Goal: Transaction & Acquisition: Purchase product/service

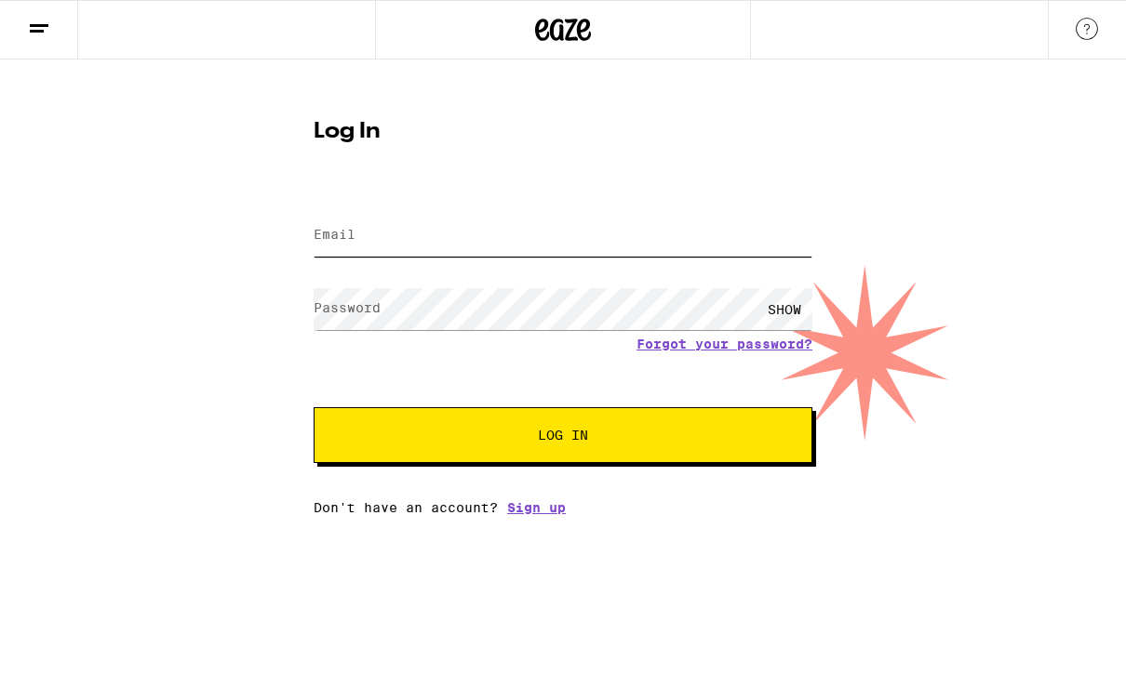
click at [414, 226] on input "Email" at bounding box center [562, 236] width 499 height 42
type input "deborahkm"
click at [97, 49] on div at bounding box center [187, 30] width 375 height 60
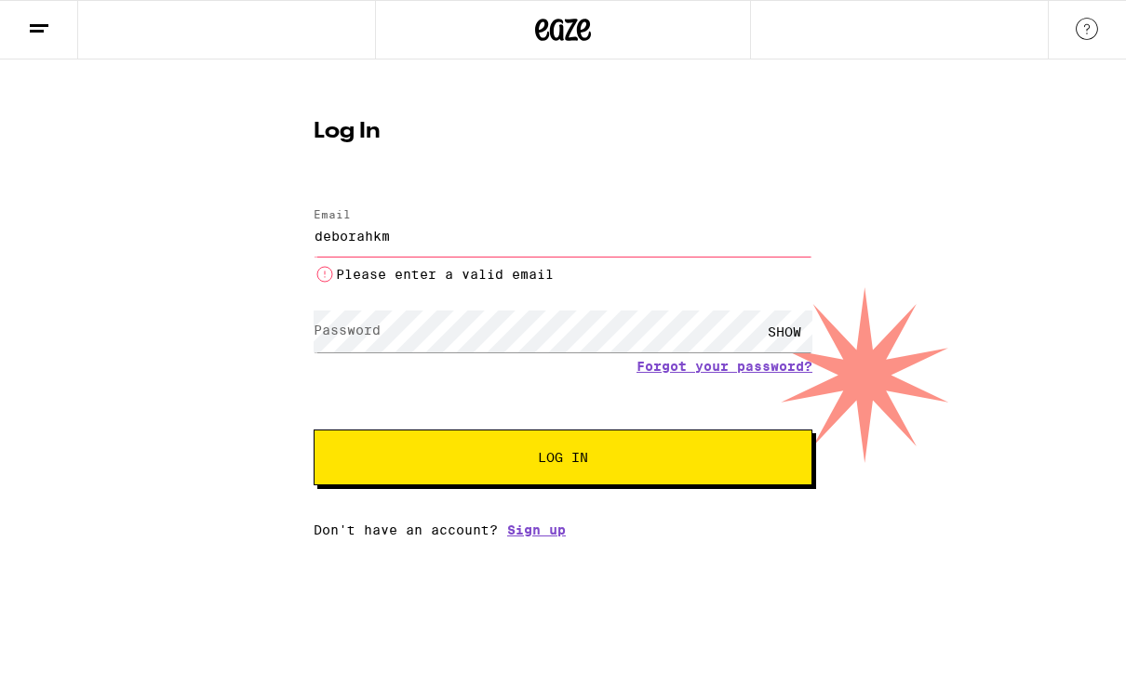
click at [31, 22] on icon at bounding box center [39, 29] width 22 height 22
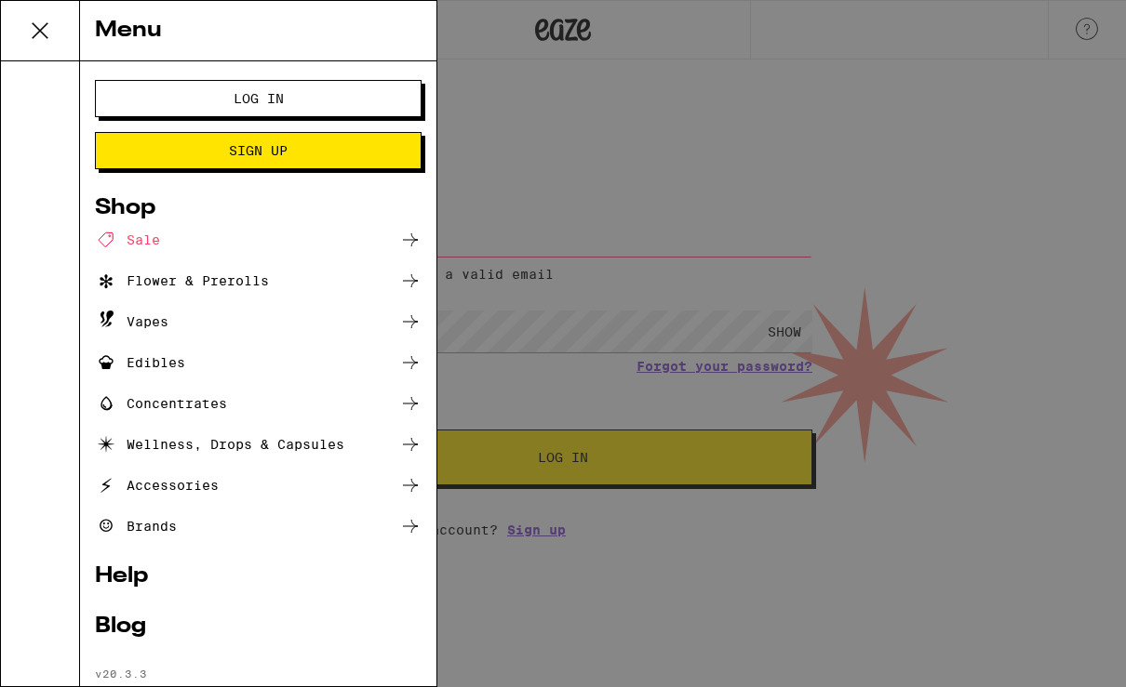
click at [163, 356] on div "Edibles" at bounding box center [140, 363] width 90 height 22
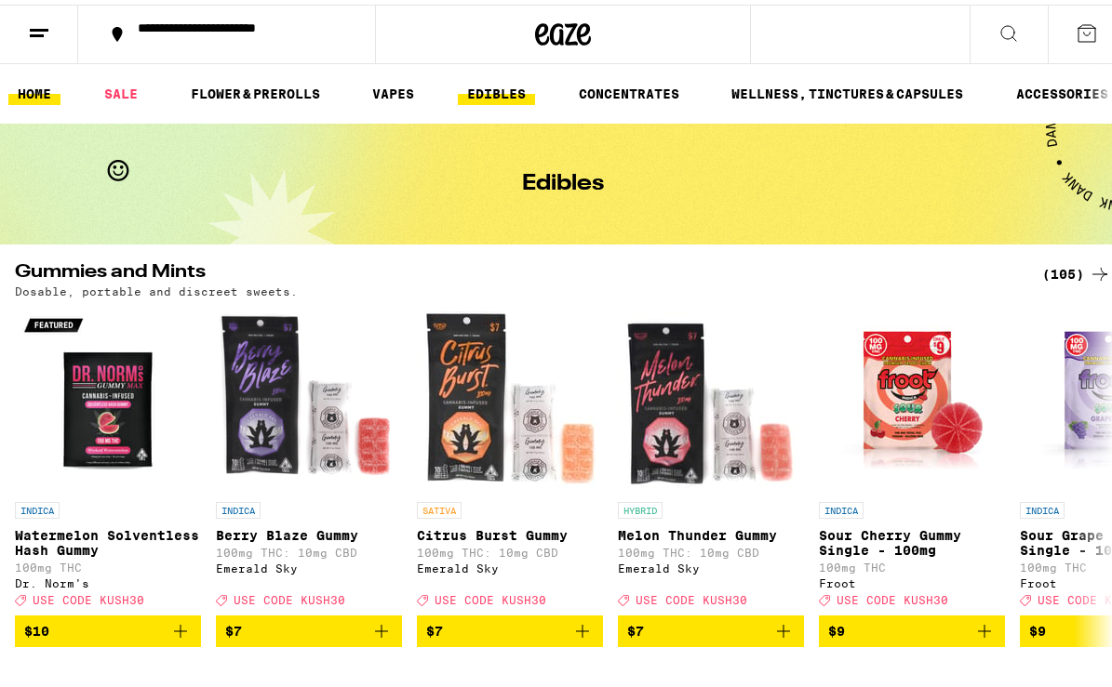
click at [36, 84] on link "HOME" at bounding box center [34, 89] width 52 height 22
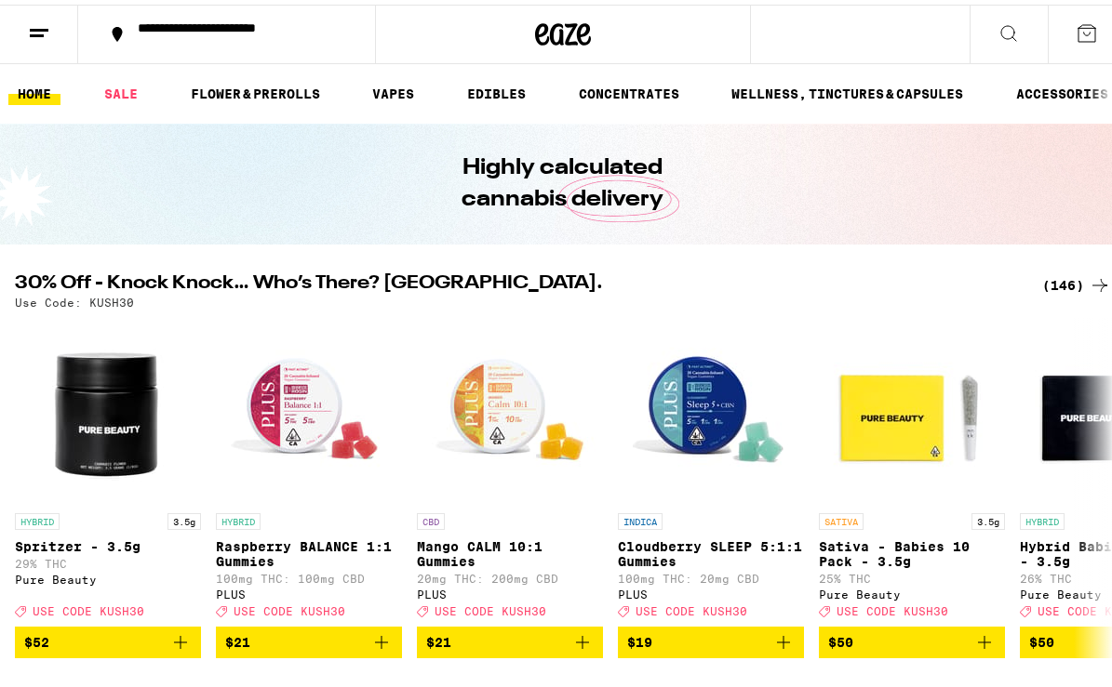
click at [1066, 277] on div "(146)" at bounding box center [1076, 281] width 69 height 22
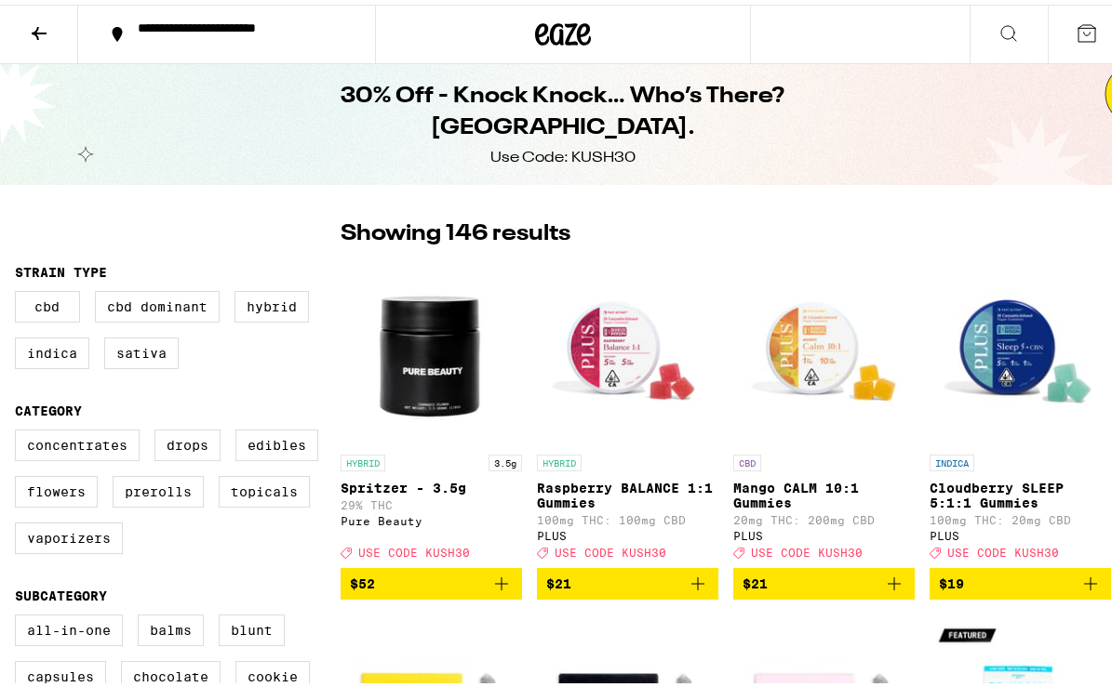
scroll to position [38, 0]
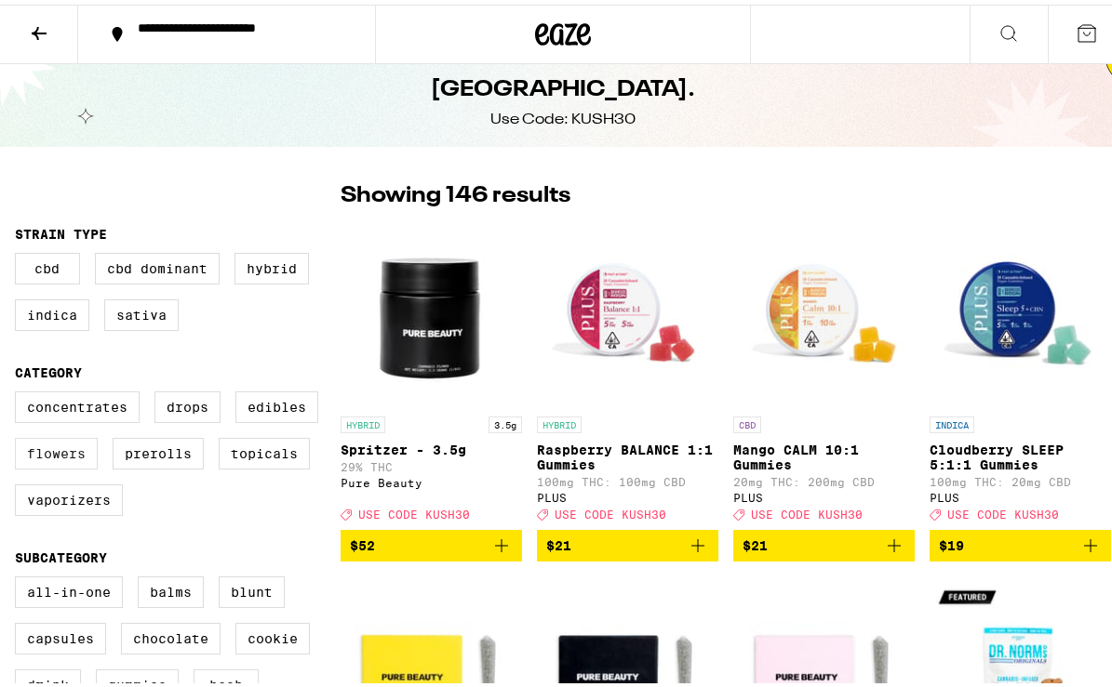
click at [53, 464] on label "Flowers" at bounding box center [56, 449] width 83 height 32
click at [20, 391] on input "Flowers" at bounding box center [19, 390] width 1 height 1
checkbox input "true"
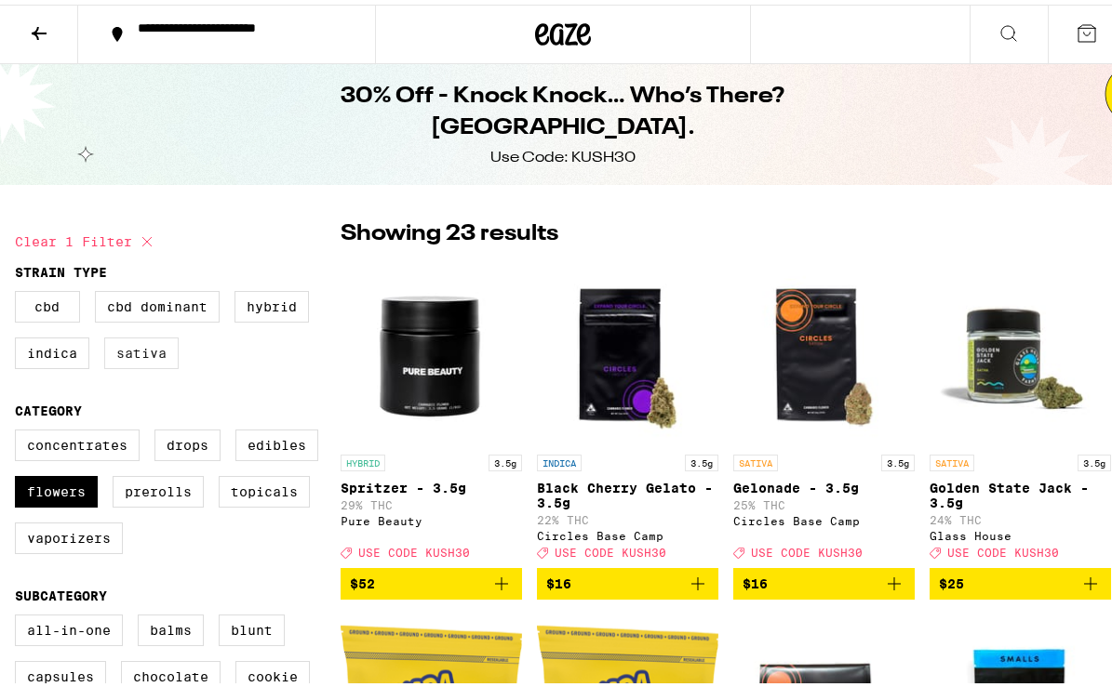
click at [149, 355] on label "Sativa" at bounding box center [141, 349] width 74 height 32
click at [20, 290] on input "Sativa" at bounding box center [19, 289] width 1 height 1
checkbox input "true"
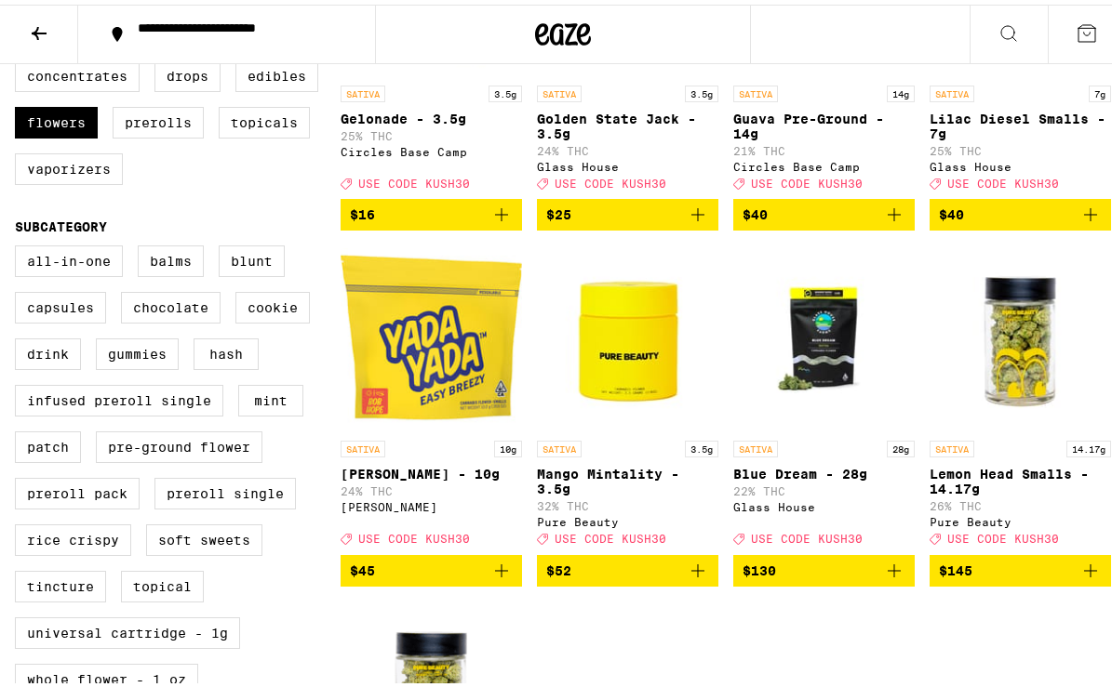
scroll to position [472, 0]
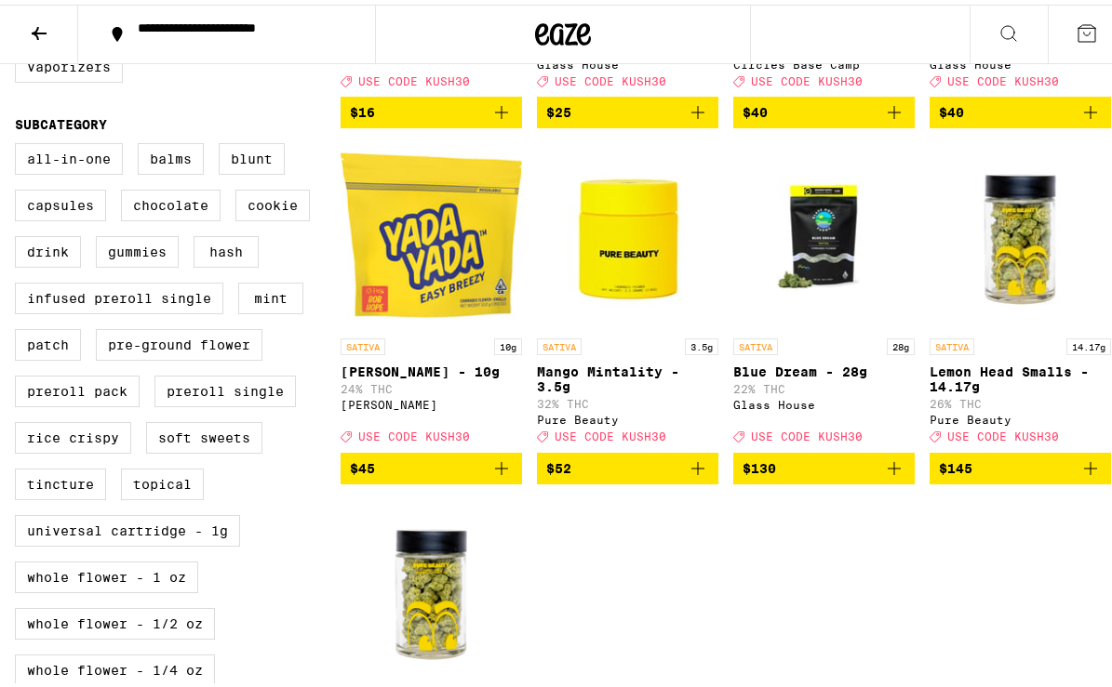
click at [500, 475] on icon "Add to bag" at bounding box center [501, 464] width 22 height 22
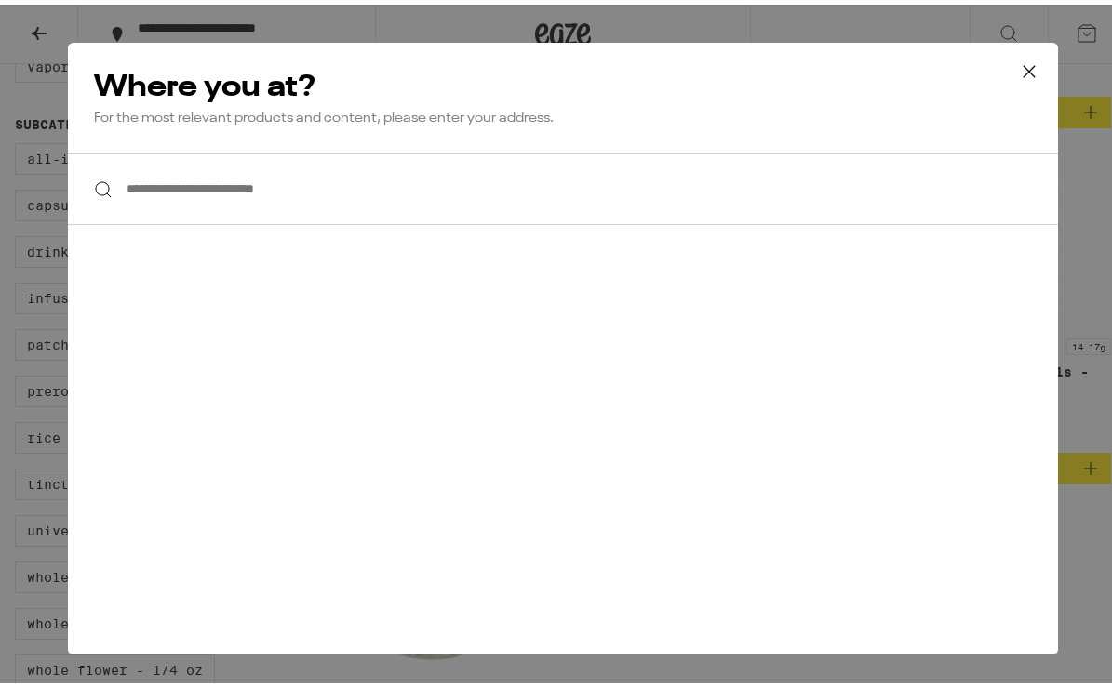
click at [356, 192] on input "**********" at bounding box center [563, 185] width 990 height 72
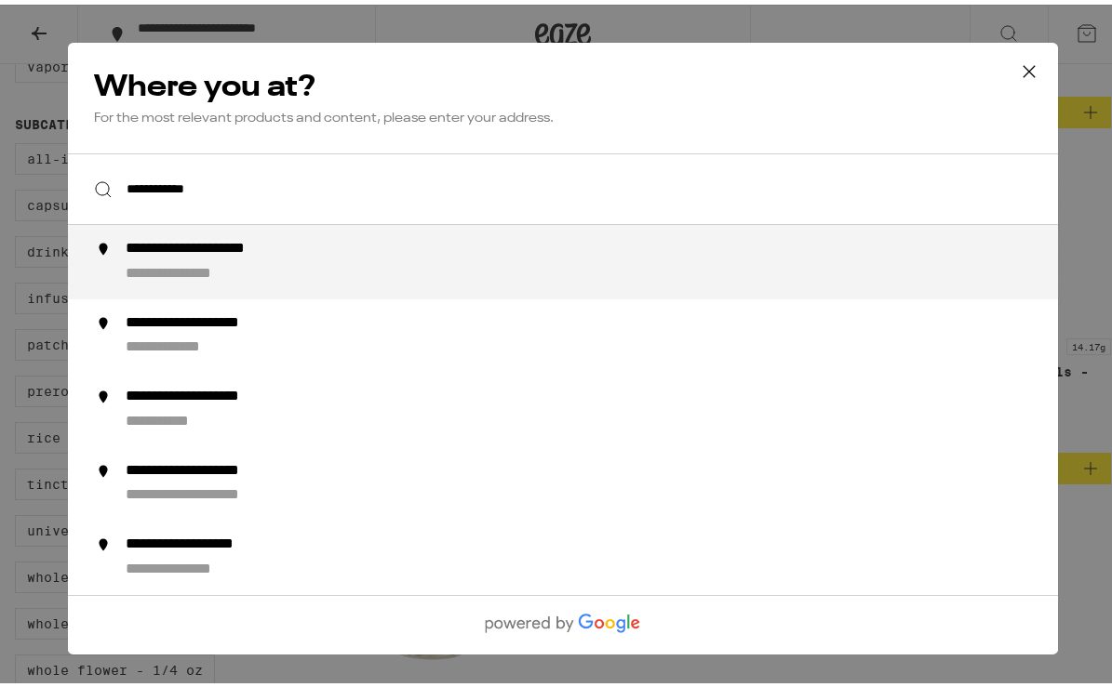
click at [304, 262] on div "**********" at bounding box center [600, 257] width 949 height 45
type input "**********"
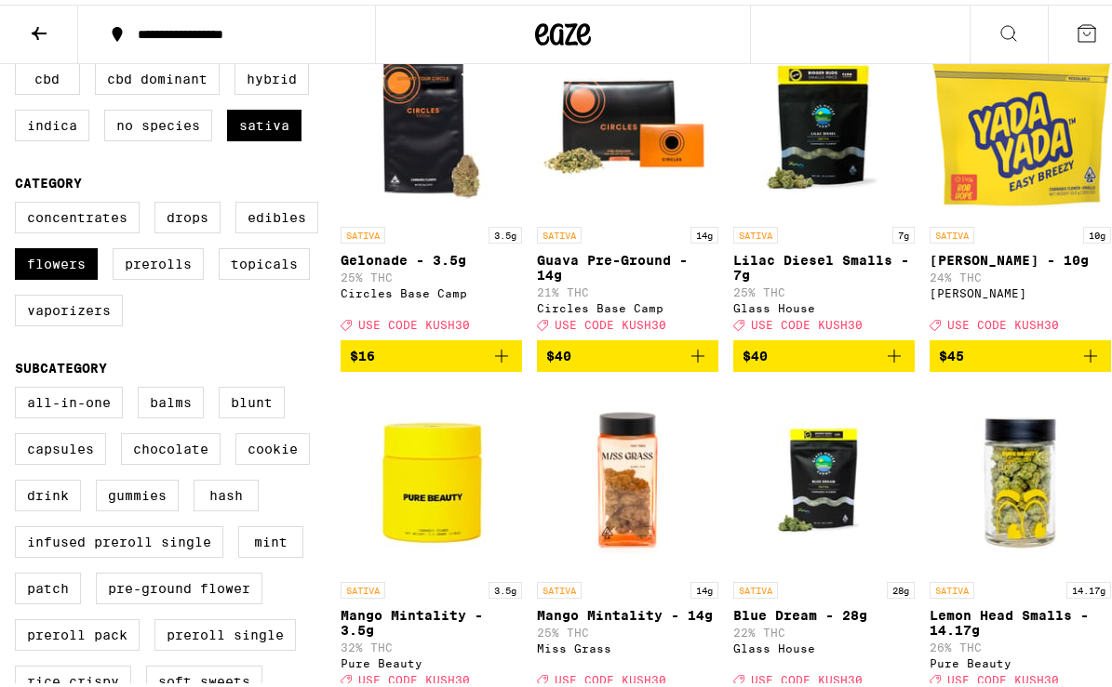
scroll to position [56, 0]
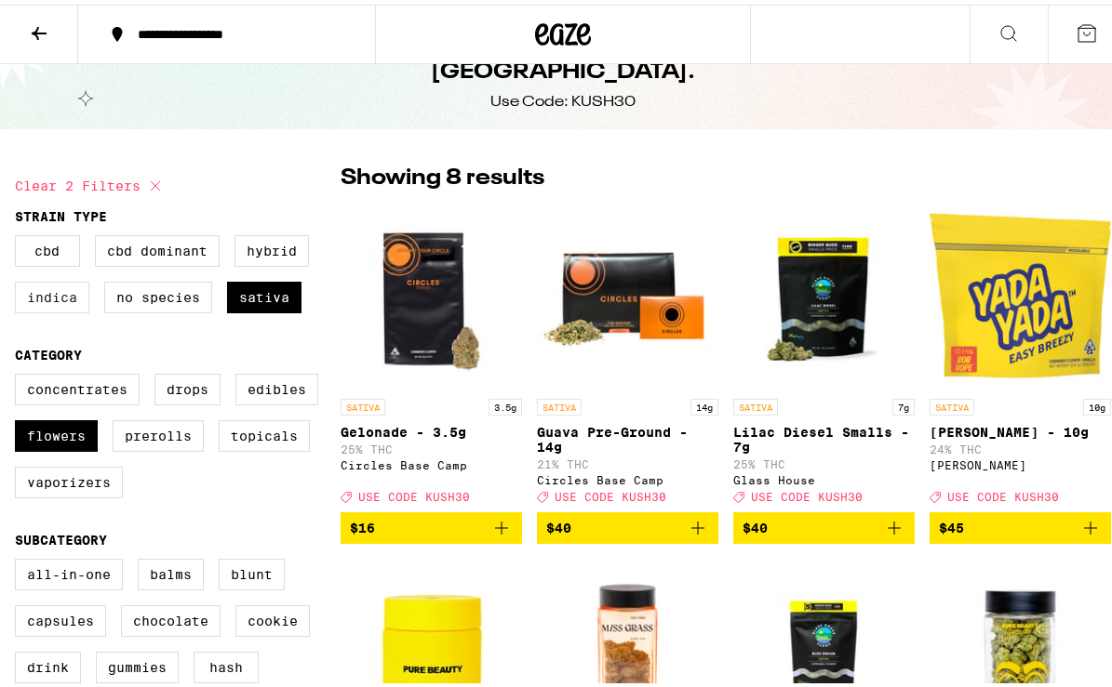
click at [47, 301] on label "Indica" at bounding box center [52, 293] width 74 height 32
click at [20, 234] on input "Indica" at bounding box center [19, 233] width 1 height 1
checkbox input "true"
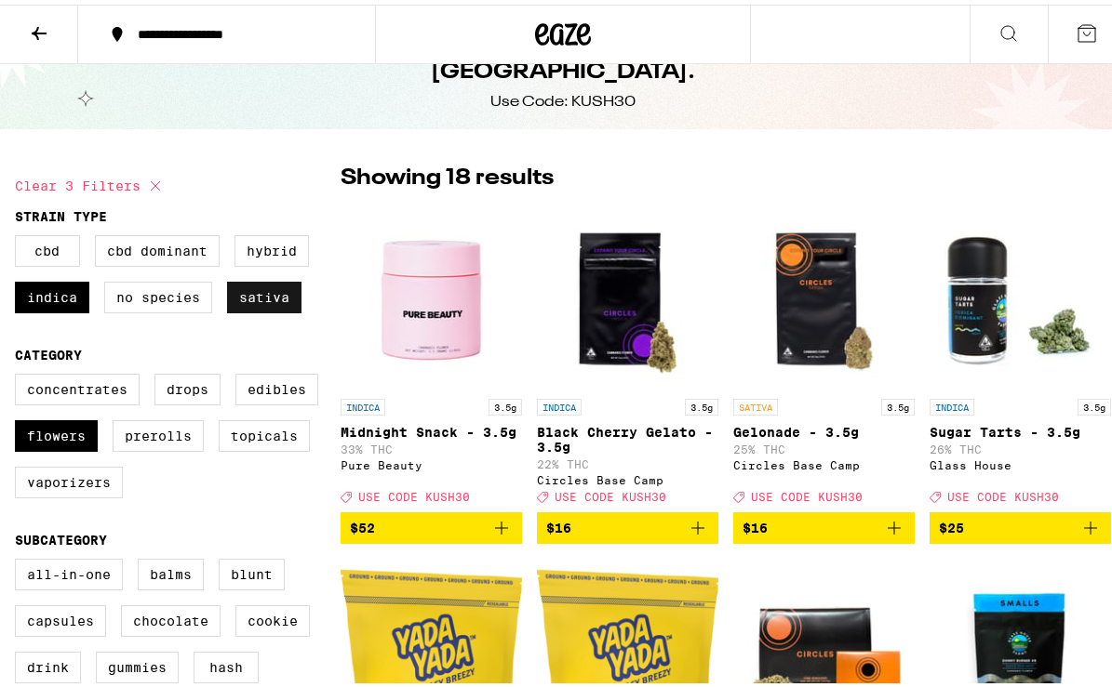
click at [262, 300] on label "Sativa" at bounding box center [264, 293] width 74 height 32
click at [20, 234] on input "Sativa" at bounding box center [19, 233] width 1 height 1
checkbox input "false"
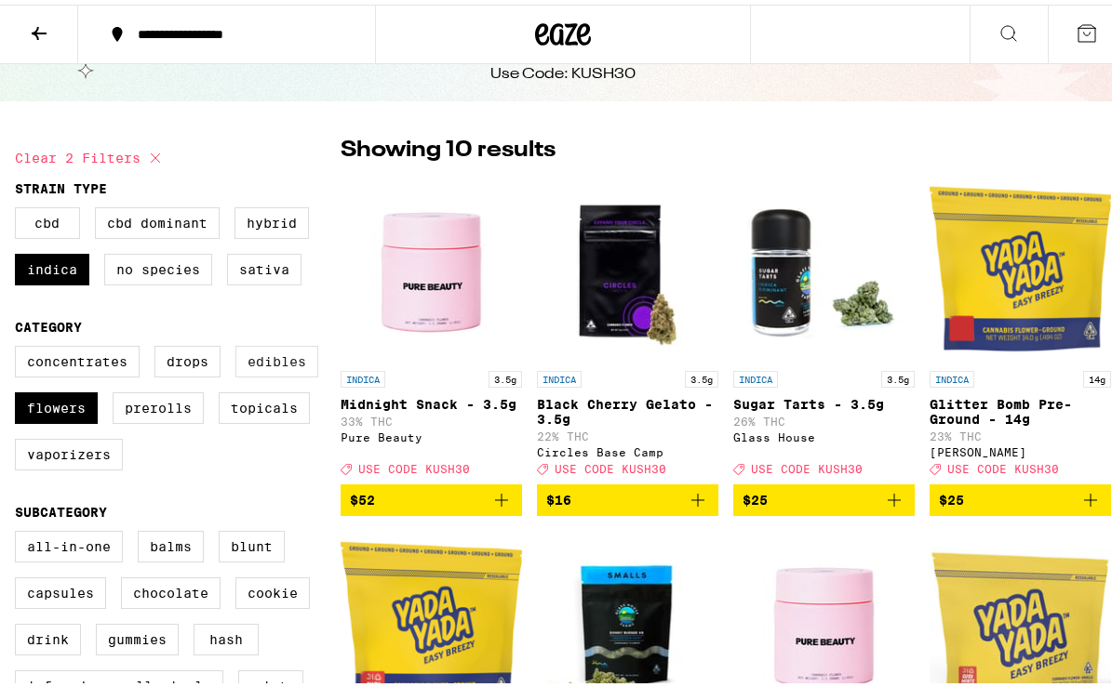
scroll to position [17, 0]
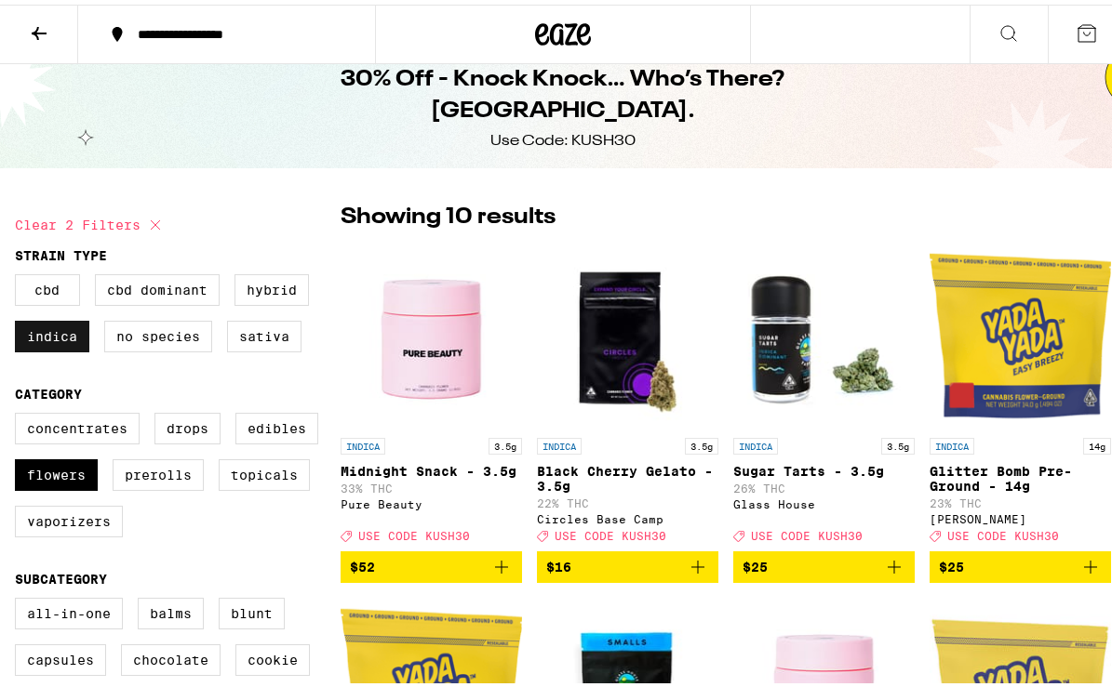
click at [55, 345] on label "Indica" at bounding box center [52, 332] width 74 height 32
click at [20, 273] on input "Indica" at bounding box center [19, 273] width 1 height 1
checkbox input "false"
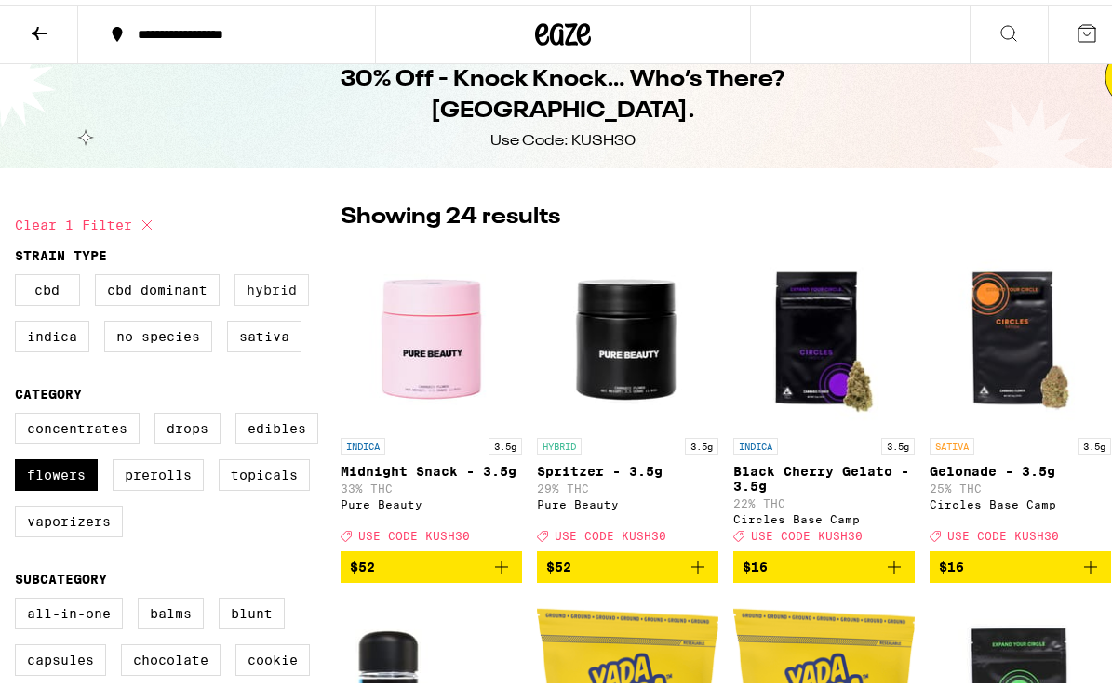
click at [278, 287] on label "Hybrid" at bounding box center [271, 286] width 74 height 32
click at [20, 273] on input "Hybrid" at bounding box center [19, 273] width 1 height 1
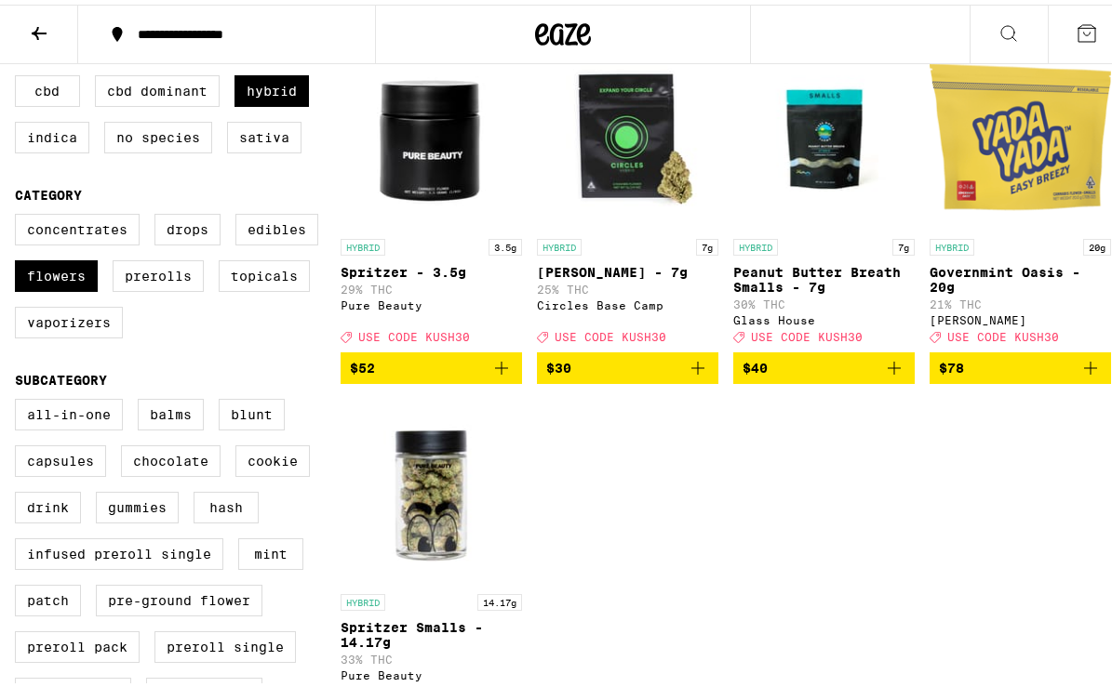
scroll to position [225, 0]
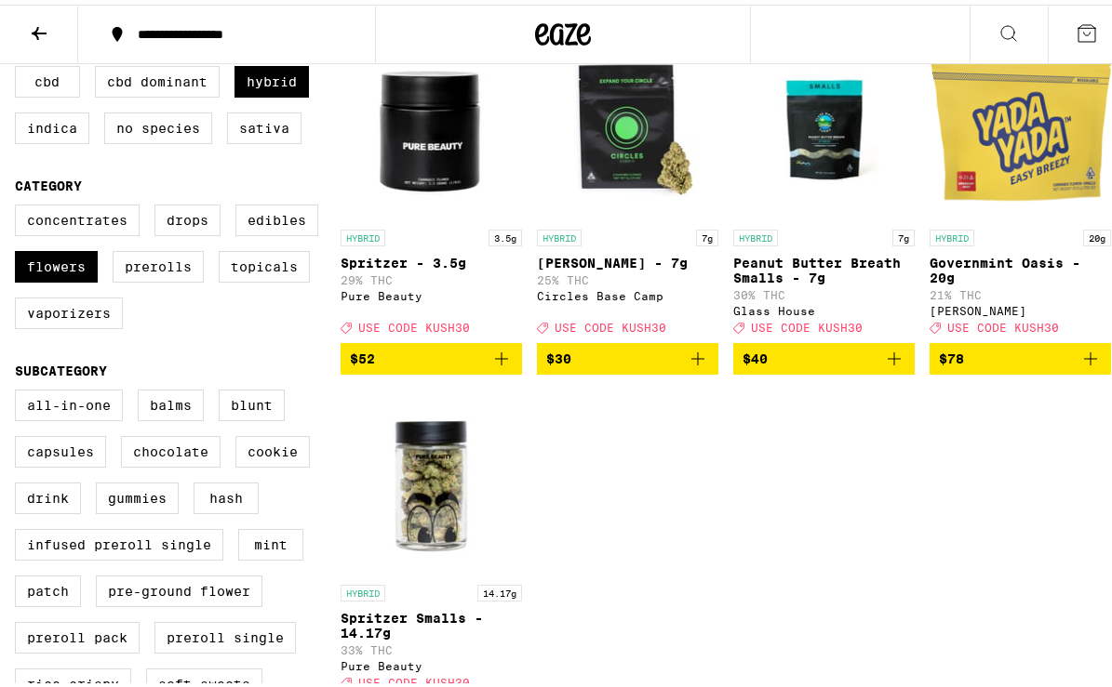
click at [1079, 363] on icon "Add to bag" at bounding box center [1090, 354] width 22 height 22
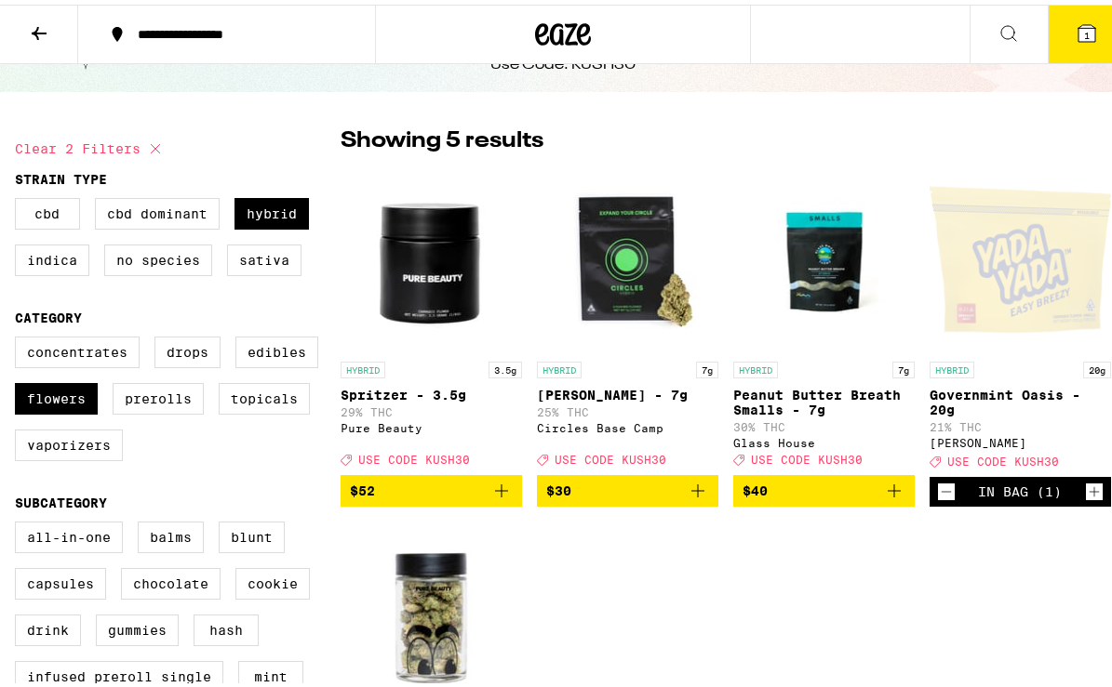
scroll to position [0, 0]
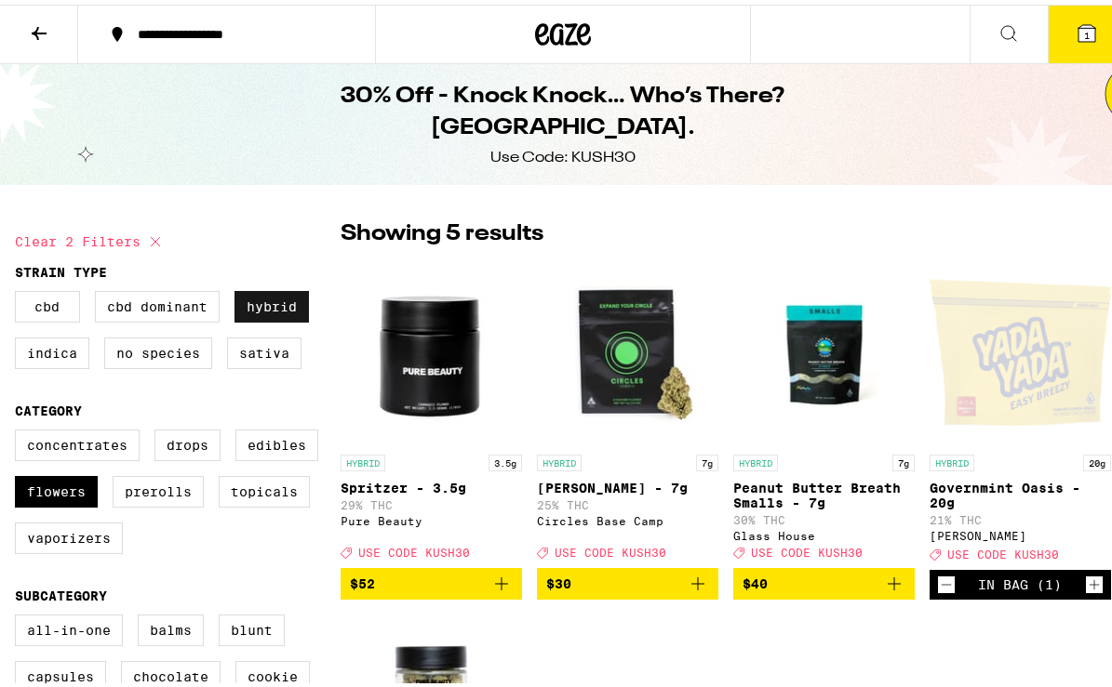
click at [273, 300] on label "Hybrid" at bounding box center [271, 303] width 74 height 32
click at [20, 290] on input "Hybrid" at bounding box center [19, 289] width 1 height 1
checkbox input "false"
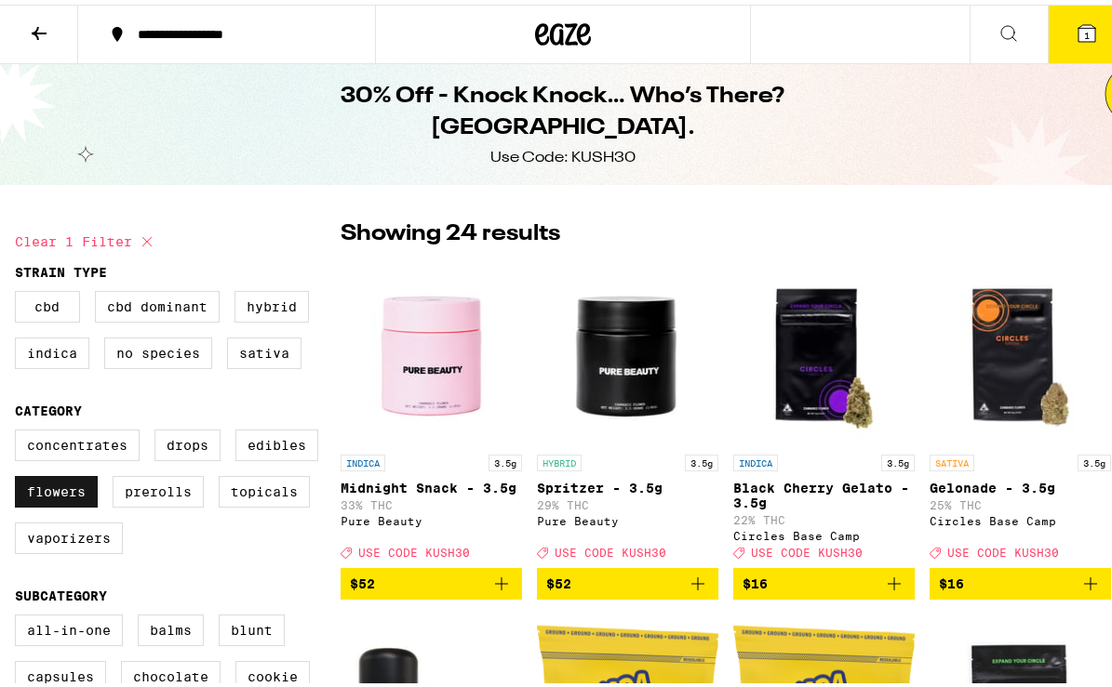
click at [48, 503] on label "Flowers" at bounding box center [56, 488] width 83 height 32
click at [20, 429] on input "Flowers" at bounding box center [19, 428] width 1 height 1
checkbox input "false"
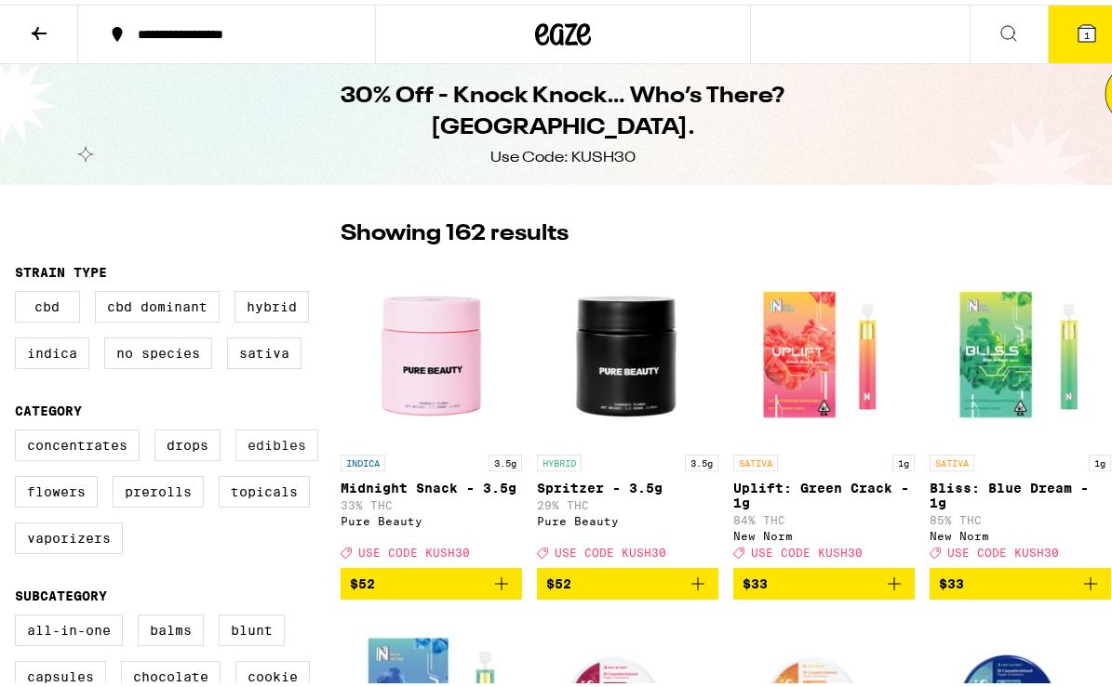
click at [307, 433] on label "Edibles" at bounding box center [276, 441] width 83 height 32
click at [20, 429] on input "Edibles" at bounding box center [19, 428] width 1 height 1
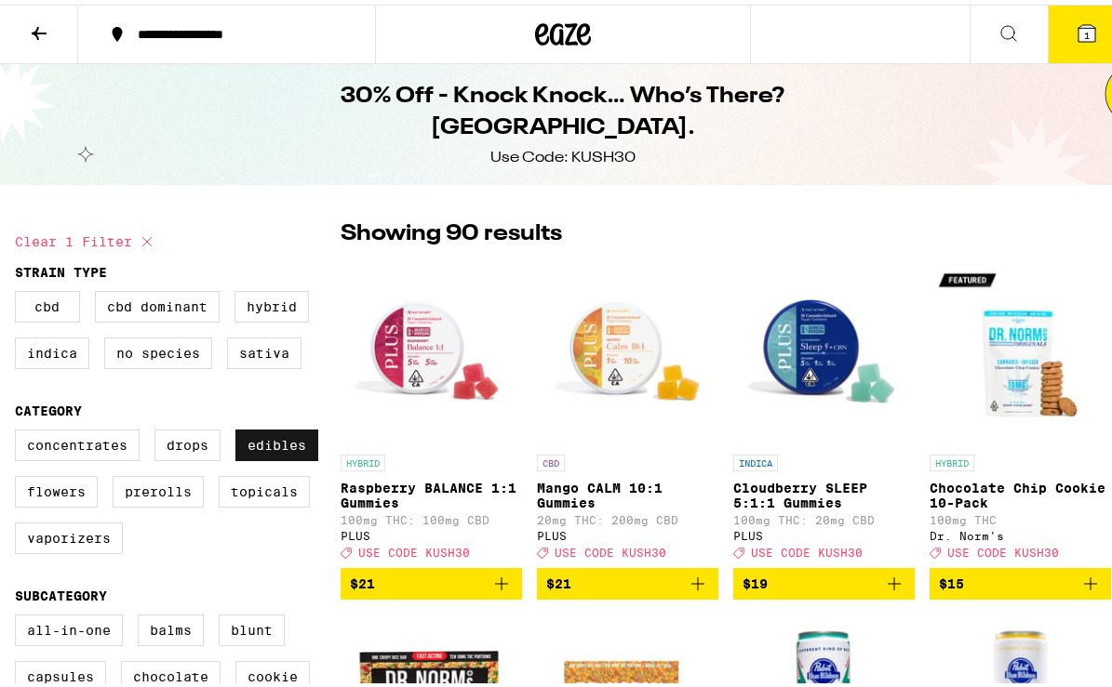
click at [292, 444] on label "Edibles" at bounding box center [276, 441] width 83 height 32
click at [20, 429] on input "Edibles" at bounding box center [19, 428] width 1 height 1
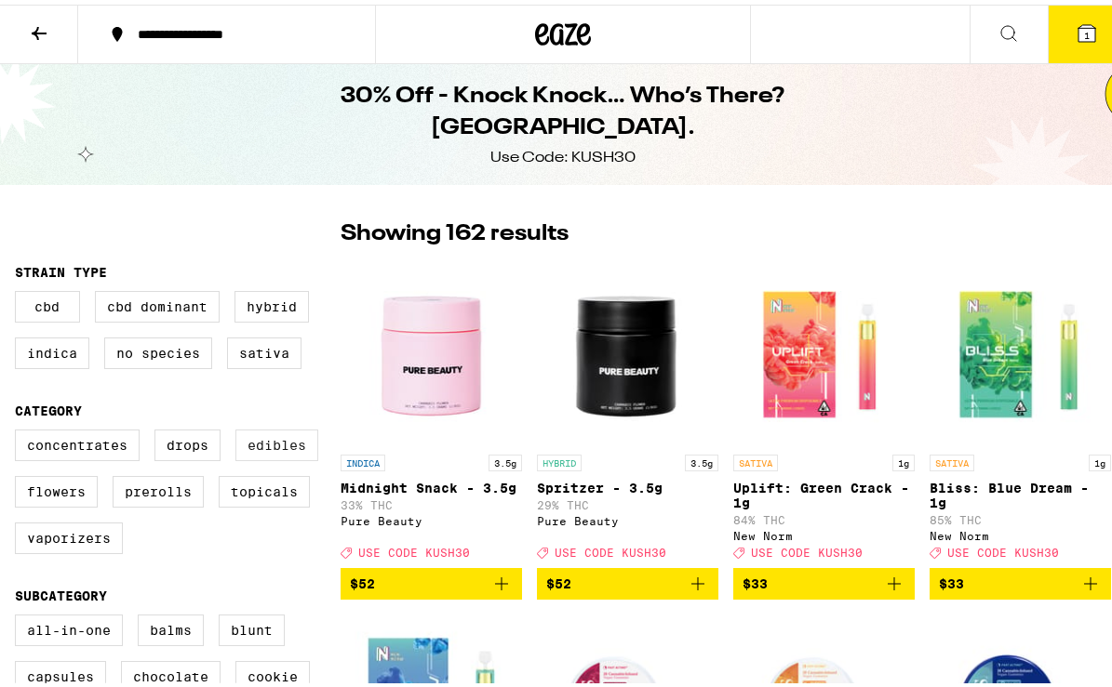
click at [290, 444] on label "Edibles" at bounding box center [276, 441] width 83 height 32
click at [20, 429] on input "Edibles" at bounding box center [19, 428] width 1 height 1
checkbox input "true"
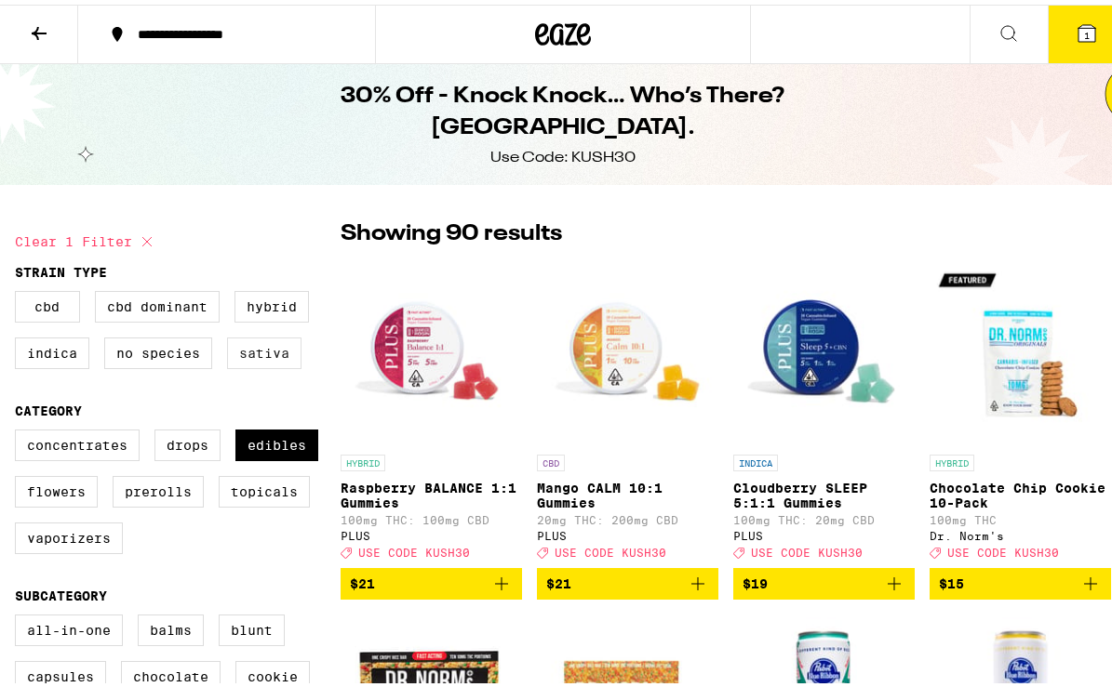
click at [266, 360] on label "Sativa" at bounding box center [264, 349] width 74 height 32
click at [20, 290] on input "Sativa" at bounding box center [19, 289] width 1 height 1
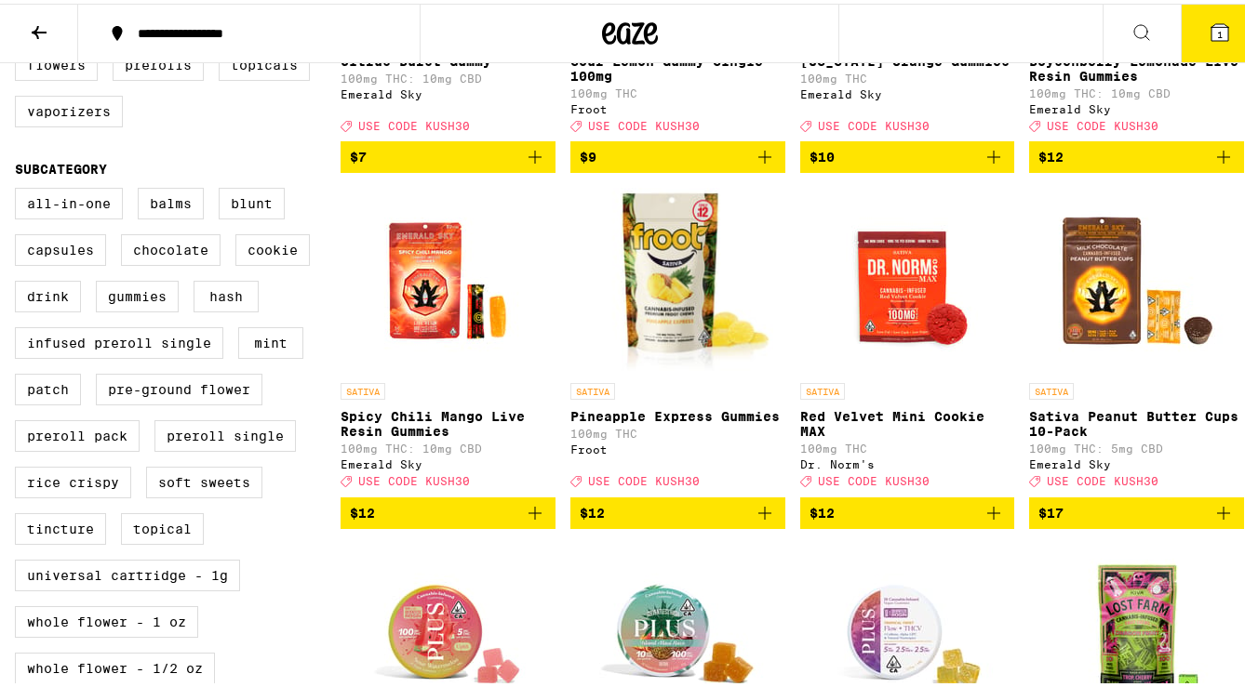
scroll to position [405, 0]
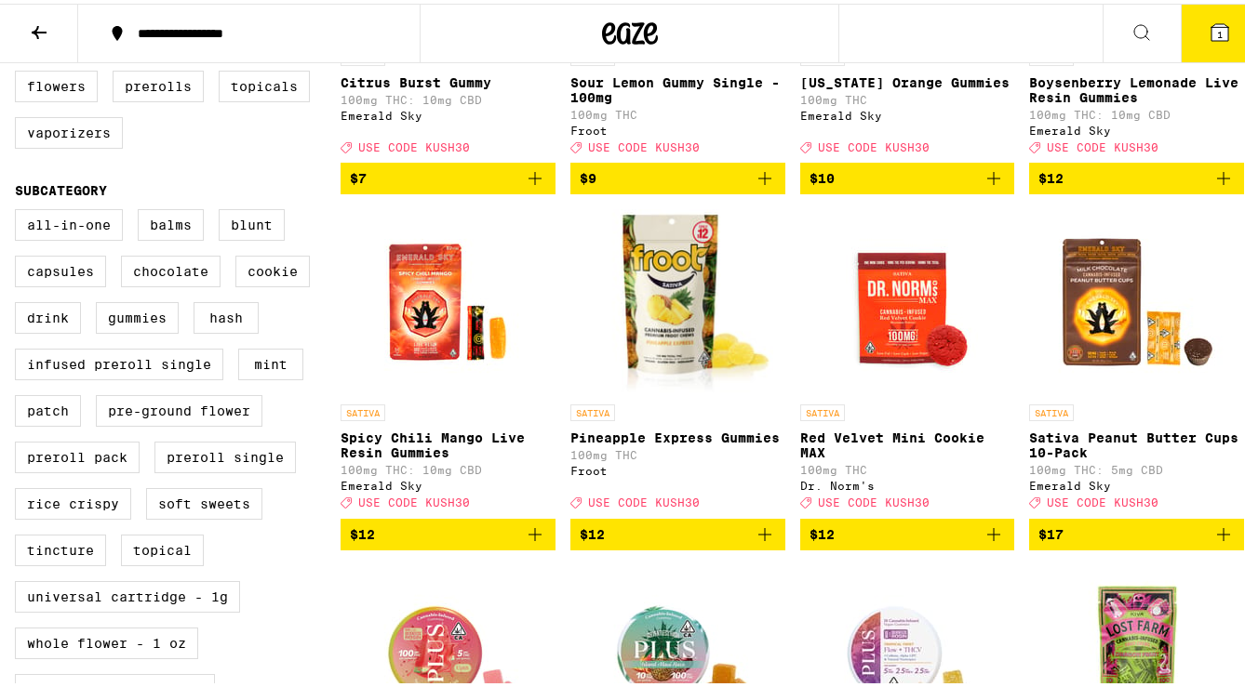
click at [758, 538] on icon "Add to bag" at bounding box center [764, 531] width 13 height 13
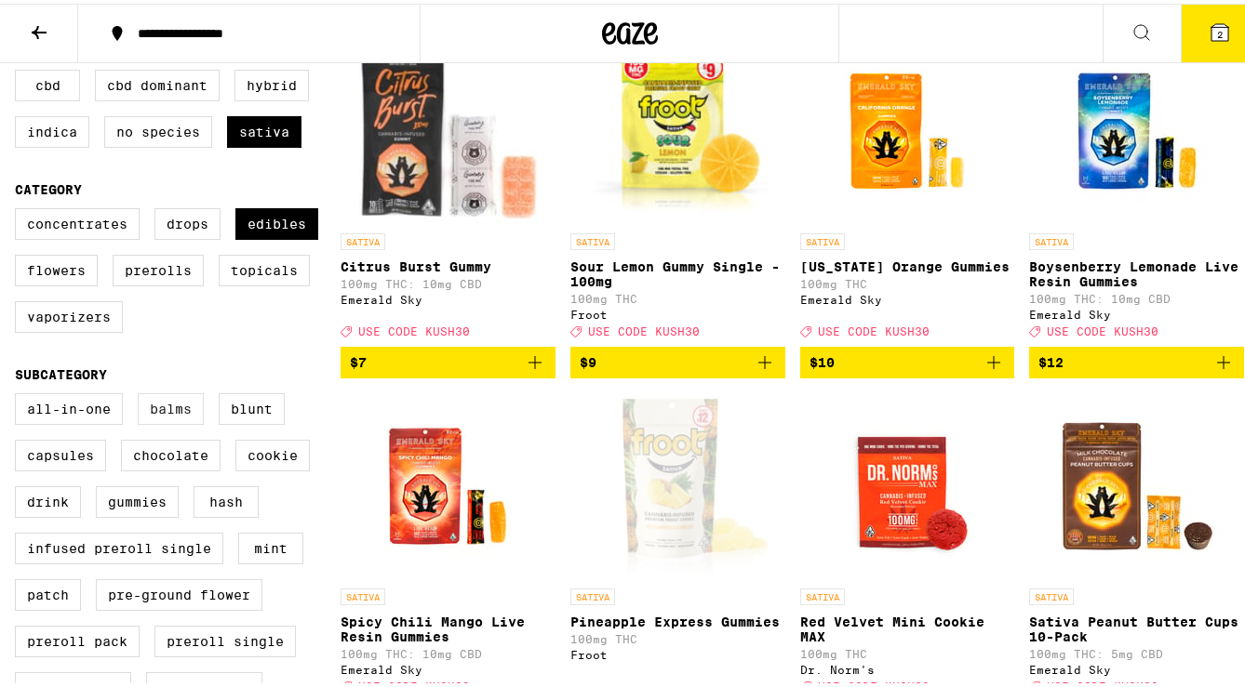
scroll to position [87, 0]
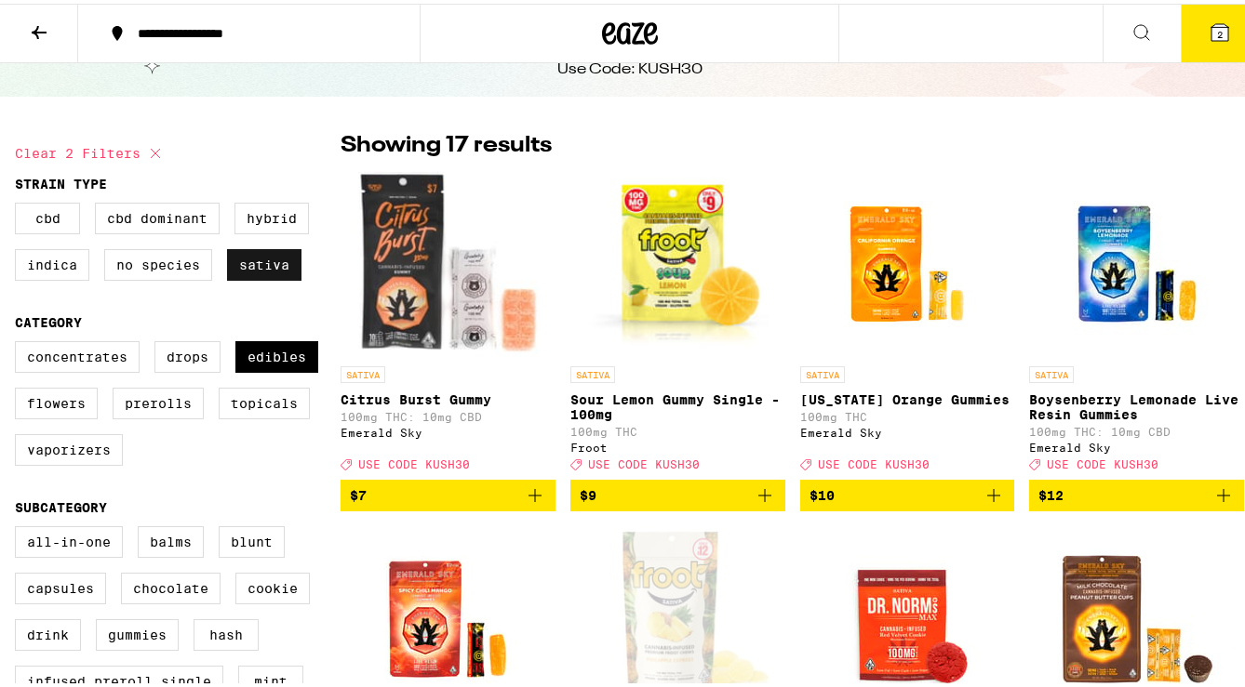
click at [255, 268] on label "Sativa" at bounding box center [264, 262] width 74 height 32
click at [20, 203] on input "Sativa" at bounding box center [19, 202] width 1 height 1
checkbox input "false"
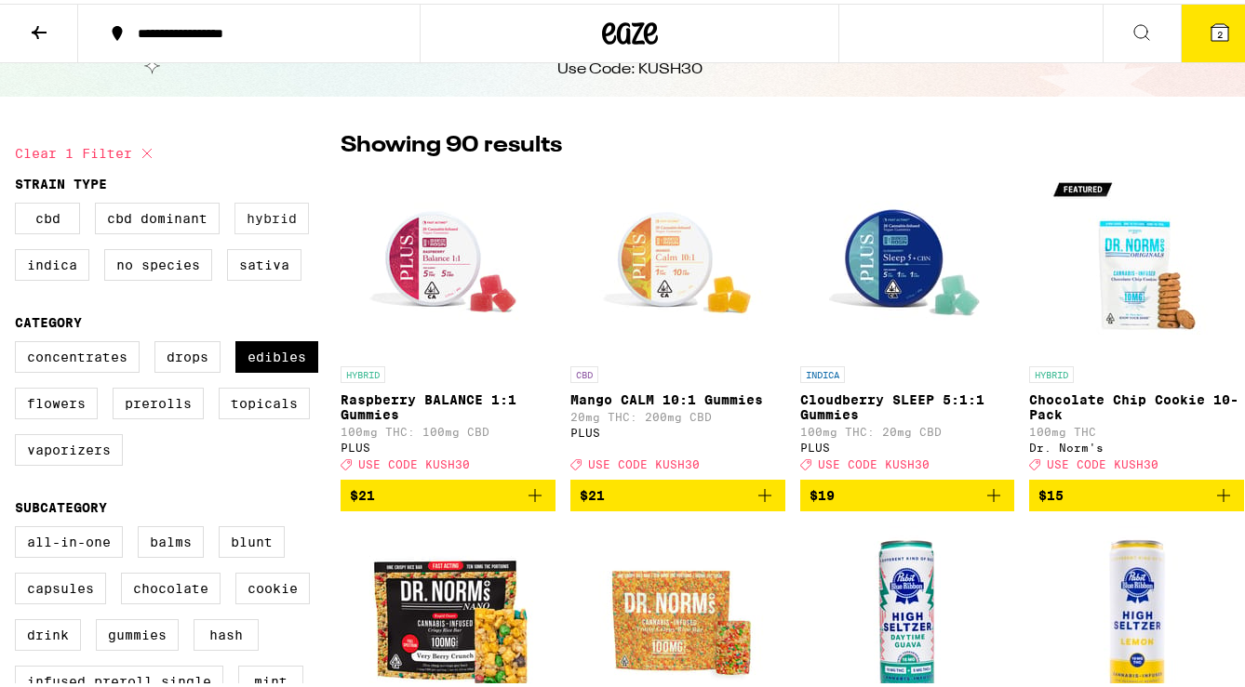
click at [275, 220] on label "Hybrid" at bounding box center [271, 215] width 74 height 32
click at [20, 203] on input "Hybrid" at bounding box center [19, 202] width 1 height 1
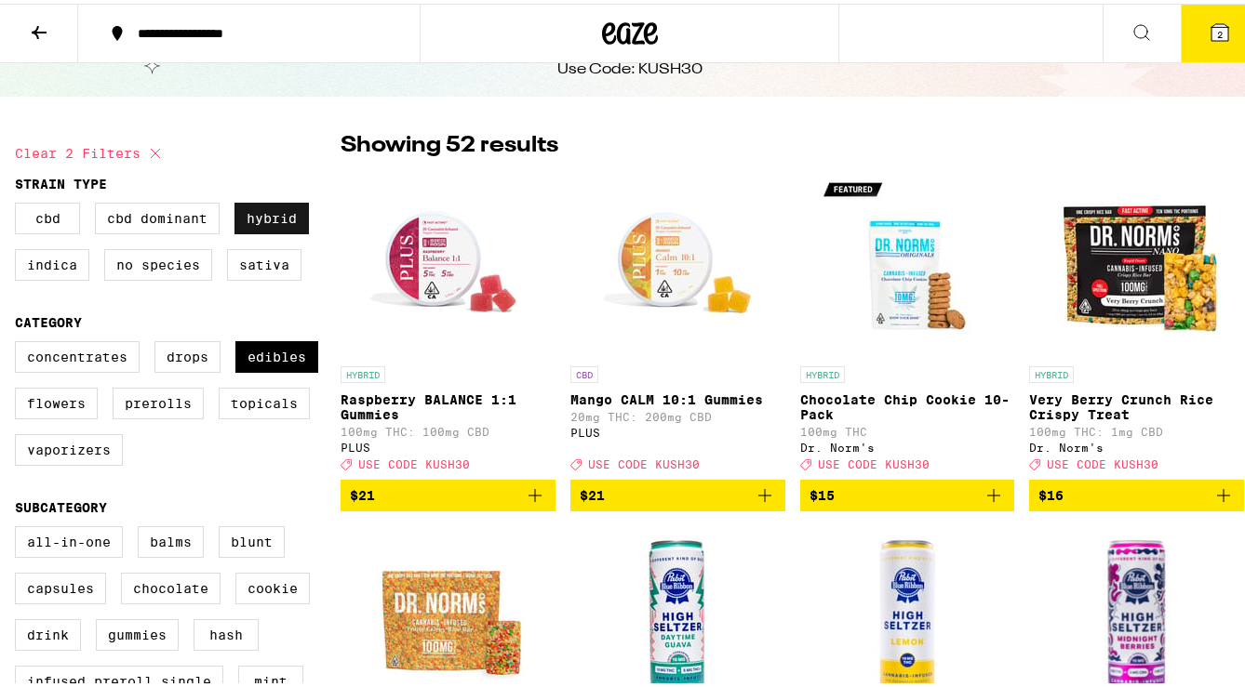
click at [276, 220] on label "Hybrid" at bounding box center [271, 215] width 74 height 32
click at [20, 203] on input "Hybrid" at bounding box center [19, 202] width 1 height 1
checkbox input "false"
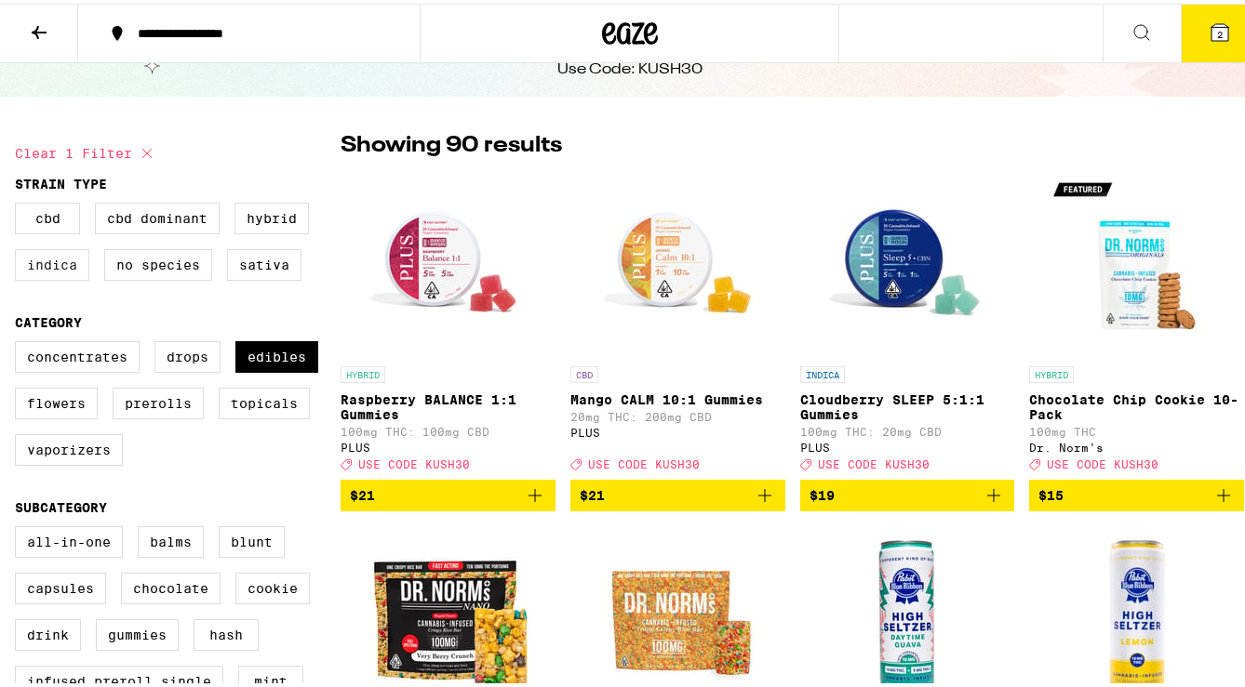
click at [60, 270] on label "Indica" at bounding box center [52, 262] width 74 height 32
click at [20, 203] on input "Indica" at bounding box center [19, 202] width 1 height 1
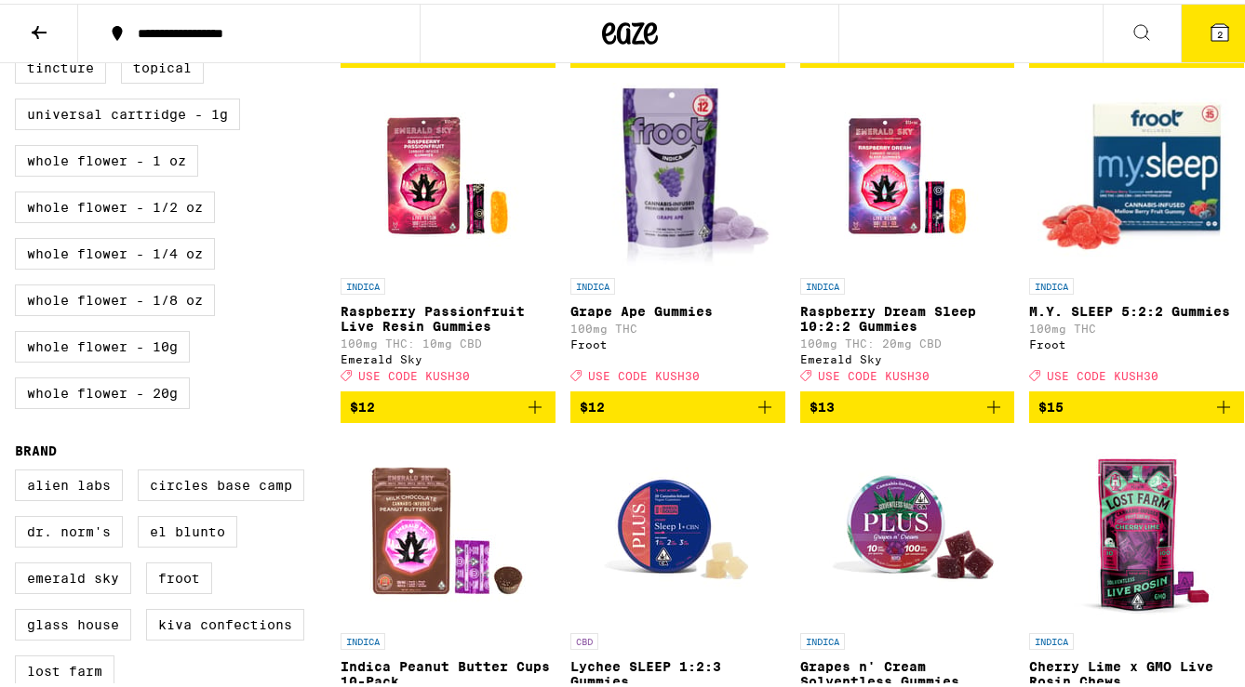
scroll to position [928, 0]
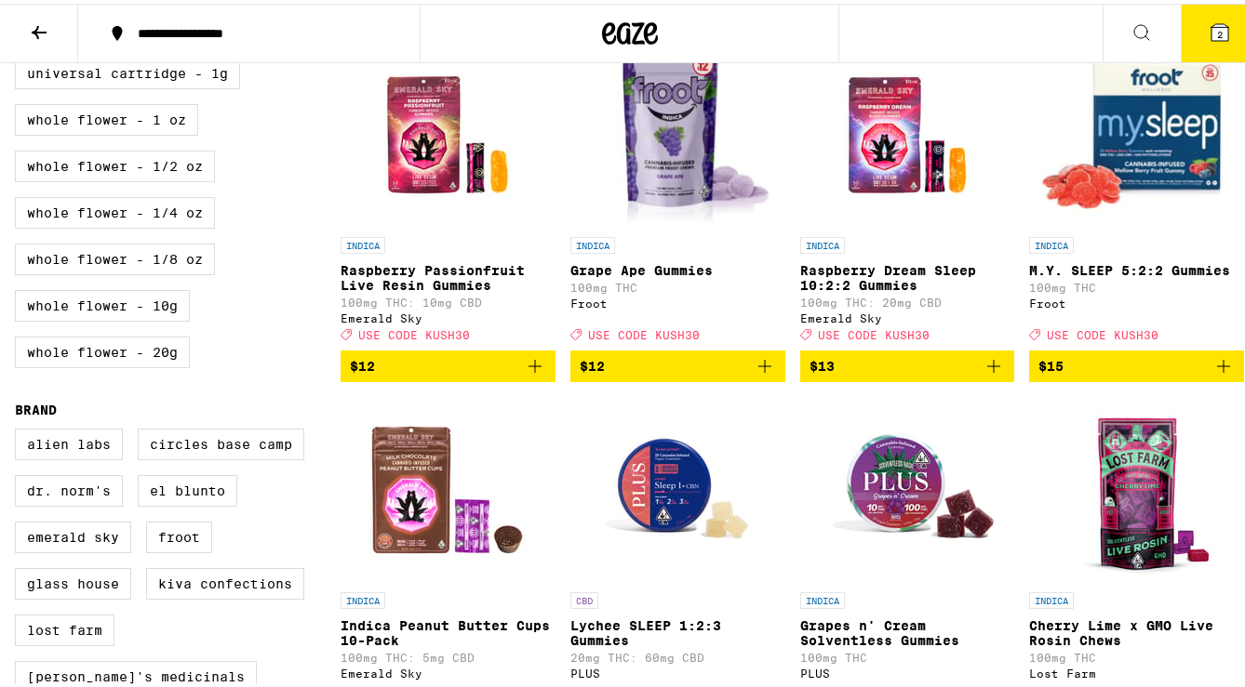
click at [763, 374] on icon "Add to bag" at bounding box center [764, 363] width 22 height 22
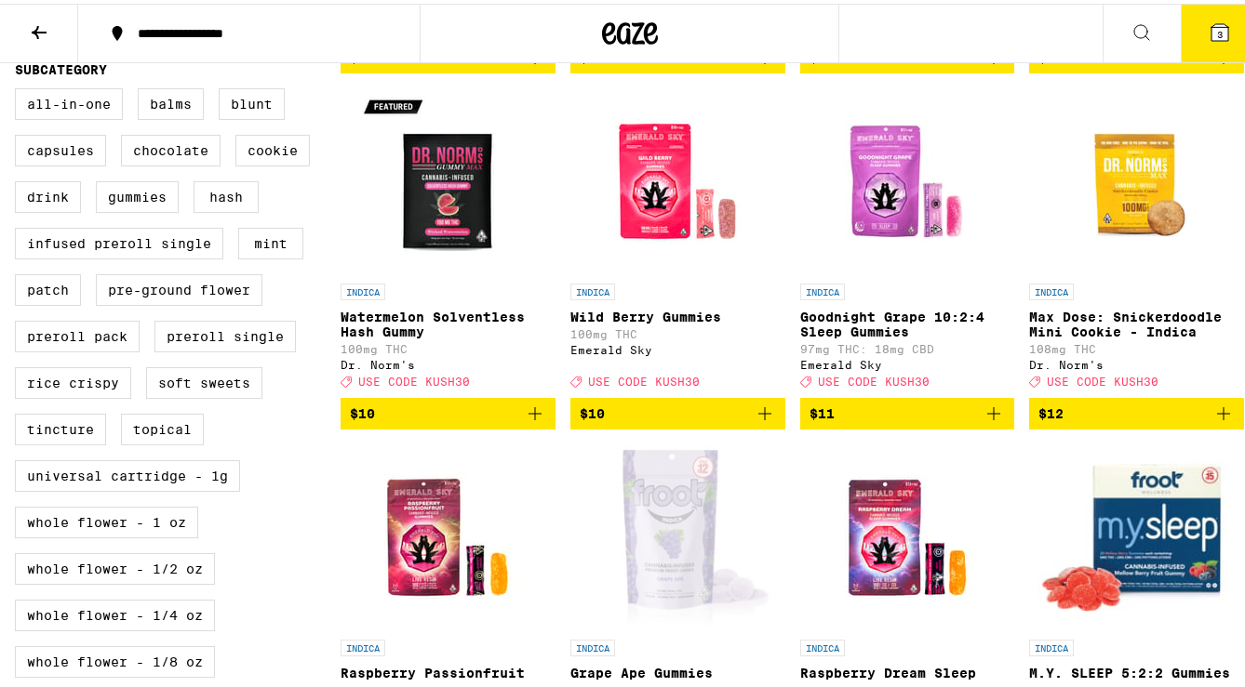
scroll to position [0, 0]
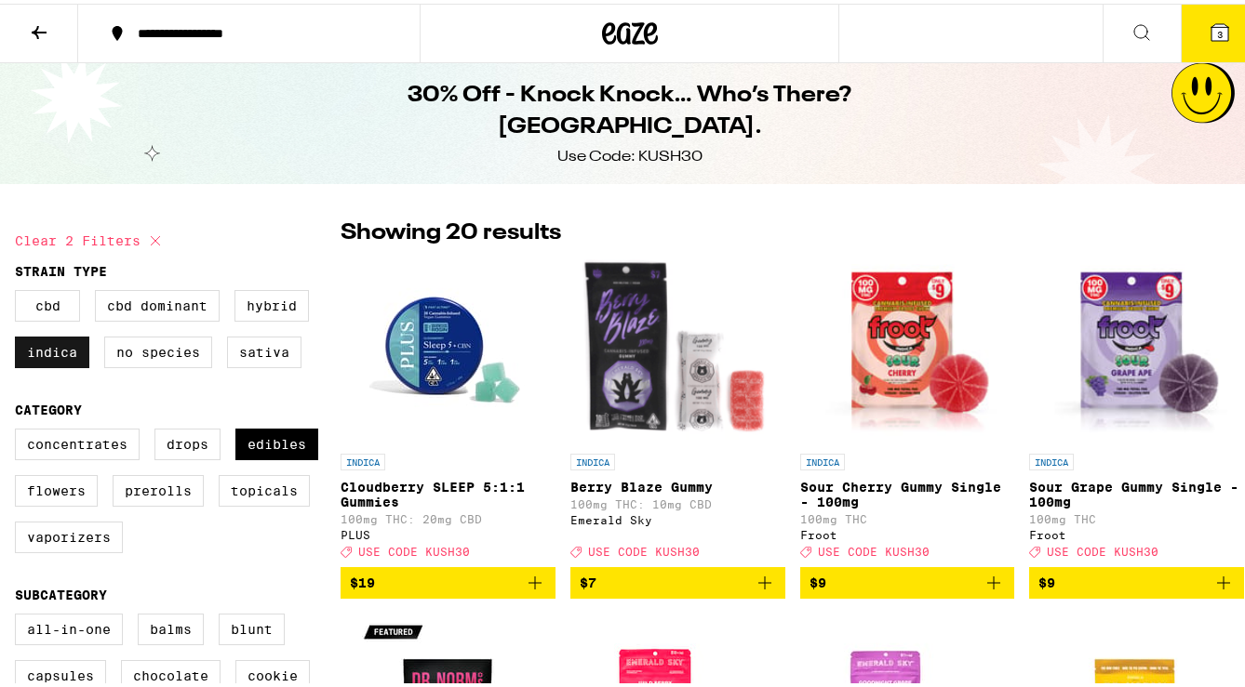
click at [25, 354] on label "Indica" at bounding box center [52, 349] width 74 height 32
click at [20, 290] on input "Indica" at bounding box center [19, 289] width 1 height 1
checkbox input "false"
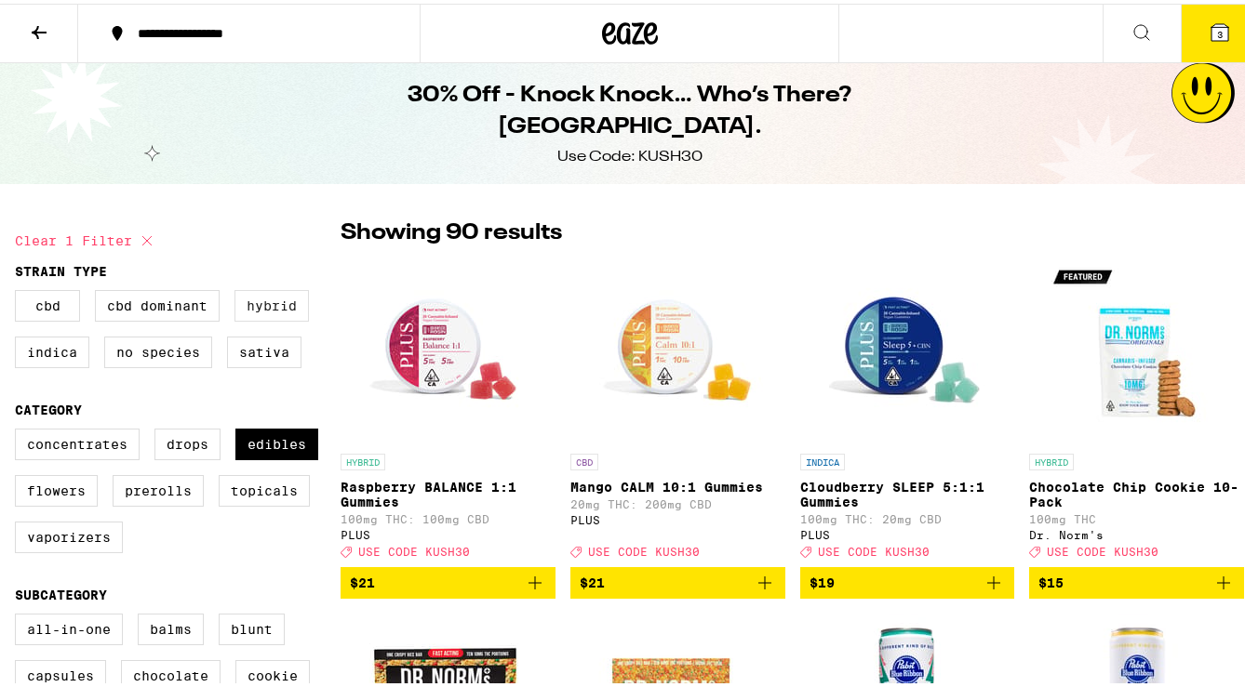
click at [261, 311] on label "Hybrid" at bounding box center [271, 303] width 74 height 32
click at [20, 290] on input "Hybrid" at bounding box center [19, 289] width 1 height 1
checkbox input "true"
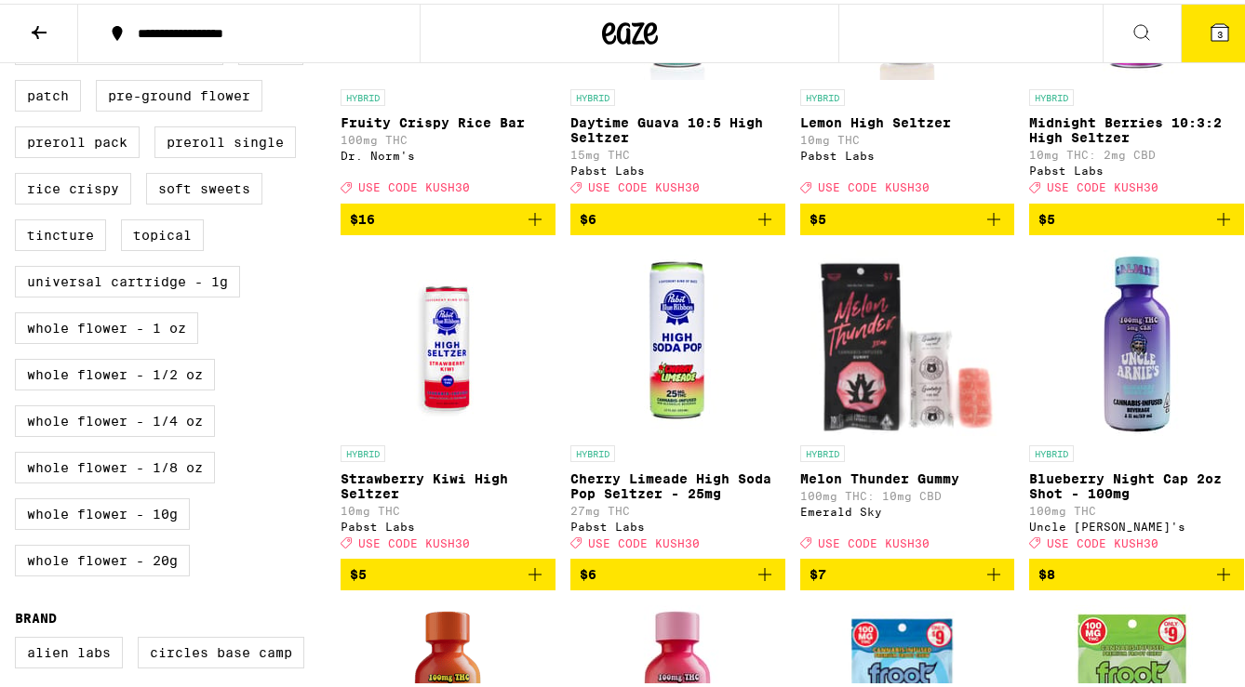
scroll to position [742, 0]
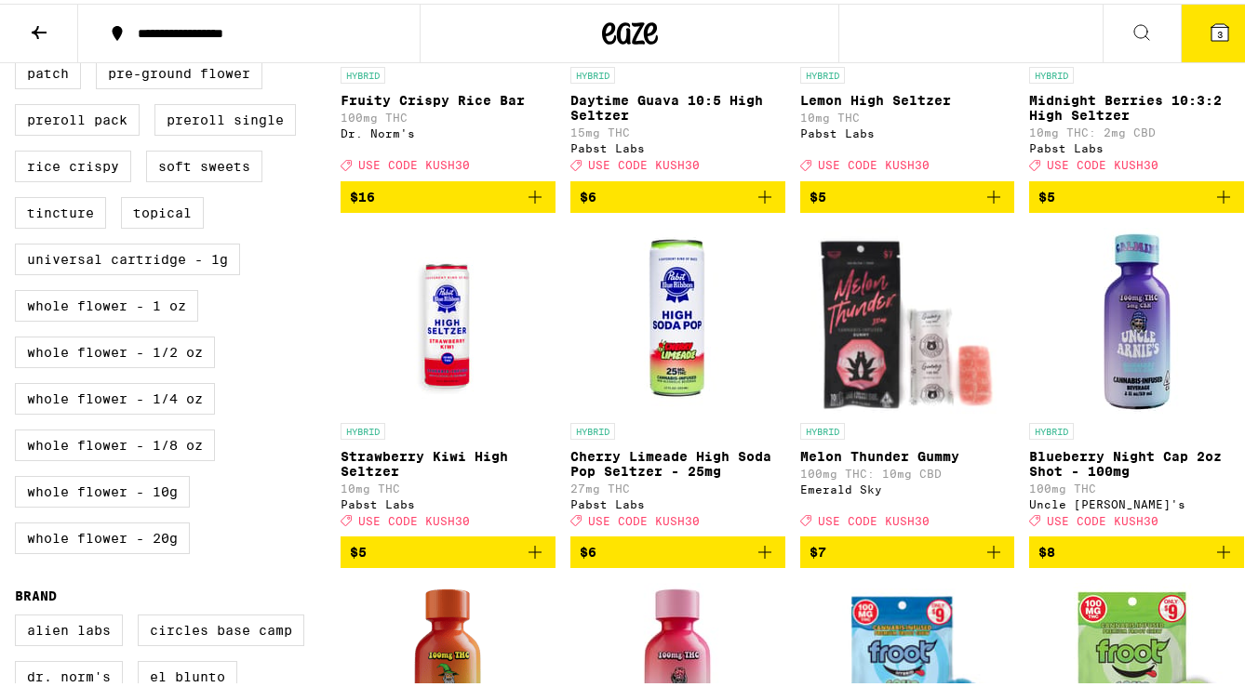
click at [529, 560] on icon "Add to bag" at bounding box center [535, 549] width 22 height 22
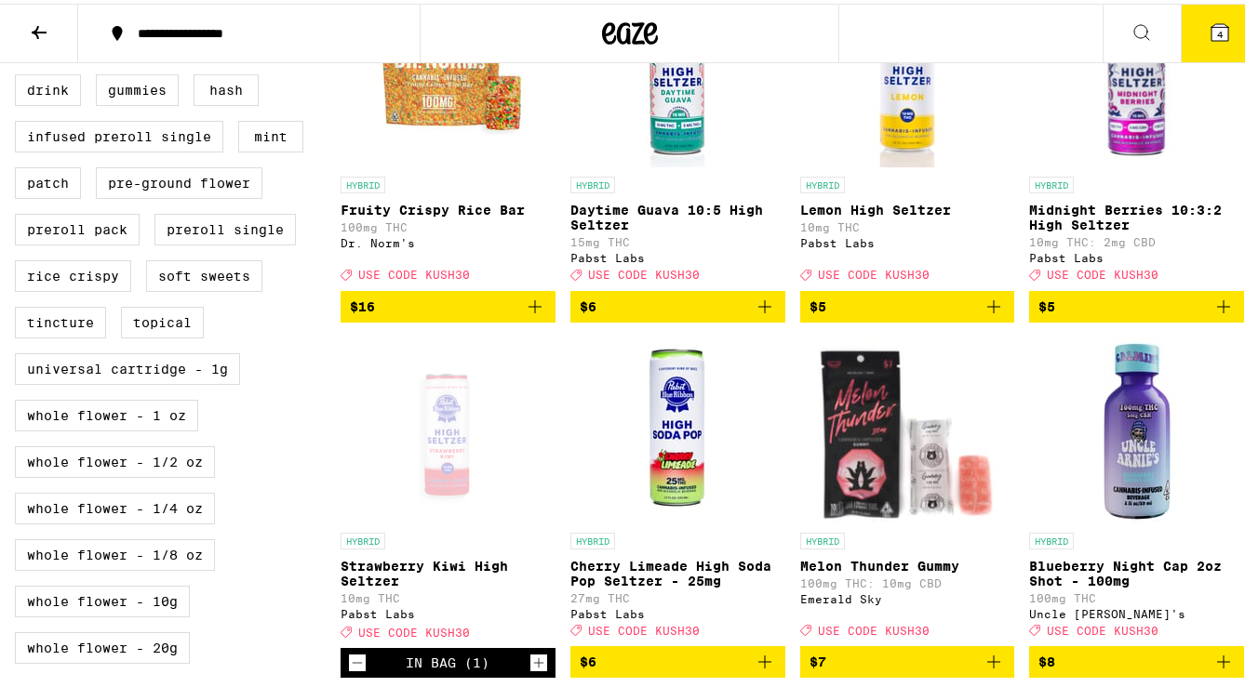
scroll to position [394, 0]
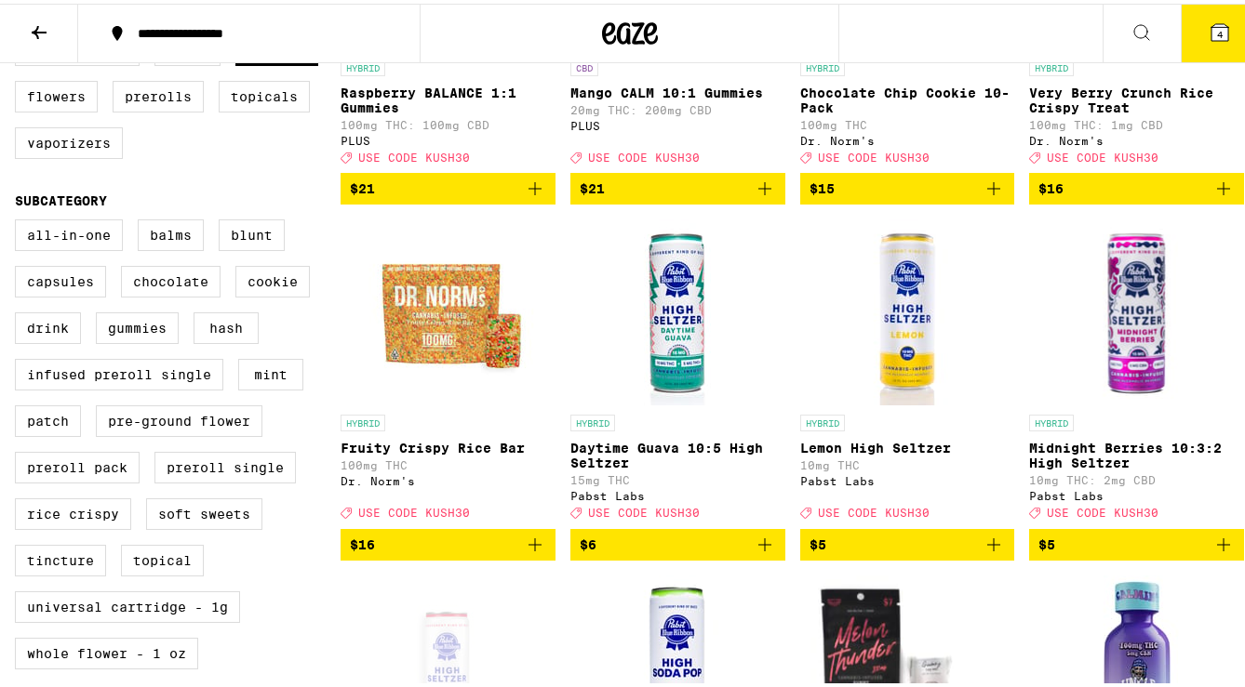
click at [758, 553] on icon "Add to bag" at bounding box center [764, 541] width 22 height 22
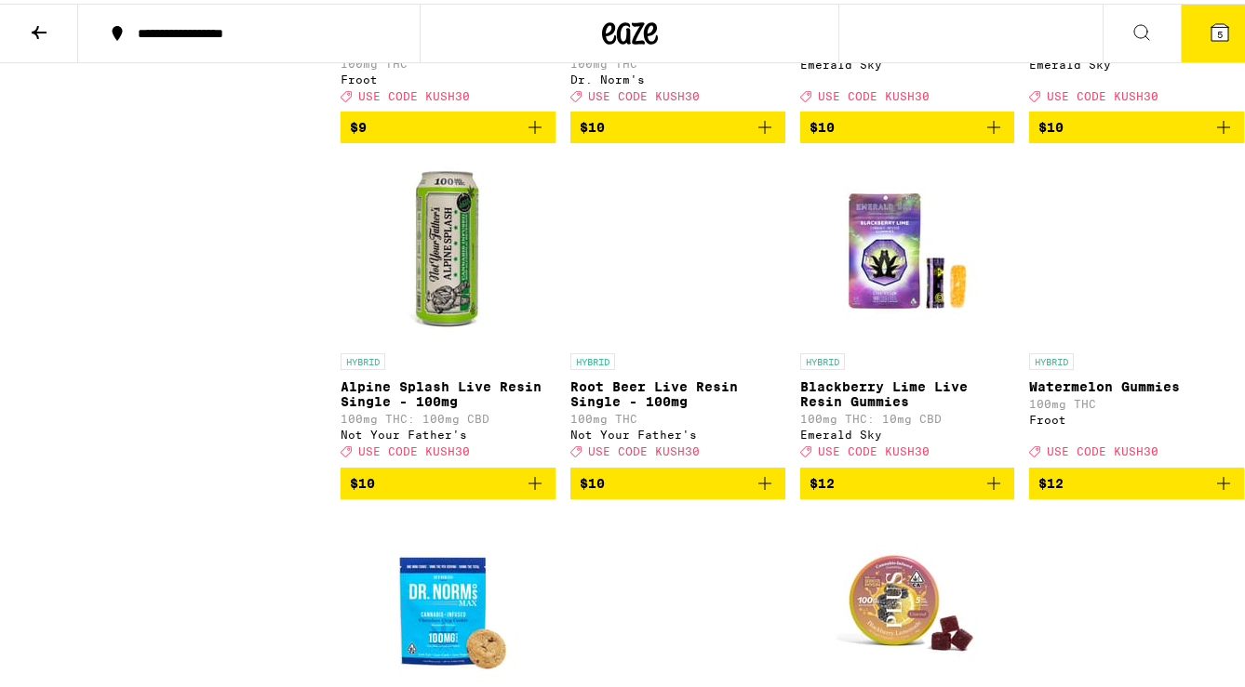
scroll to position [2041, 0]
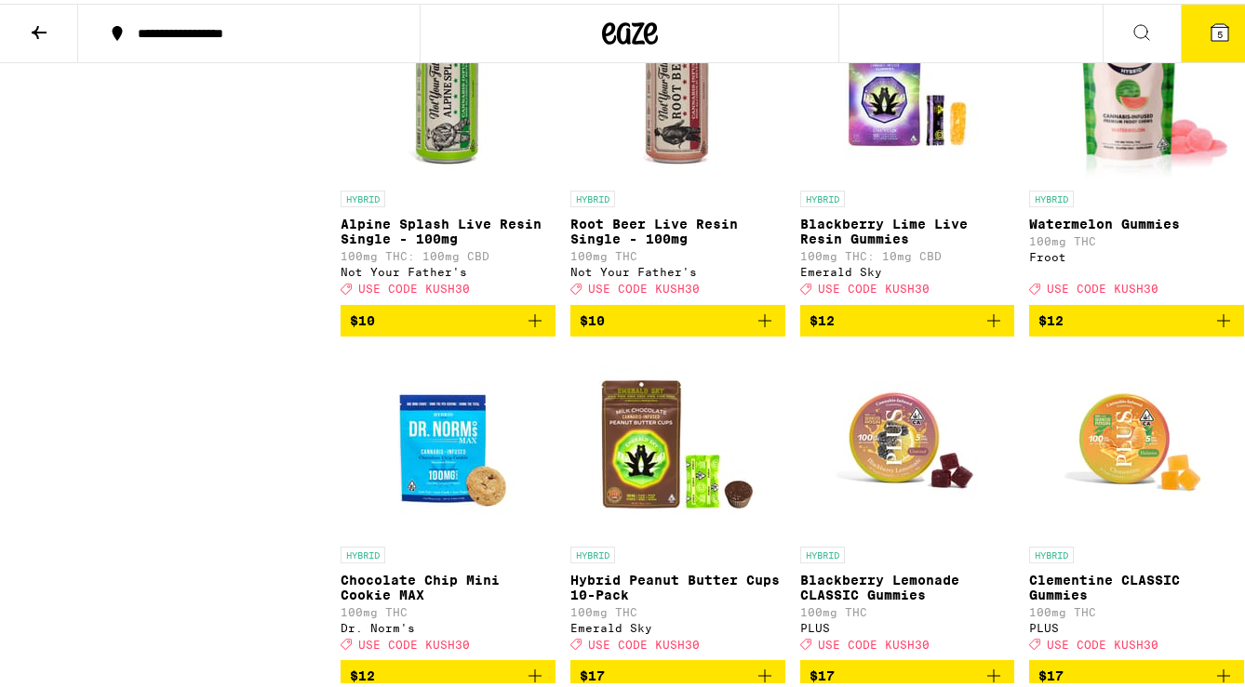
click at [1125, 328] on icon "Add to bag" at bounding box center [1223, 317] width 22 height 22
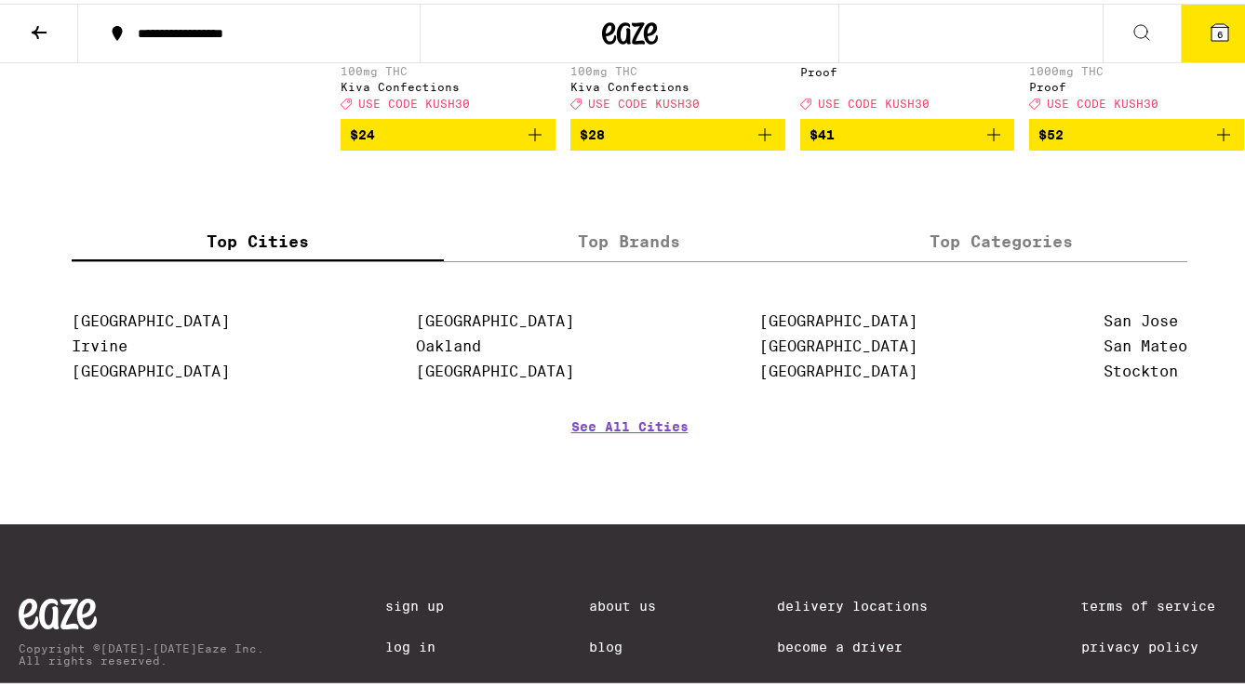
scroll to position [4718, 0]
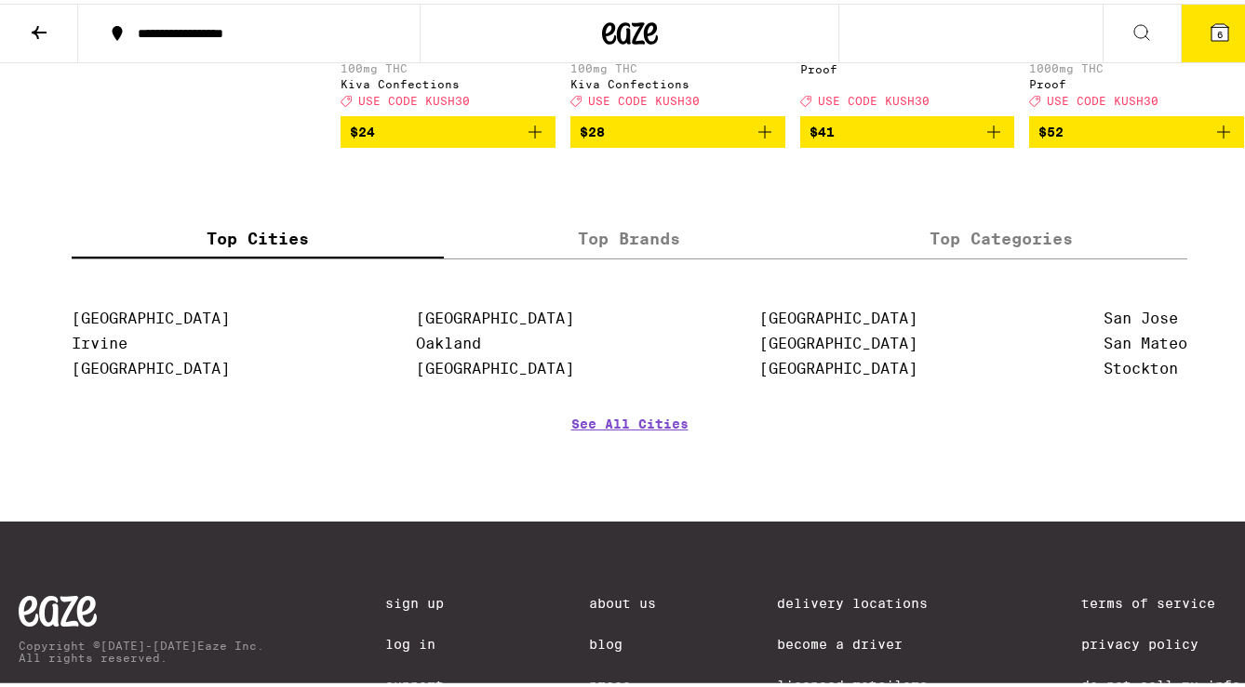
click at [1125, 33] on button "6" at bounding box center [1219, 30] width 78 height 58
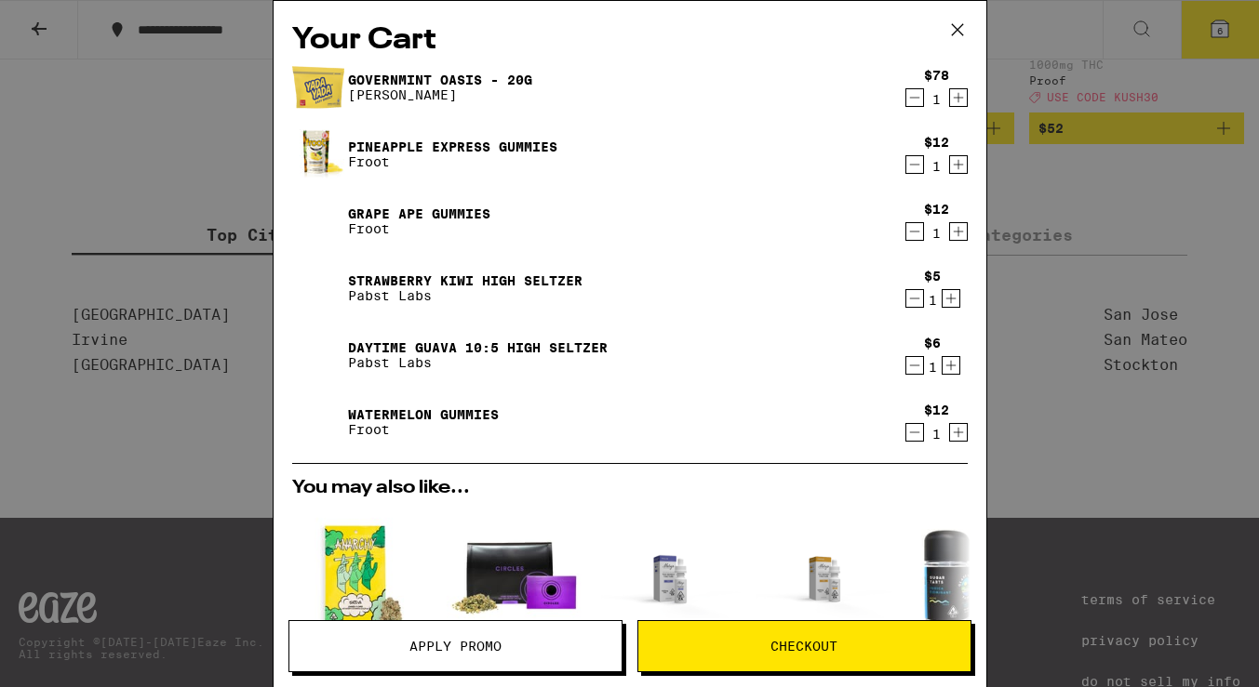
click at [943, 407] on div "$12 1" at bounding box center [933, 422] width 70 height 39
click at [1060, 400] on div "Your Cart Governmint Oasis - 20g Yada Yada $78 1 Pineapple Express Gummies Froo…" at bounding box center [629, 343] width 1259 height 687
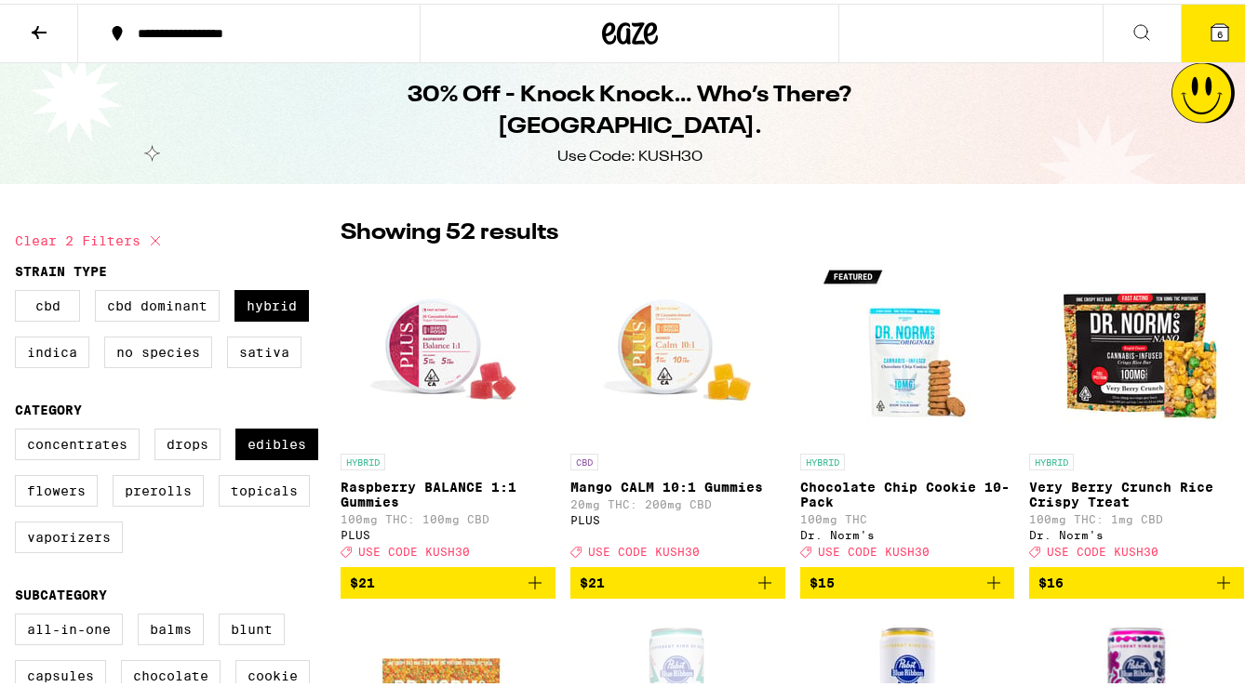
click at [1125, 82] on div "30% Off - Knock Knock… Who’s There? [GEOGRAPHIC_DATA]. Use Code: KUSH30" at bounding box center [629, 120] width 1259 height 121
click at [1125, 23] on icon at bounding box center [1219, 28] width 17 height 17
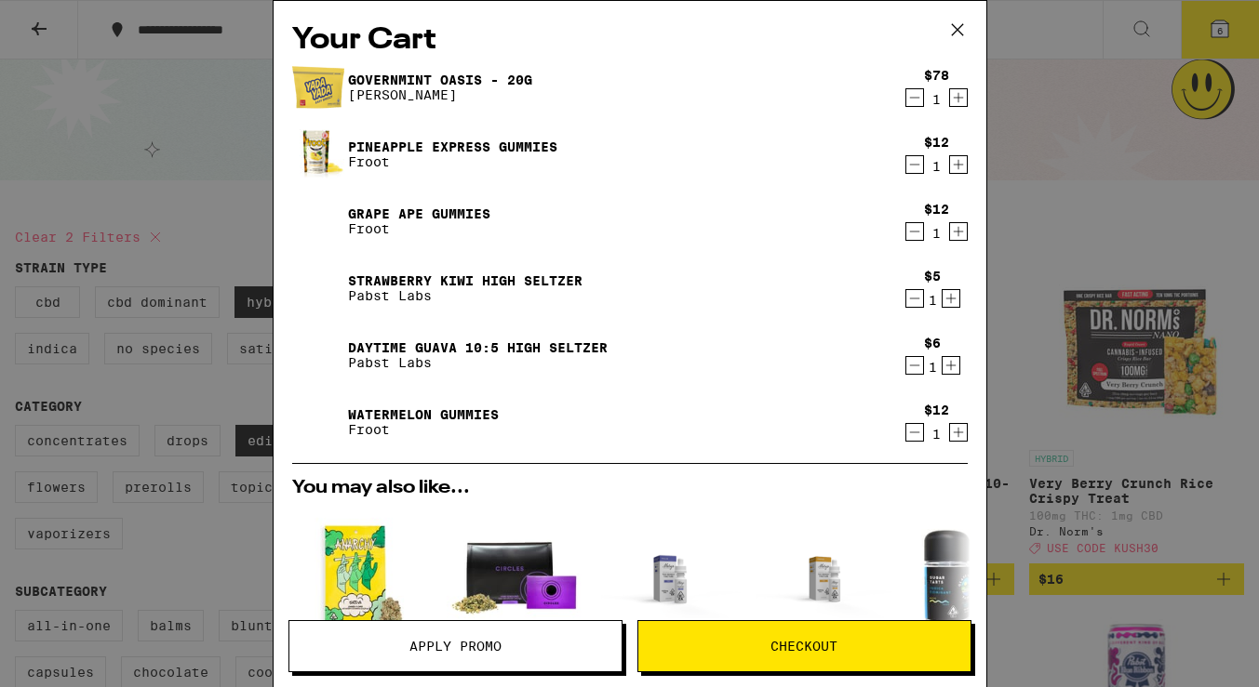
click at [955, 32] on icon at bounding box center [957, 30] width 28 height 28
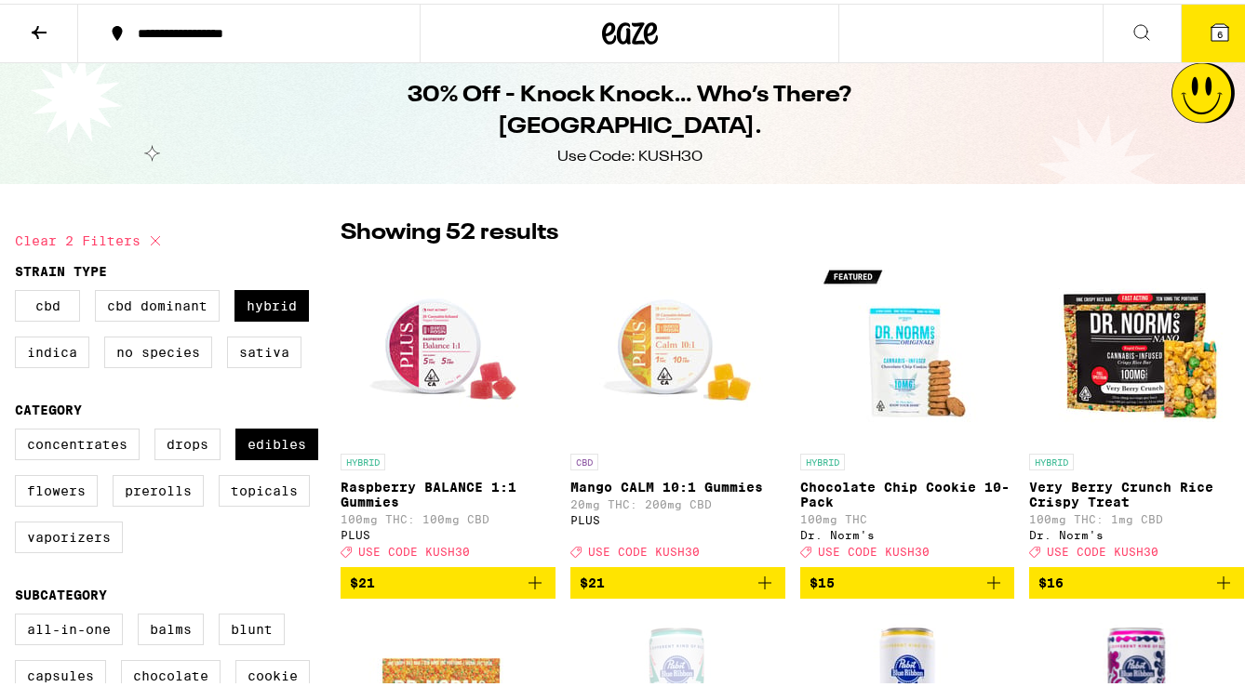
click at [1125, 28] on icon at bounding box center [1219, 29] width 22 height 22
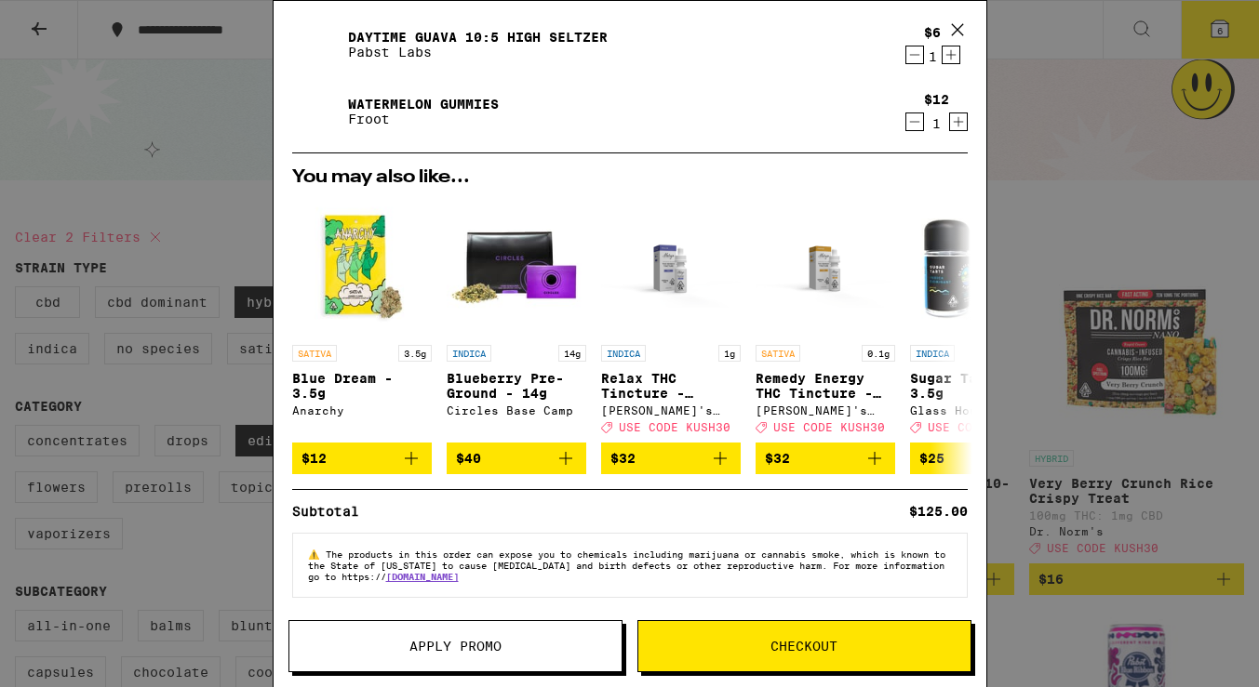
scroll to position [324, 0]
click at [454, 656] on button "Apply Promo" at bounding box center [455, 646] width 334 height 52
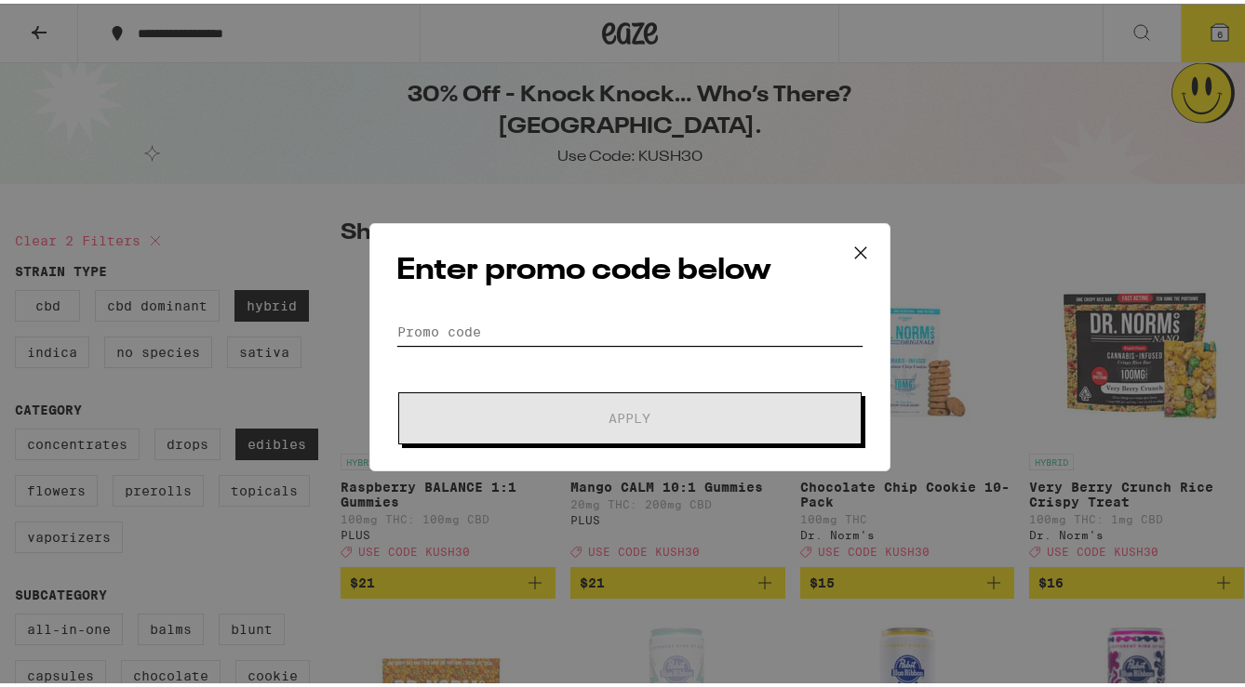
click at [558, 338] on input "Promo Code" at bounding box center [629, 328] width 467 height 28
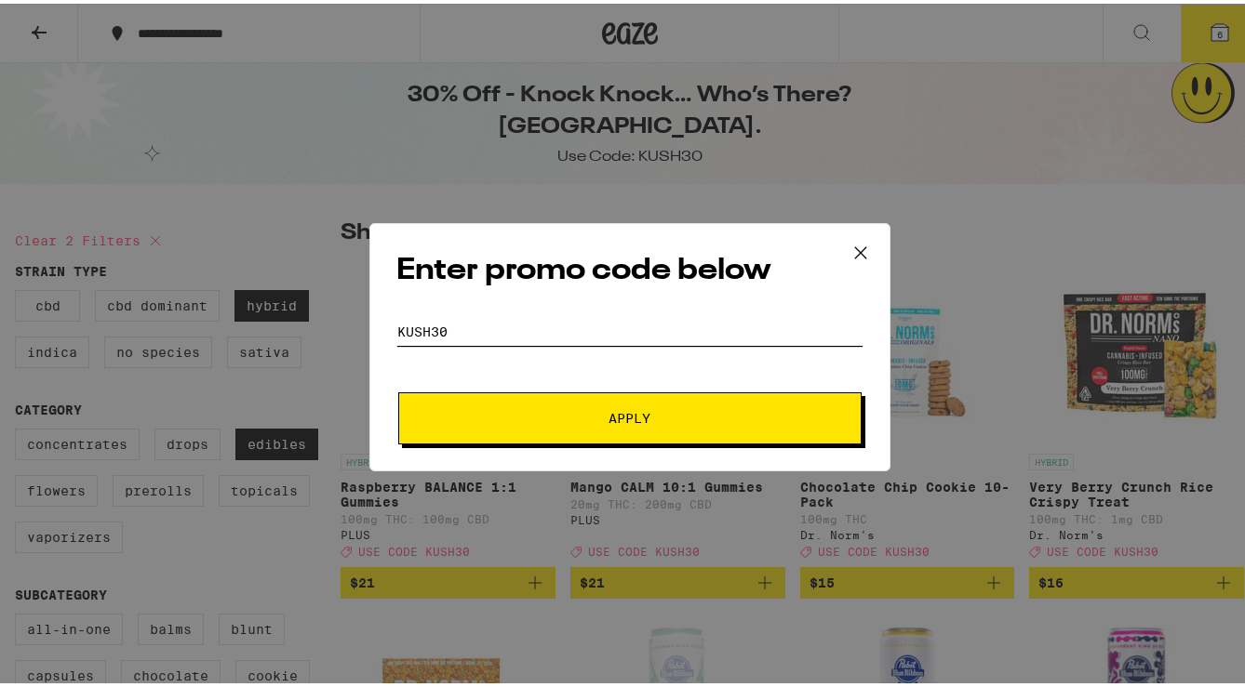
type input "KUSH30"
click at [511, 406] on button "Apply" at bounding box center [629, 415] width 463 height 52
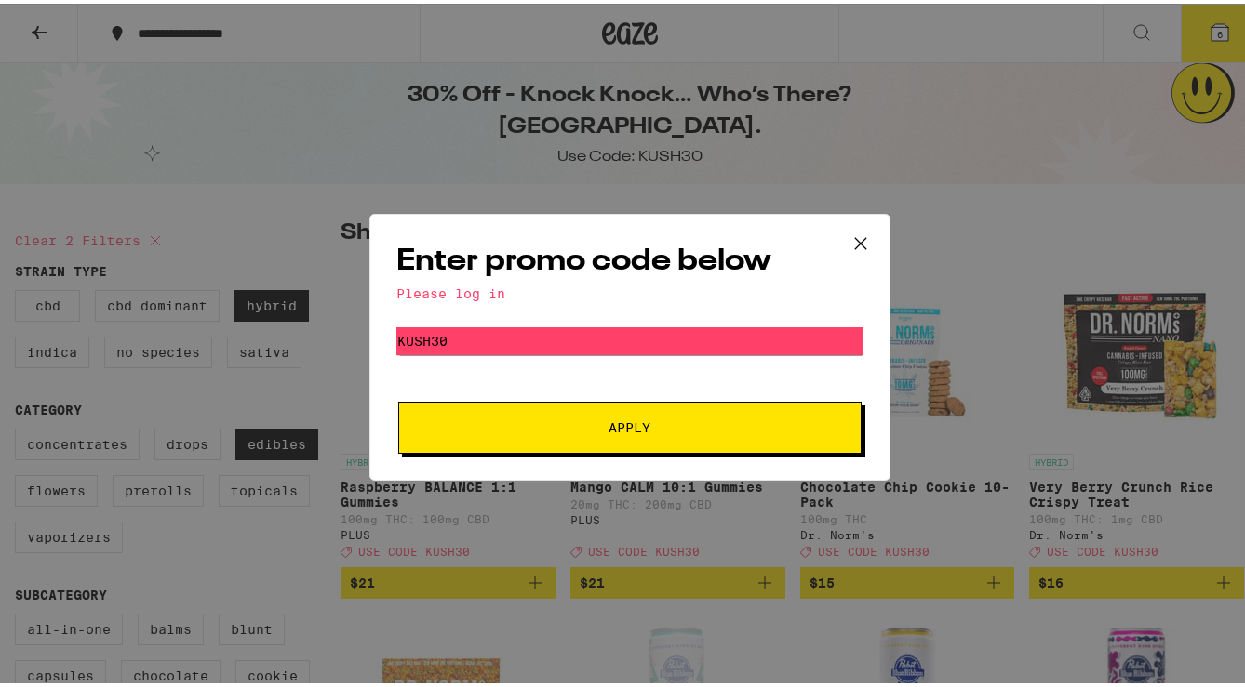
click at [656, 420] on span "Apply" at bounding box center [629, 424] width 335 height 13
click at [852, 242] on icon at bounding box center [860, 240] width 28 height 28
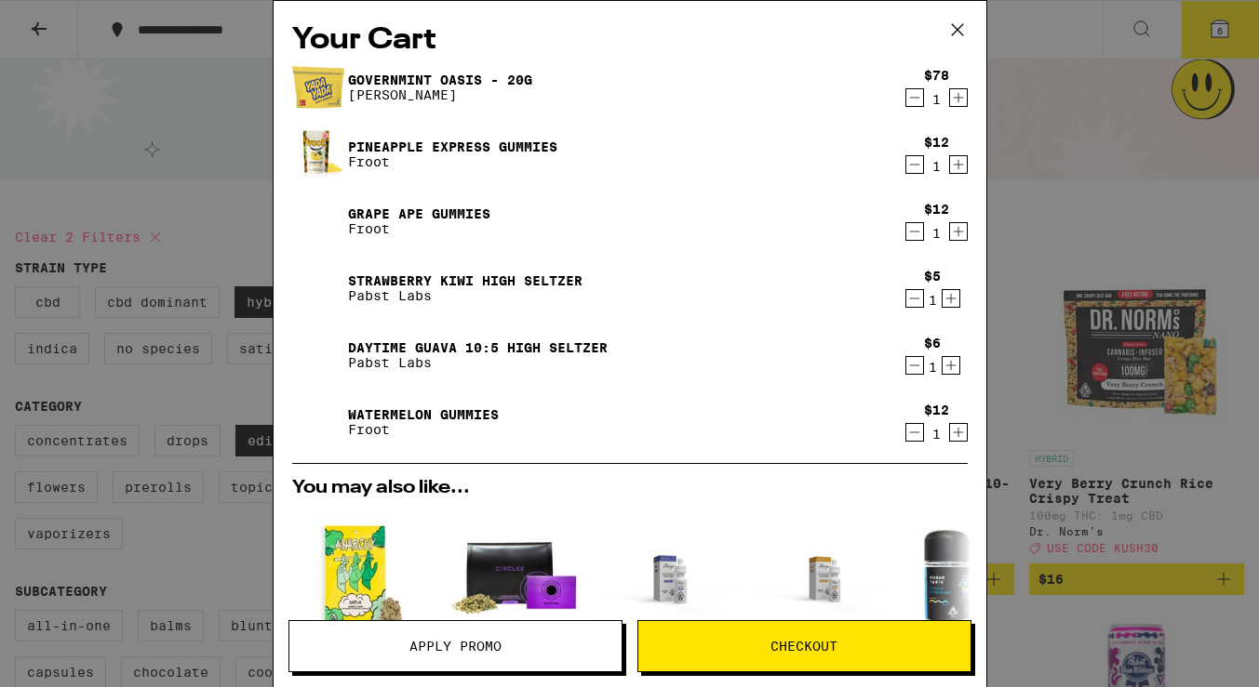
click at [958, 33] on icon at bounding box center [957, 30] width 28 height 28
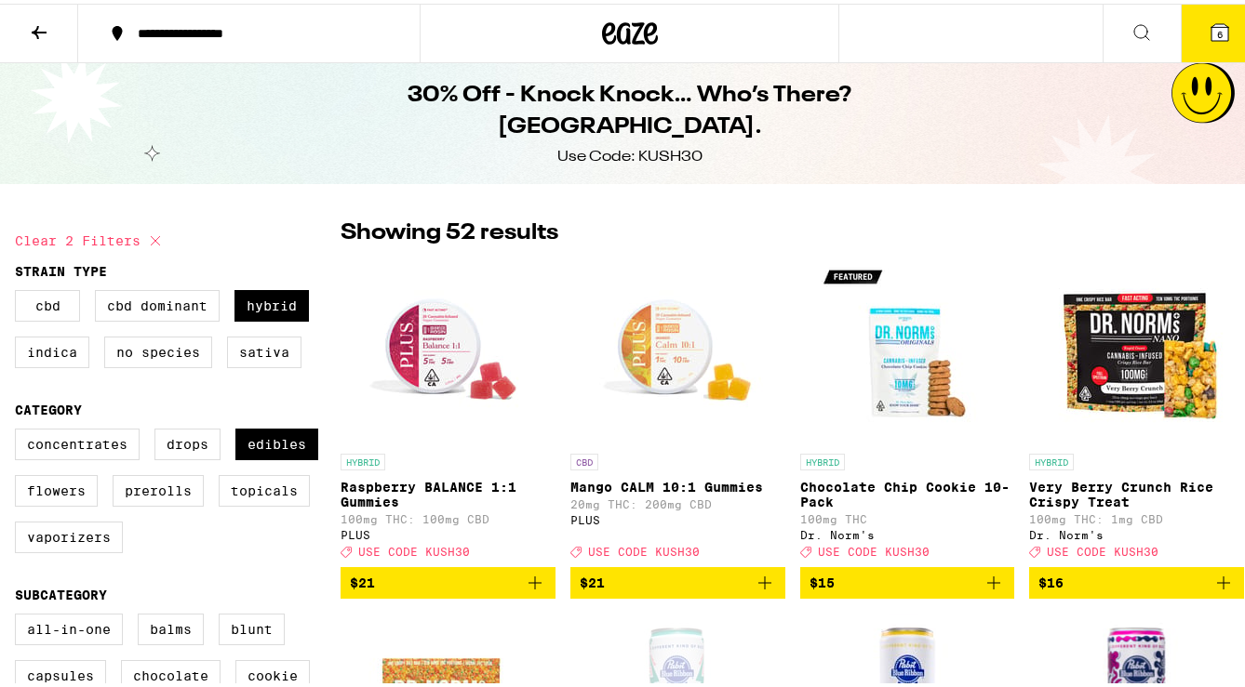
click at [1125, 23] on icon at bounding box center [1219, 28] width 17 height 17
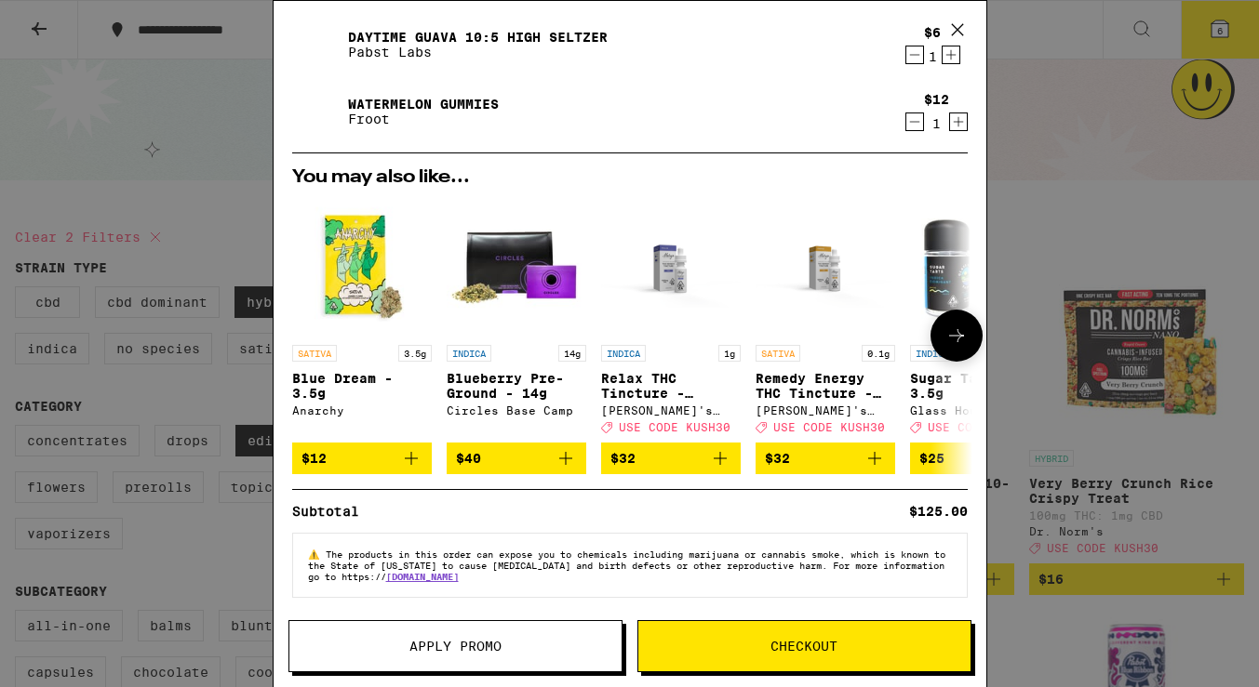
scroll to position [324, 0]
click at [1042, 307] on div "Your Cart Governmint Oasis - 20g Yada Yada $78 1 Pineapple Express Gummies Froo…" at bounding box center [629, 343] width 1259 height 687
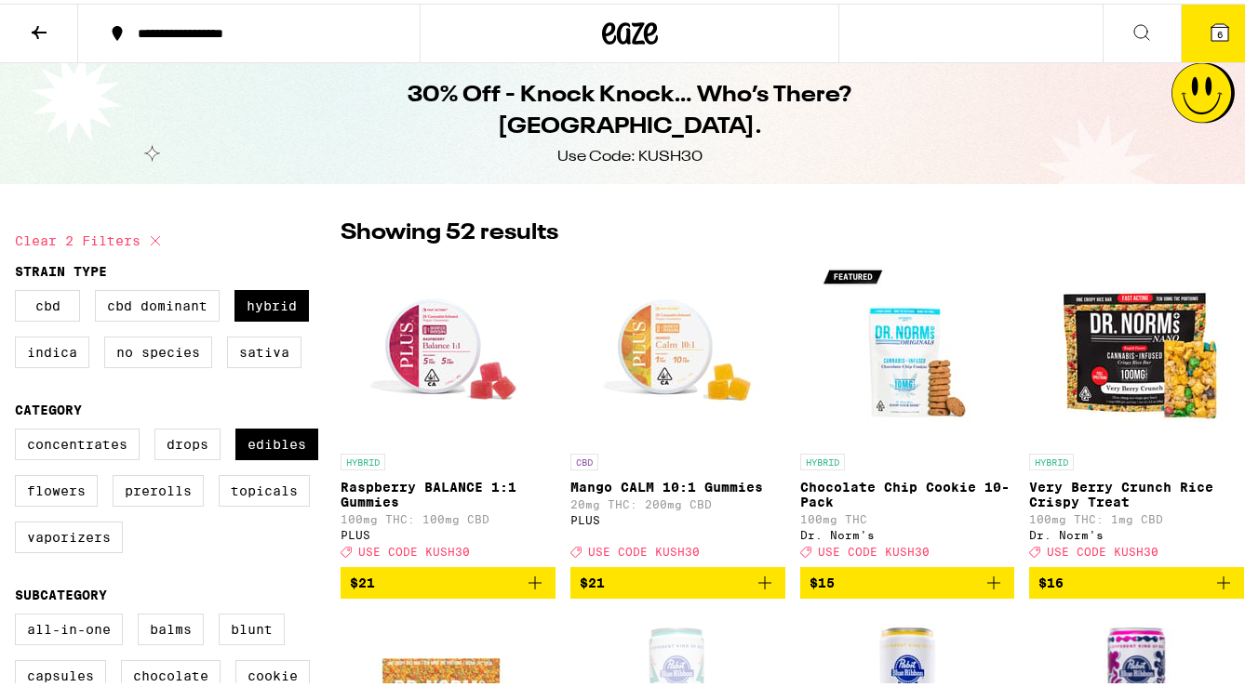
click at [30, 25] on icon at bounding box center [39, 29] width 22 height 22
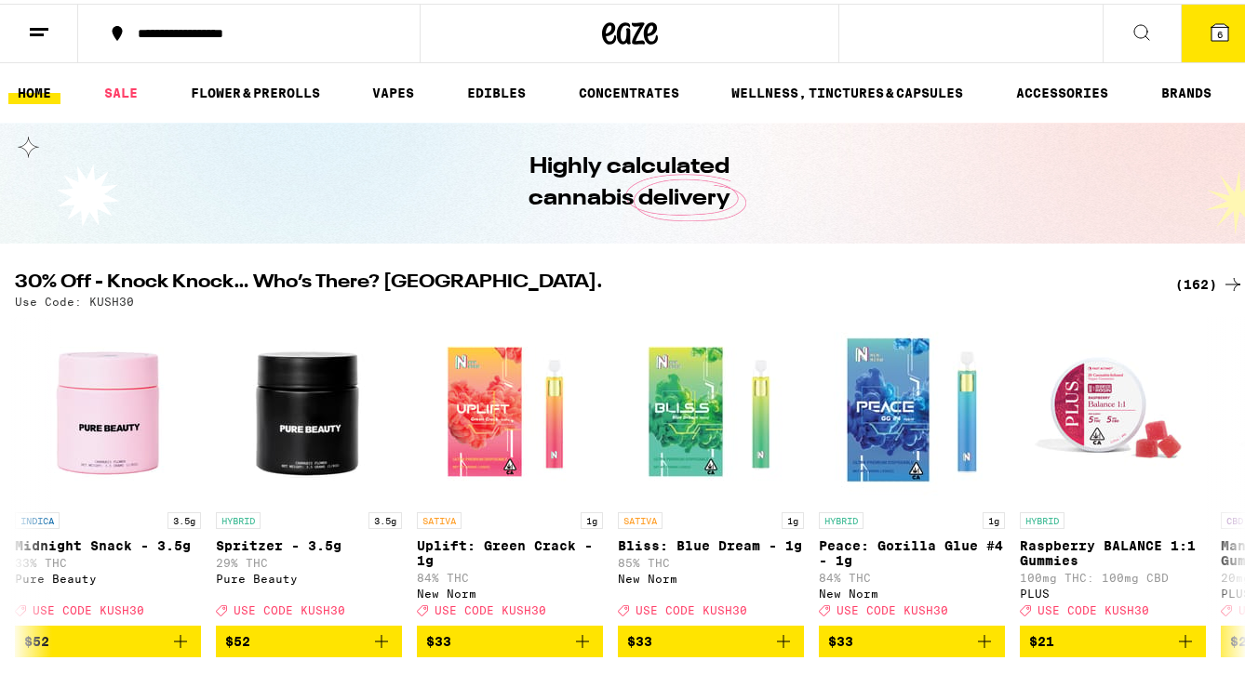
click at [40, 33] on icon at bounding box center [39, 29] width 22 height 22
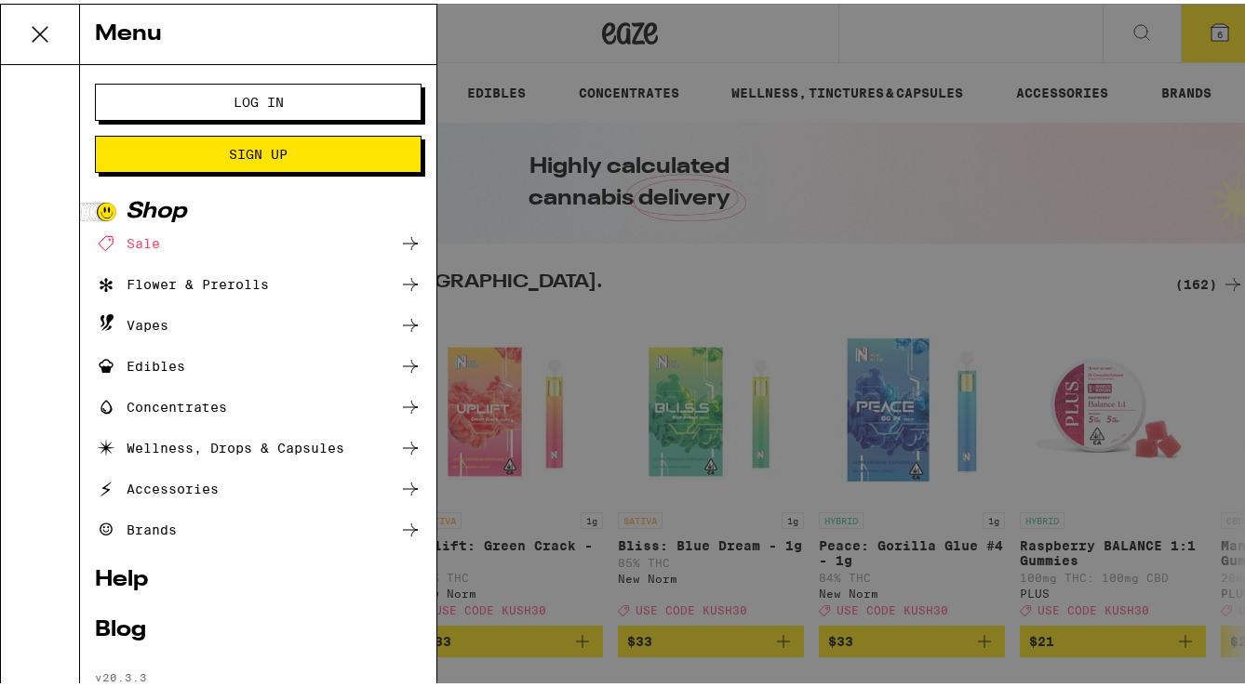
click at [177, 97] on span "Log In" at bounding box center [258, 98] width 176 height 13
click at [268, 105] on span "Log In" at bounding box center [258, 98] width 50 height 13
click at [238, 104] on div "Menu Log In Sign Up Shop Sale Flower & Prerolls Vapes Edibles Concentrates Well…" at bounding box center [629, 343] width 1259 height 687
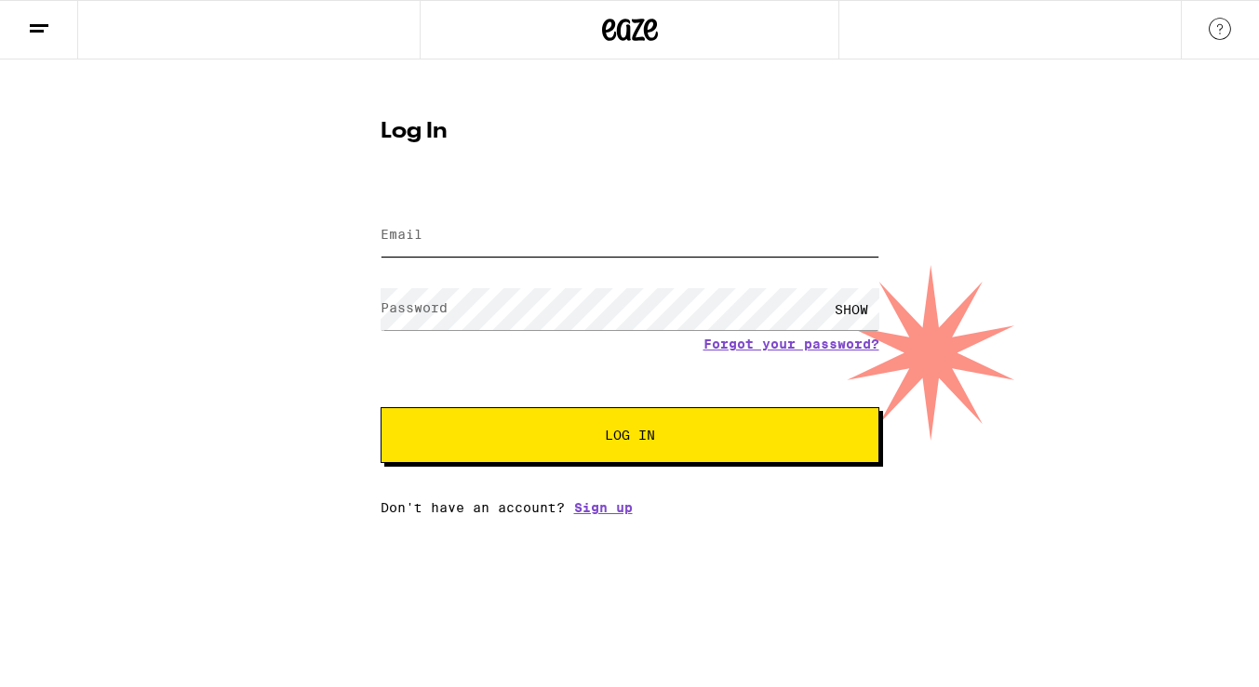
click at [775, 237] on input "Email" at bounding box center [629, 236] width 499 height 42
type input "[EMAIL_ADDRESS][DOMAIN_NAME]"
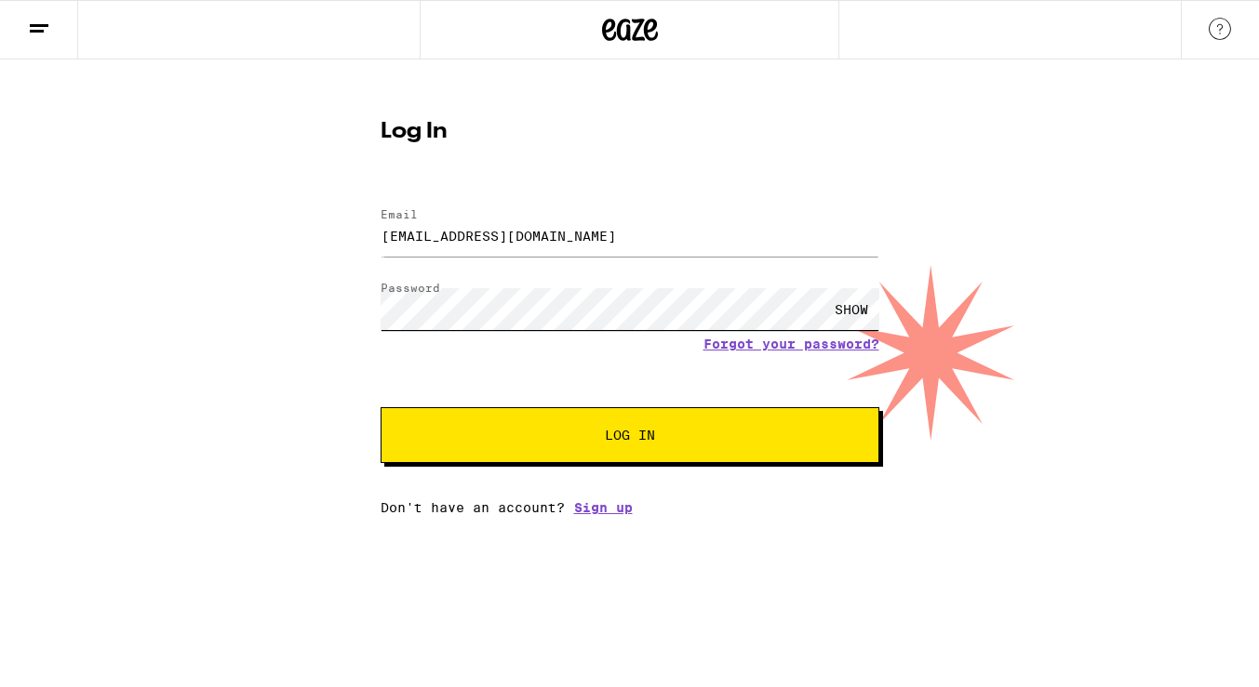
click at [380, 407] on button "Log In" at bounding box center [629, 435] width 499 height 56
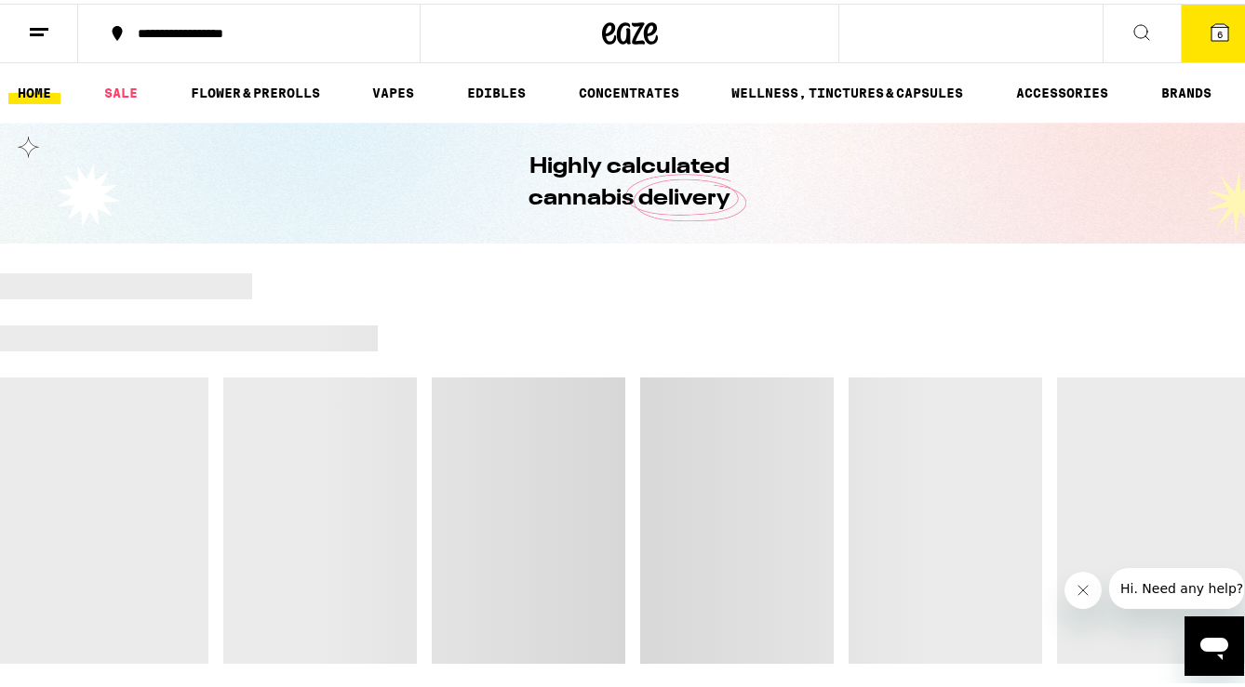
click at [1125, 29] on icon at bounding box center [1219, 29] width 22 height 22
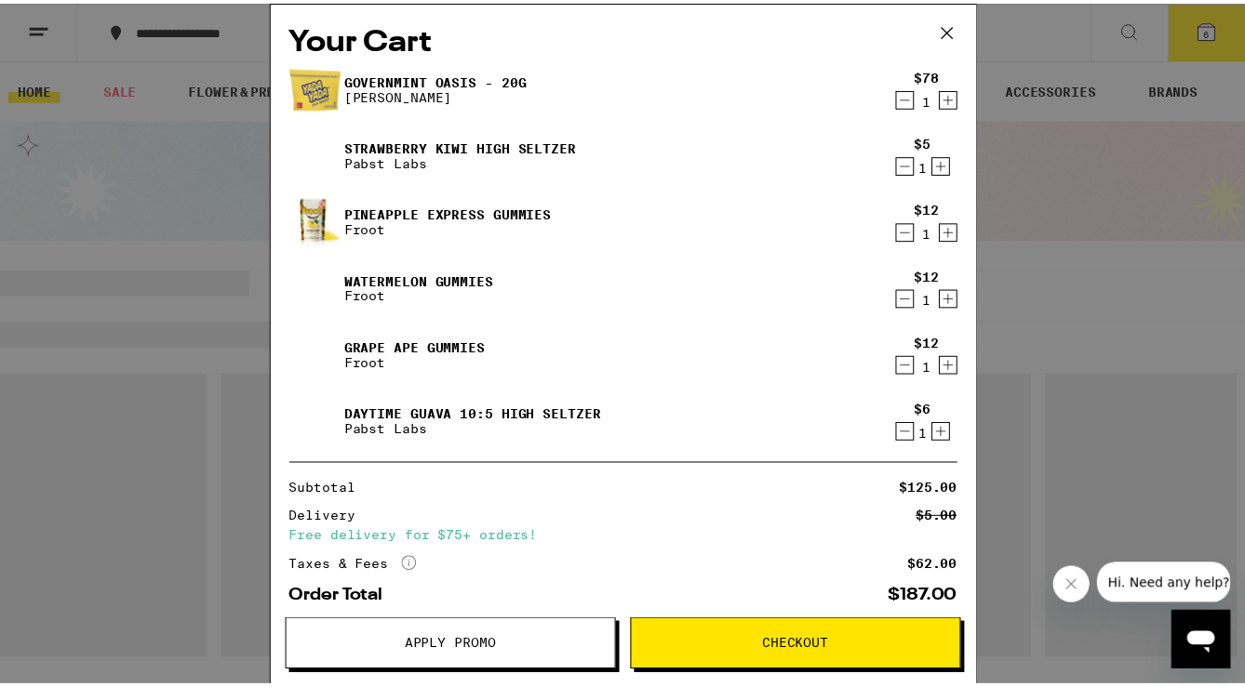
scroll to position [92, 0]
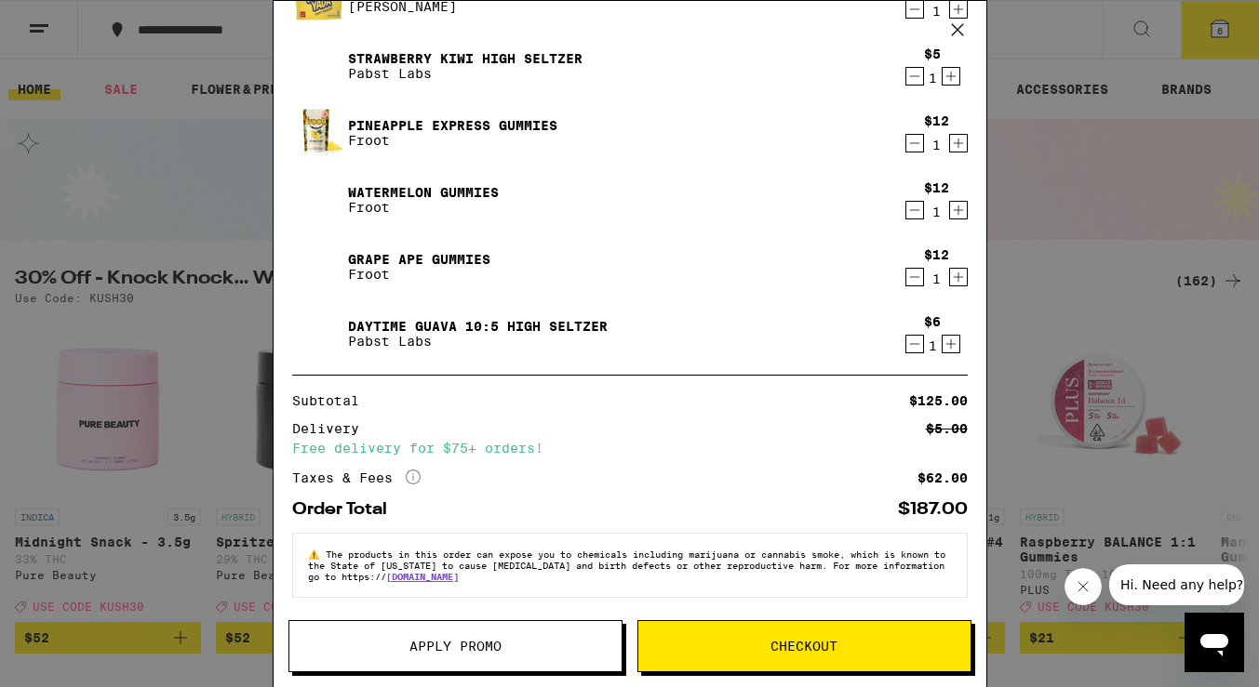
click at [553, 636] on button "Apply Promo" at bounding box center [455, 646] width 334 height 52
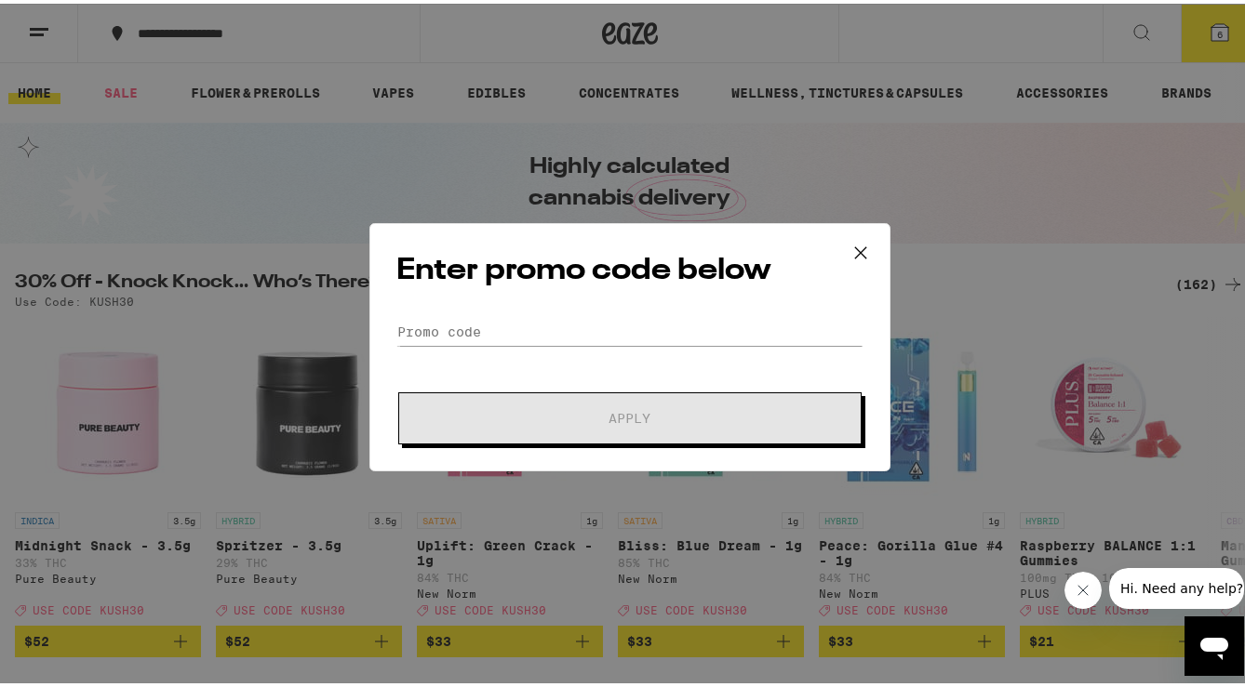
click at [569, 342] on form "Promo Code Apply" at bounding box center [629, 377] width 467 height 127
click at [571, 329] on input "Promo Code" at bounding box center [629, 328] width 467 height 28
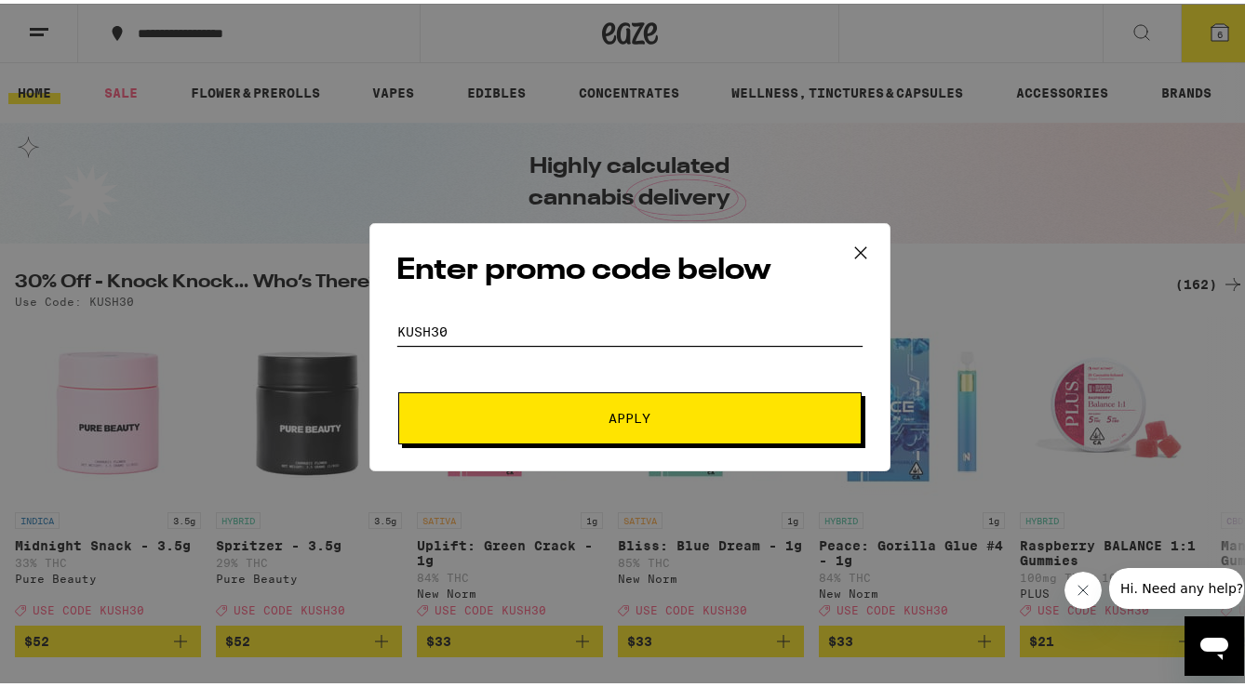
type input "KUSH30"
click at [561, 410] on span "Apply" at bounding box center [629, 414] width 335 height 13
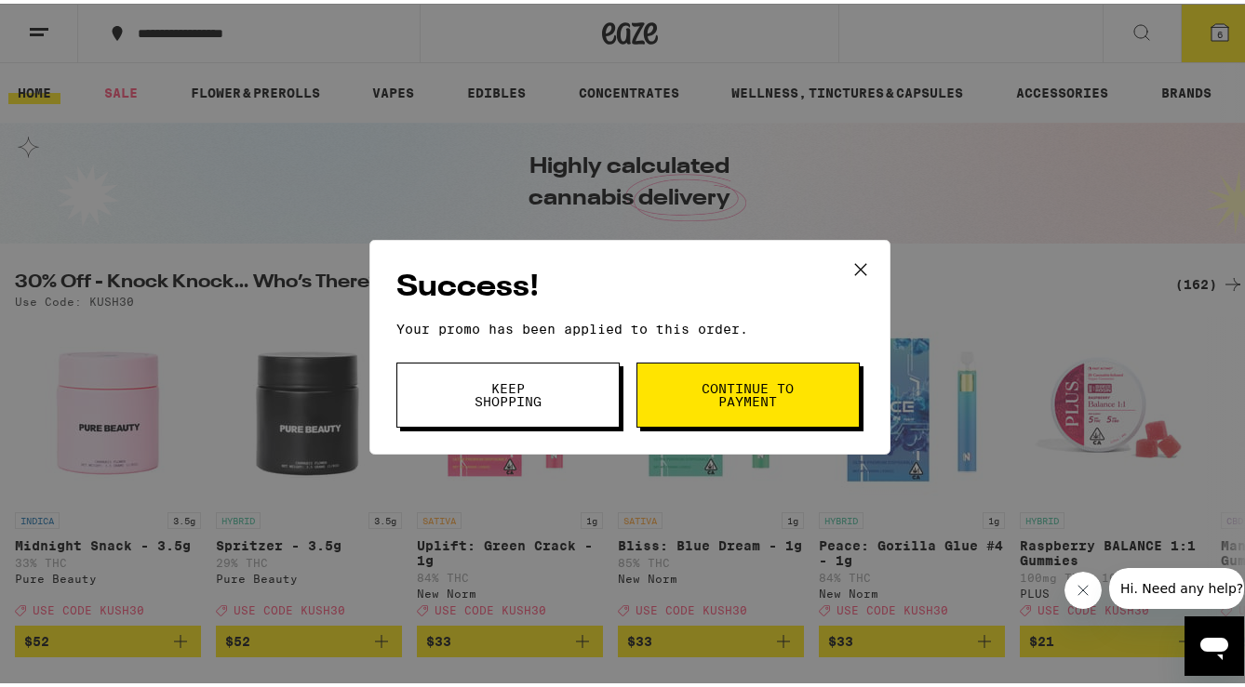
click at [558, 377] on button "Keep Shopping" at bounding box center [507, 391] width 223 height 65
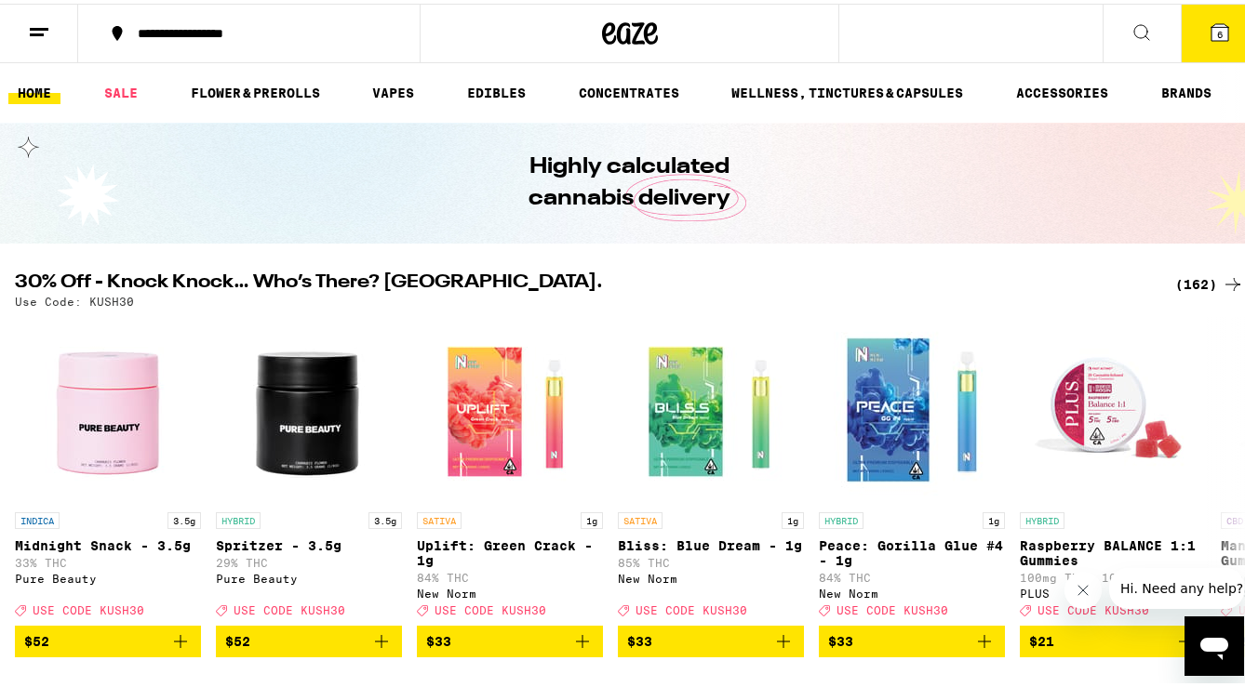
click at [1125, 31] on icon at bounding box center [1219, 28] width 17 height 17
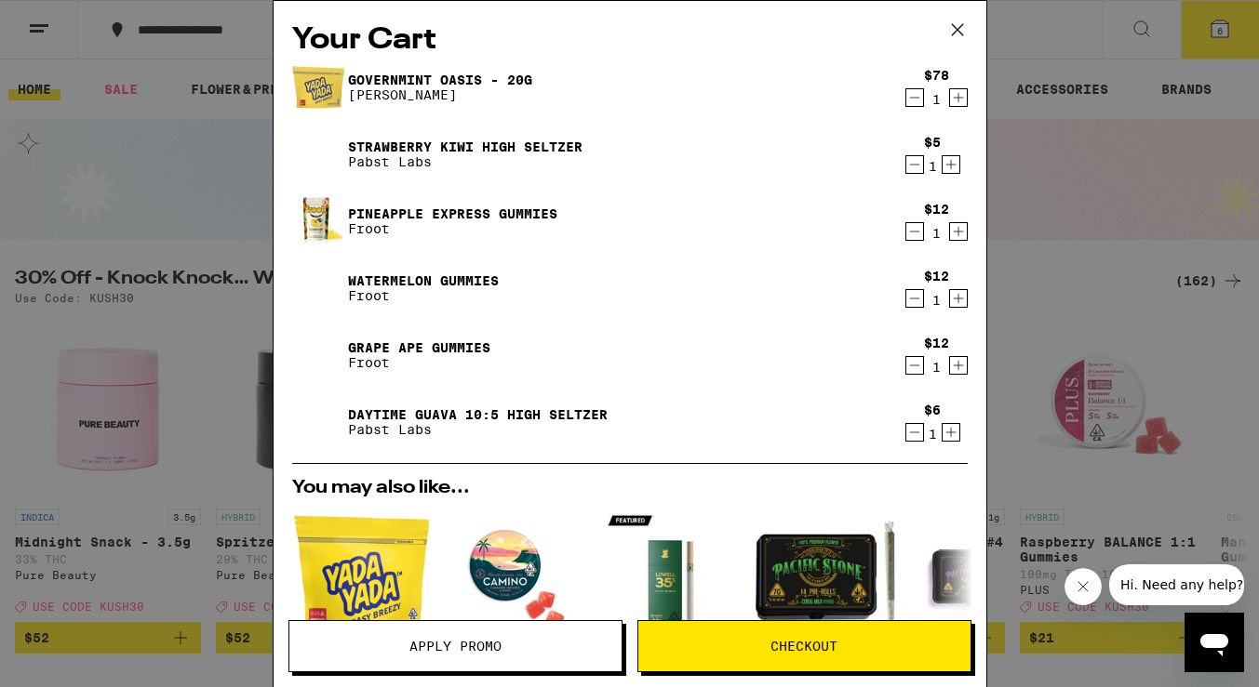
click at [906, 98] on icon "Decrement" at bounding box center [914, 98] width 17 height 22
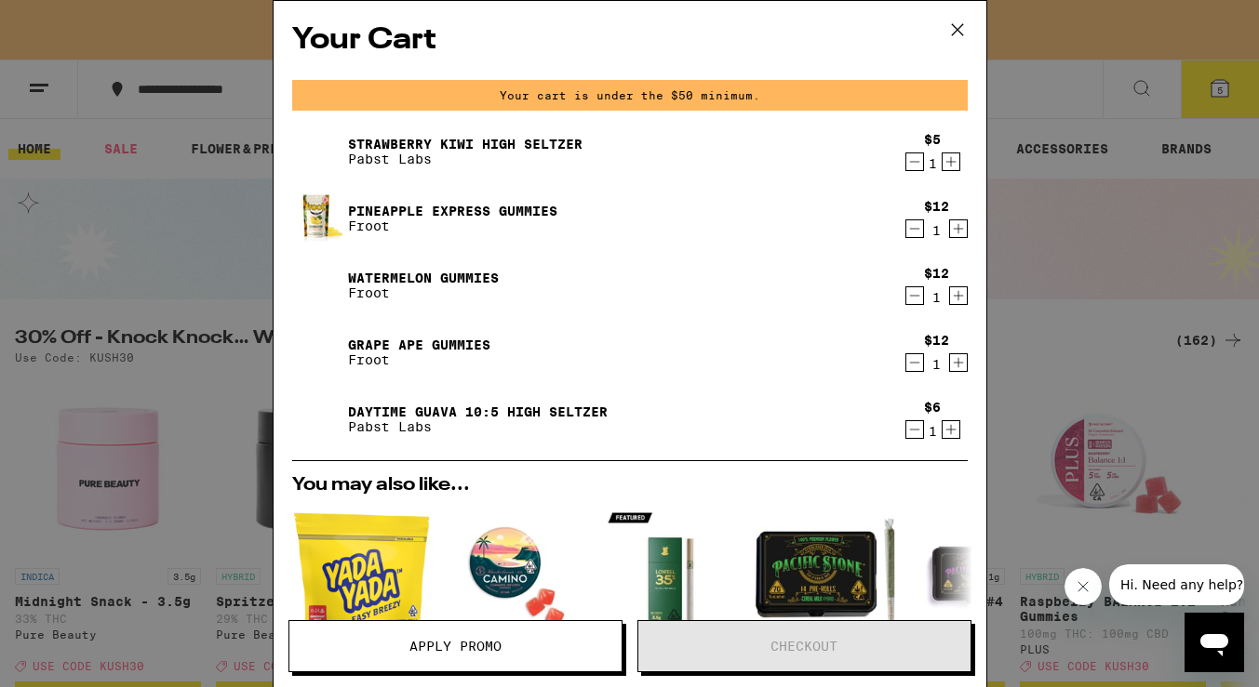
click at [961, 30] on icon at bounding box center [957, 30] width 28 height 28
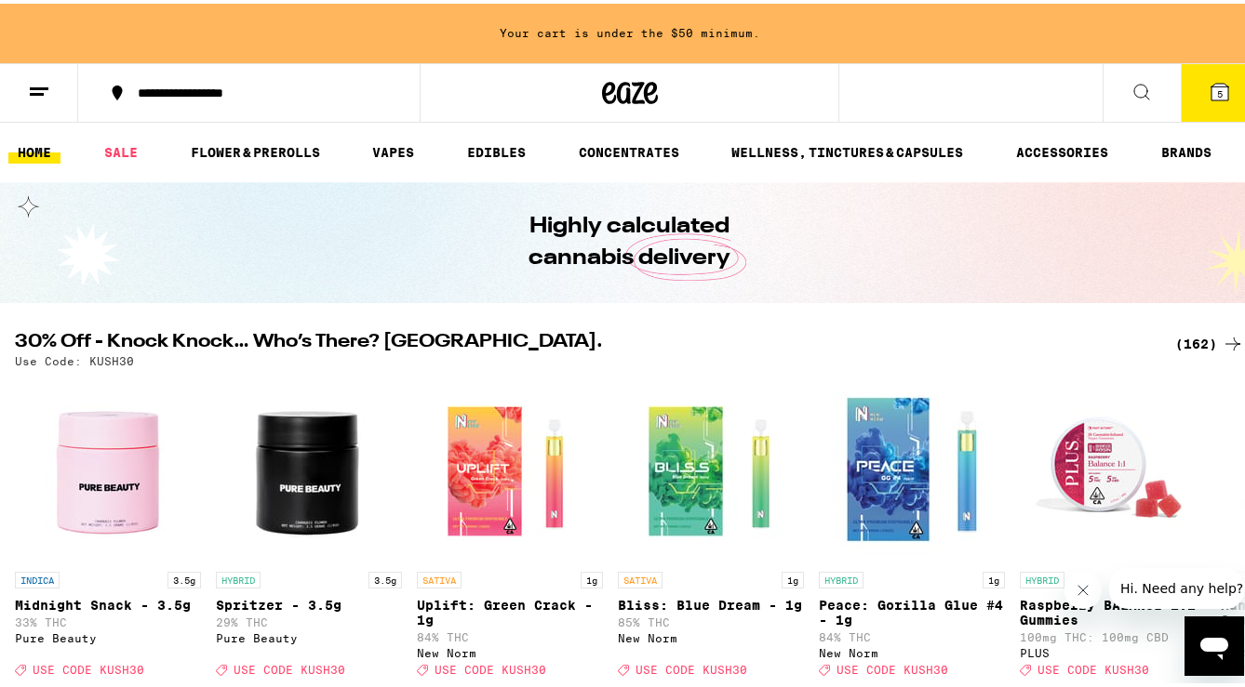
click at [213, 344] on h2 "30% Off - Knock Knock… Who’s There? [GEOGRAPHIC_DATA]." at bounding box center [584, 340] width 1138 height 22
click at [1125, 335] on div "(162)" at bounding box center [1209, 340] width 69 height 22
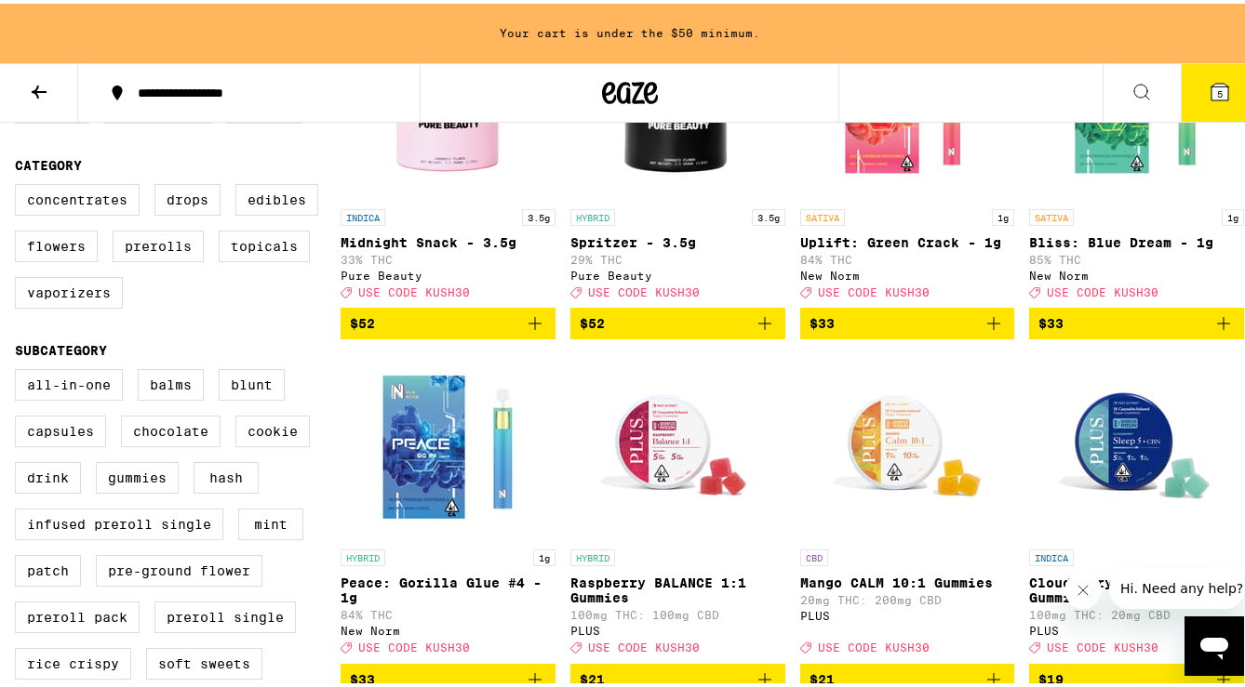
scroll to position [393, 0]
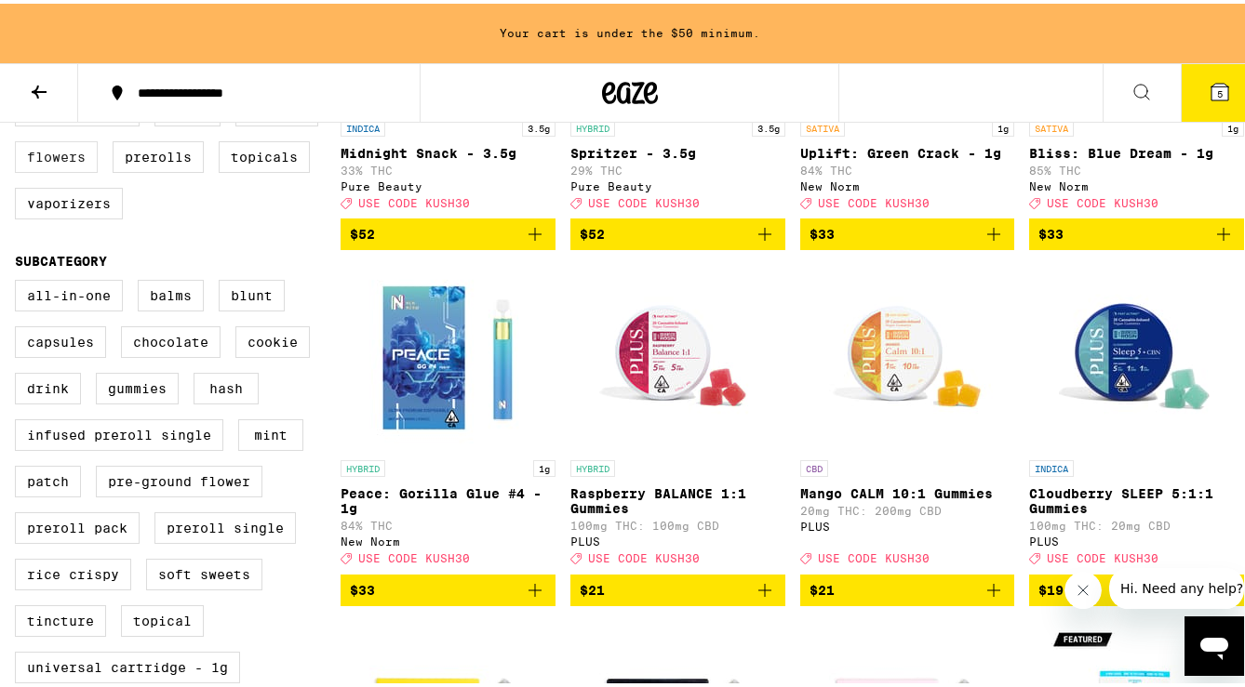
click at [68, 169] on label "Flowers" at bounding box center [56, 154] width 83 height 32
click at [20, 95] on input "Flowers" at bounding box center [19, 94] width 1 height 1
checkbox input "true"
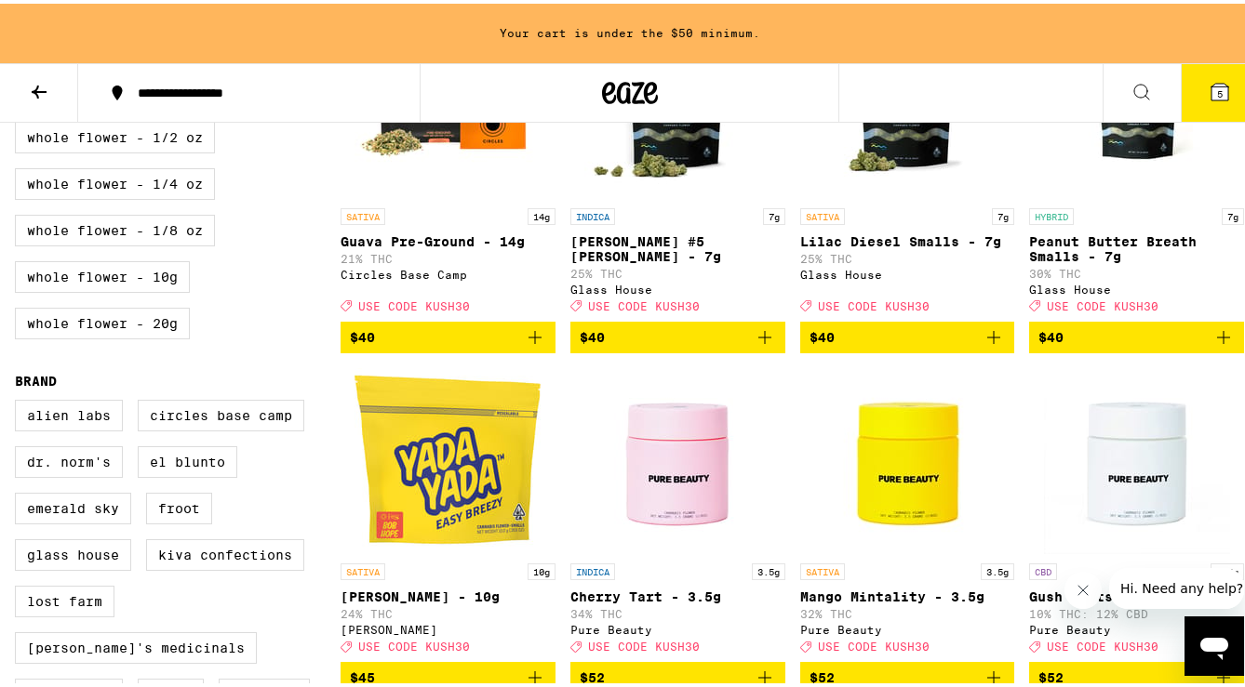
scroll to position [860, 0]
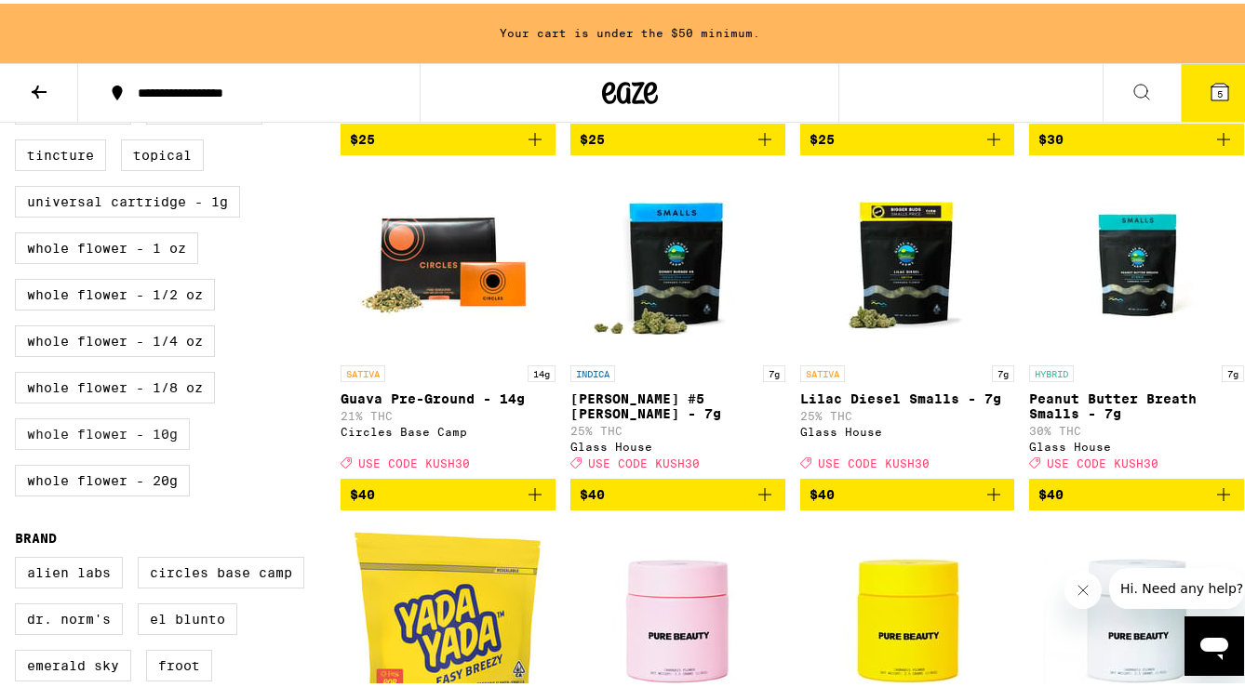
click at [171, 446] on label "Whole Flower - 10g" at bounding box center [102, 431] width 175 height 32
checkbox input "true"
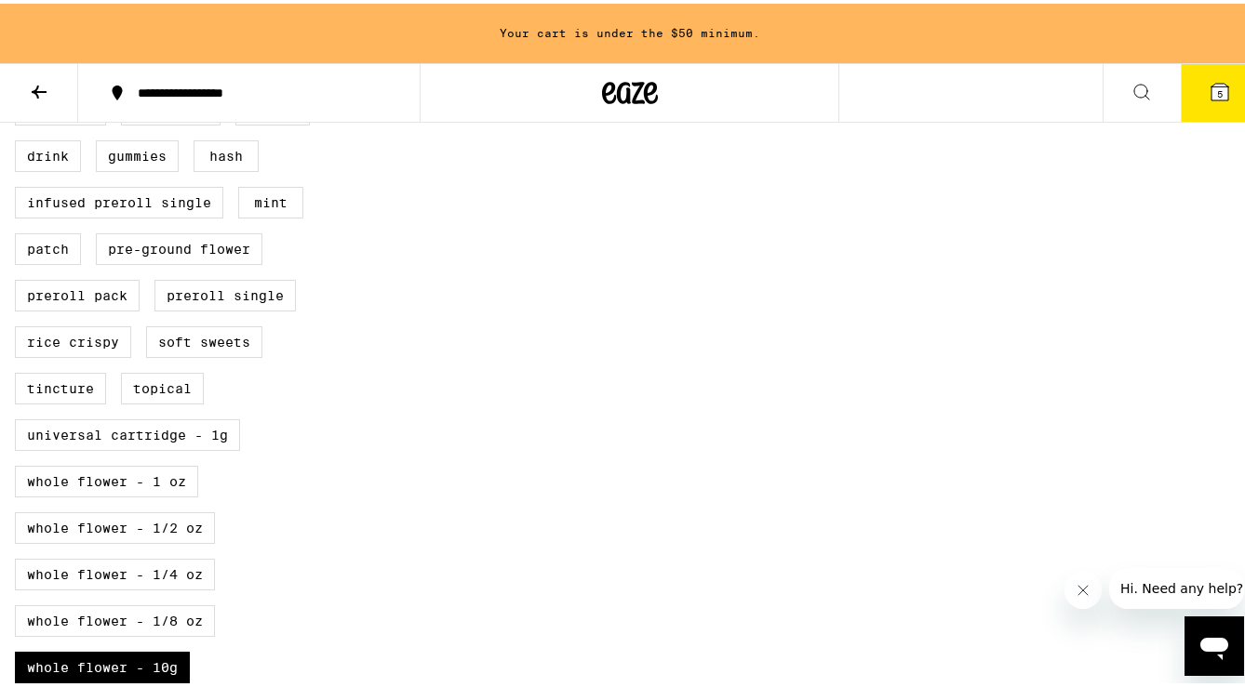
scroll to position [714, 0]
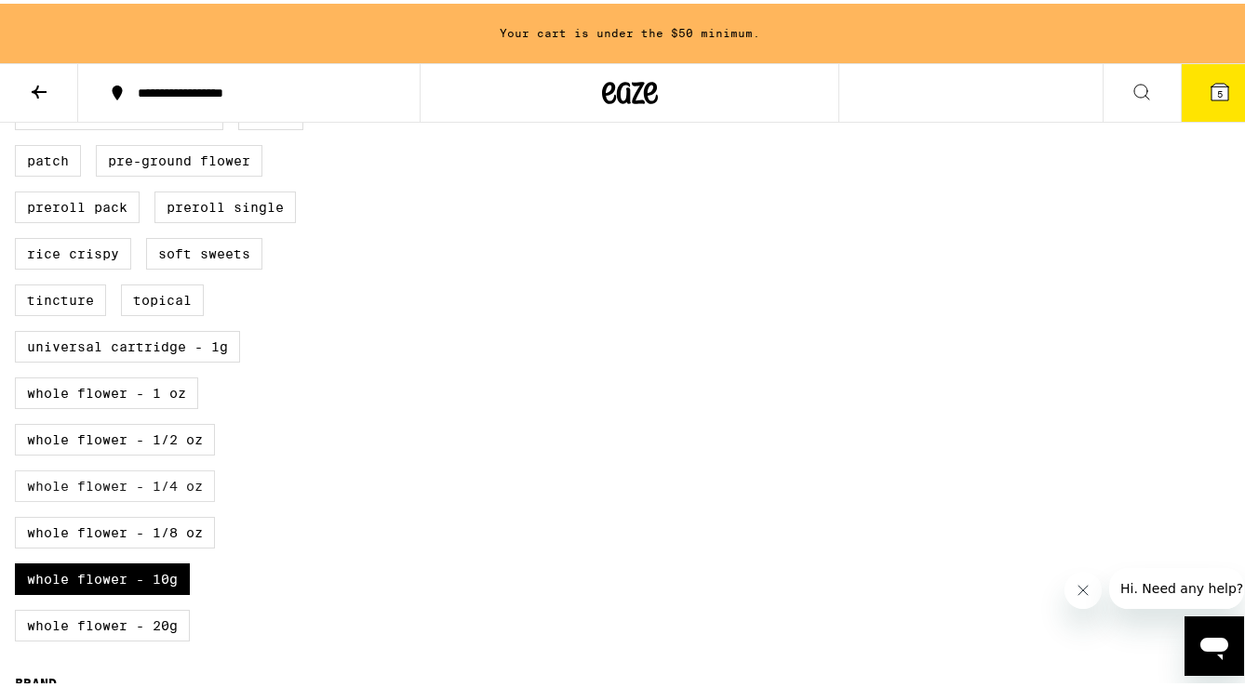
click at [202, 499] on label "Whole Flower - 1/4 oz" at bounding box center [115, 483] width 200 height 32
checkbox input "true"
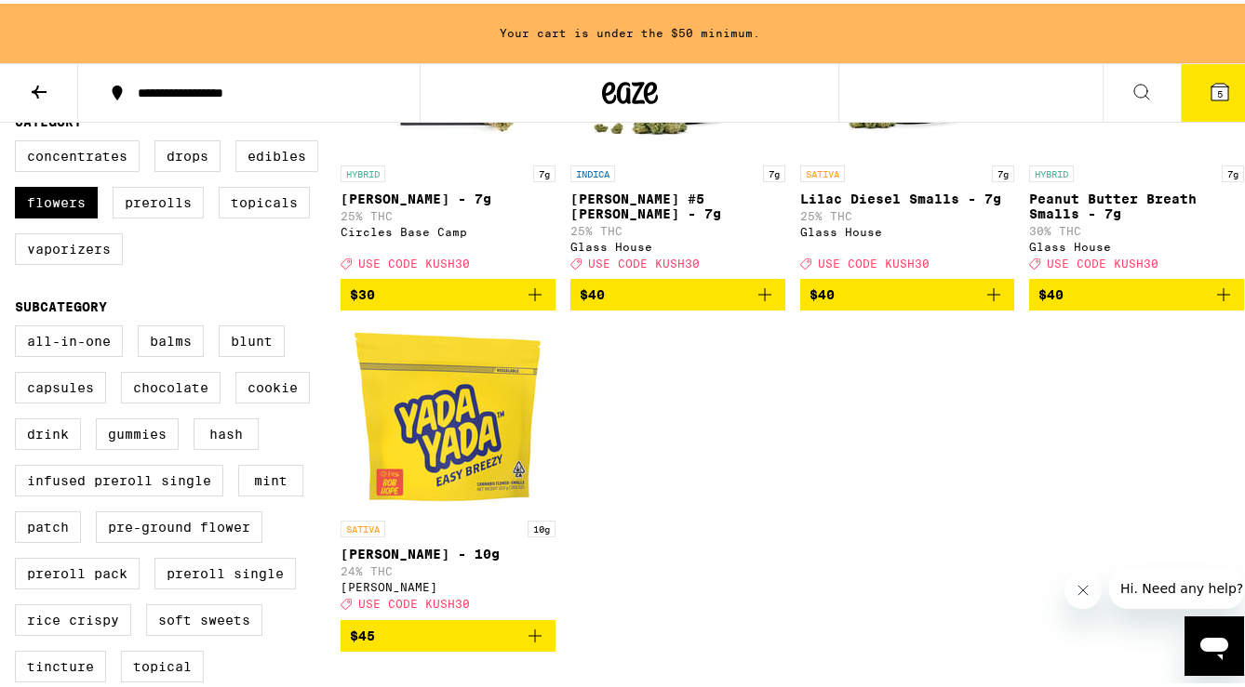
scroll to position [1028, 0]
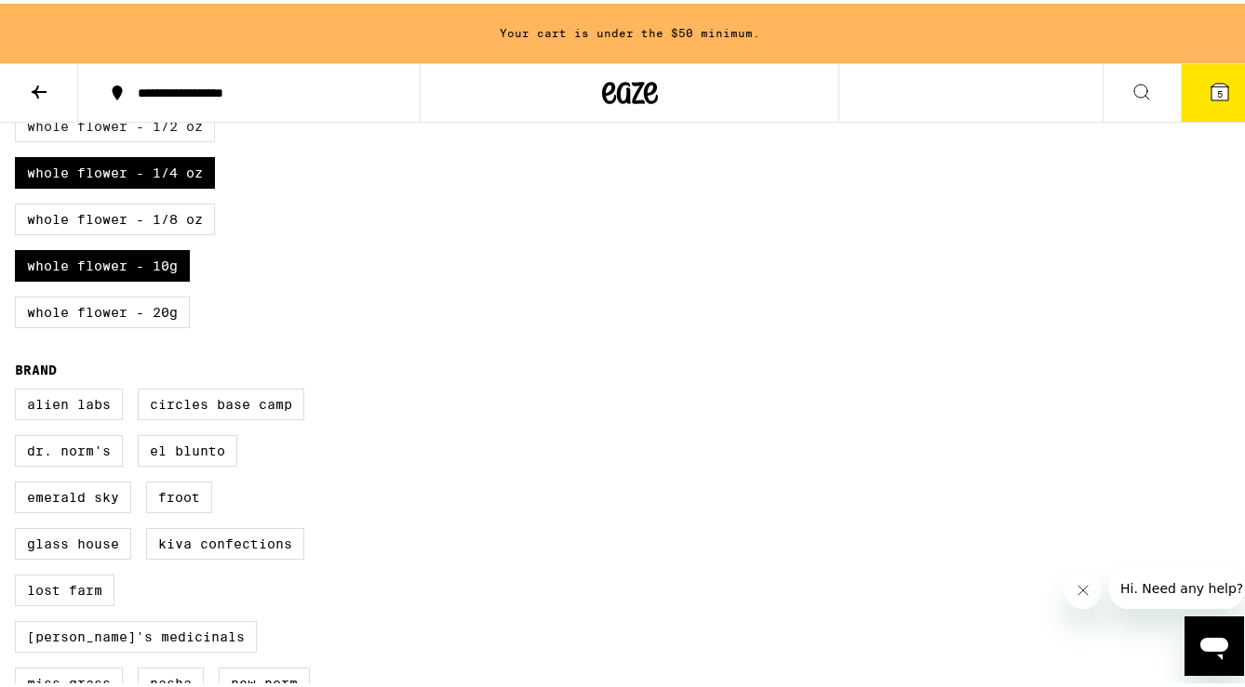
click at [187, 139] on label "Whole Flower - 1/2 oz" at bounding box center [115, 123] width 200 height 32
checkbox input "true"
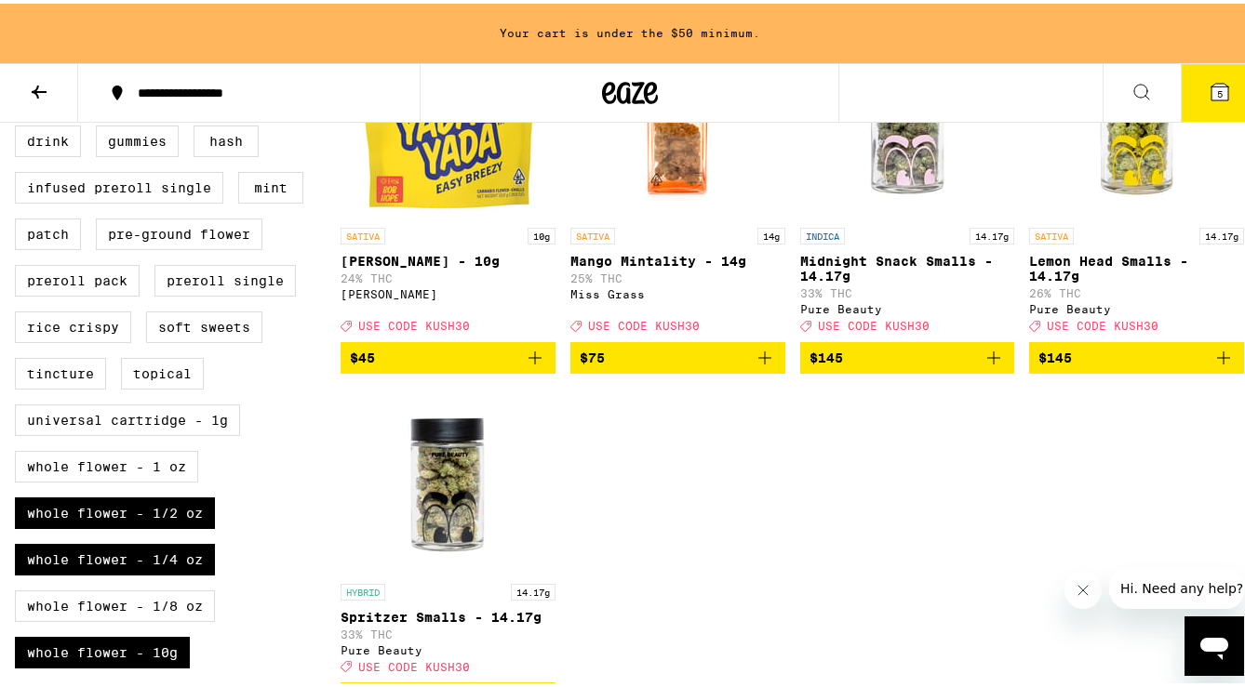
scroll to position [393, 0]
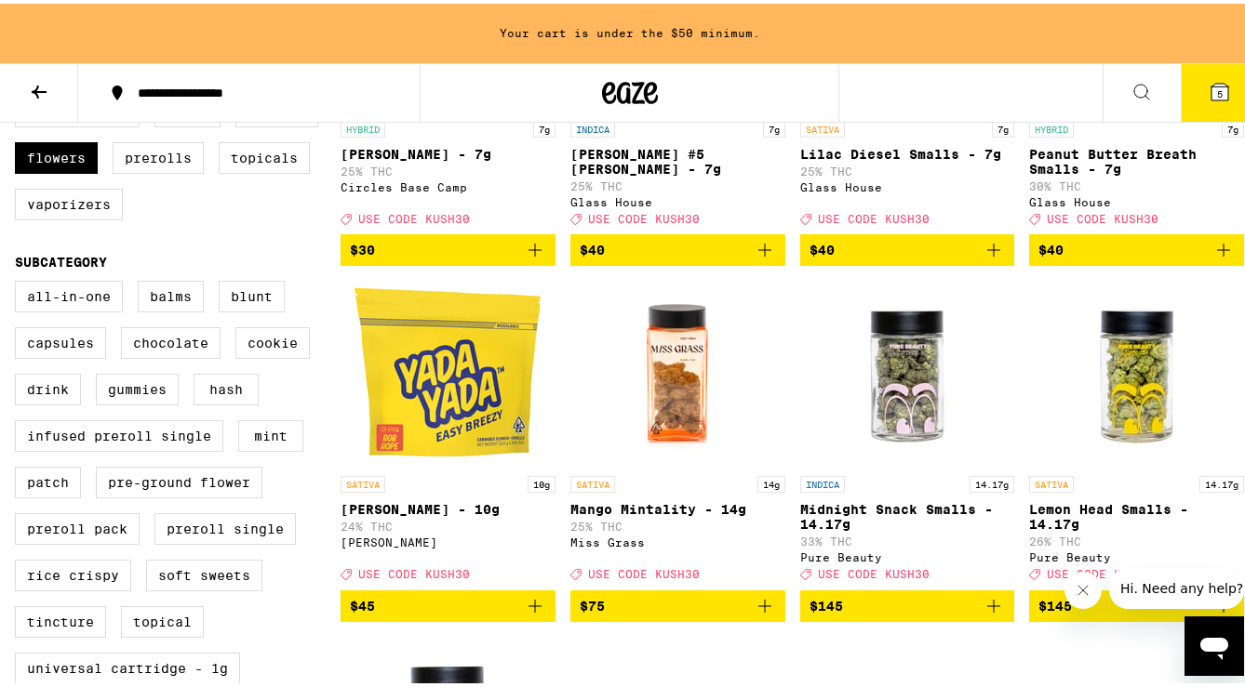
click at [532, 614] on icon "Add to bag" at bounding box center [535, 603] width 22 height 22
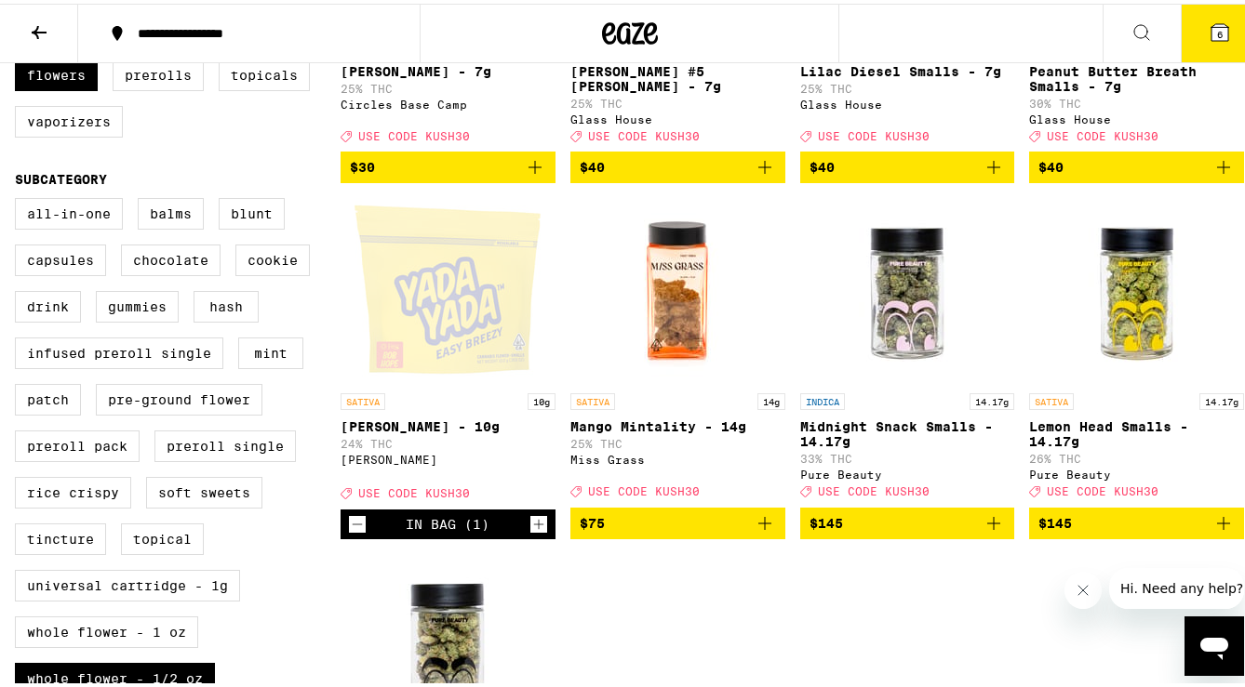
scroll to position [417, 0]
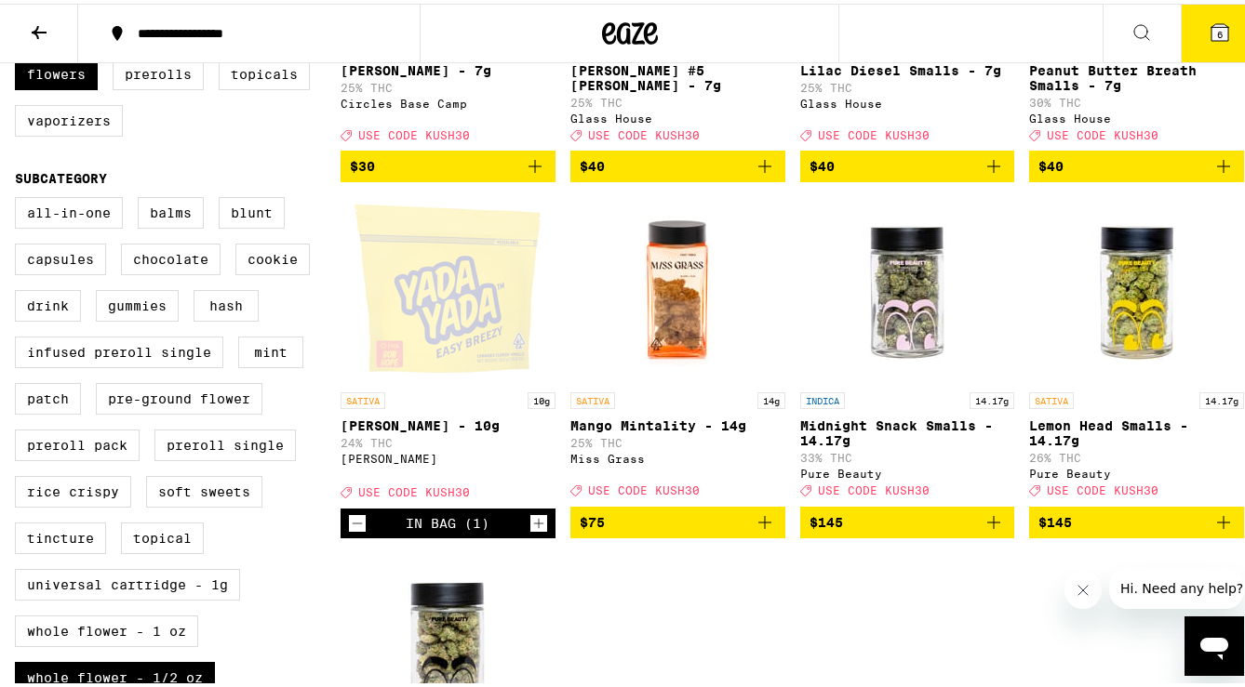
click at [766, 584] on div "HYBRID 7g Banana Bliss - 7g 25% THC Circles Base Camp Deal Created with Sketch.…" at bounding box center [791, 356] width 903 height 1037
click at [353, 520] on icon "Decrement" at bounding box center [358, 520] width 10 height 0
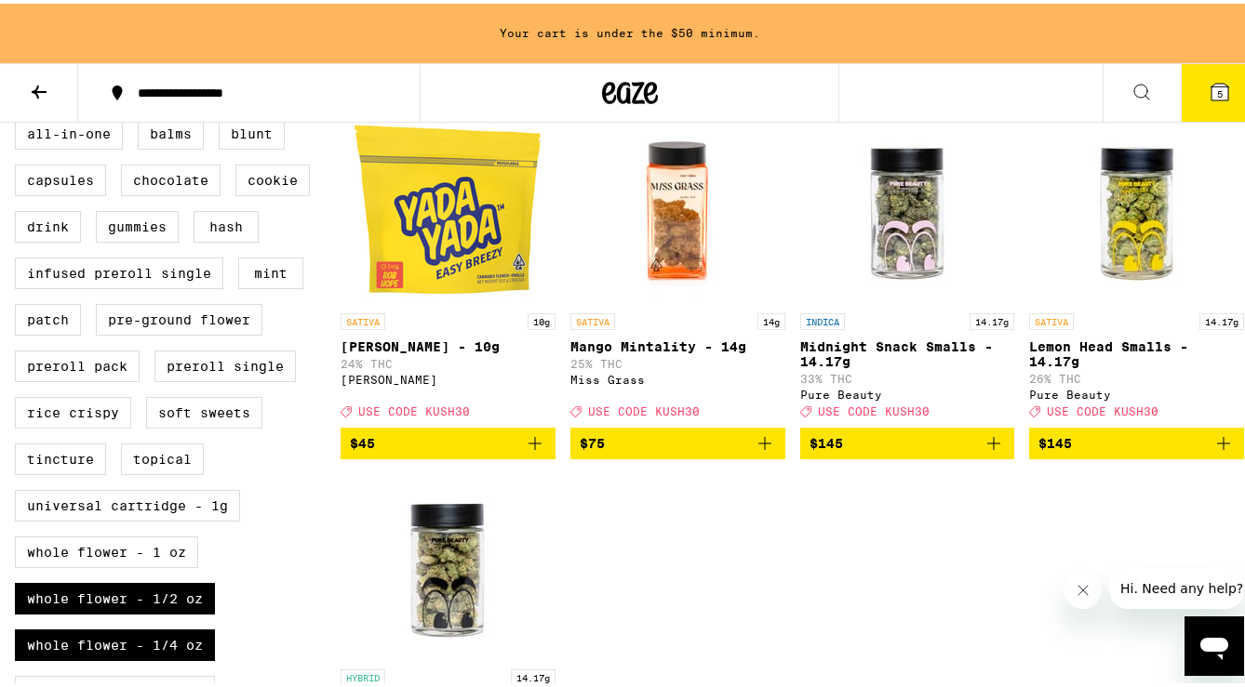
scroll to position [610, 0]
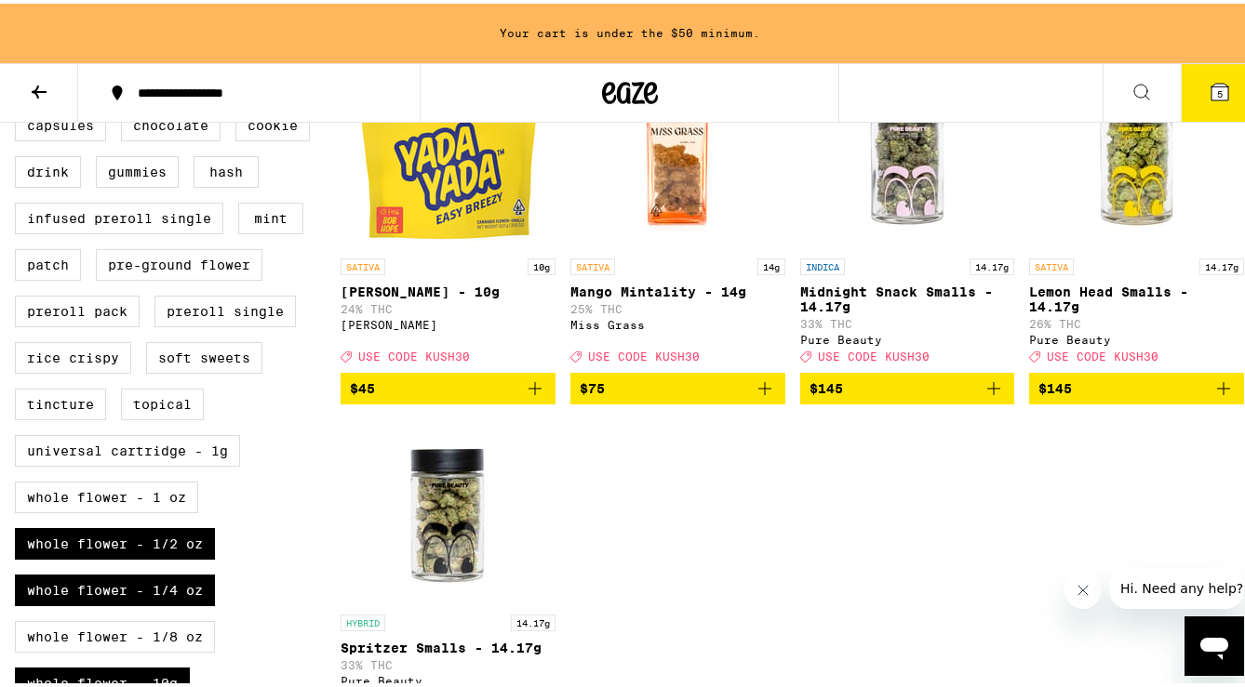
click at [532, 396] on icon "Add to bag" at bounding box center [535, 385] width 22 height 22
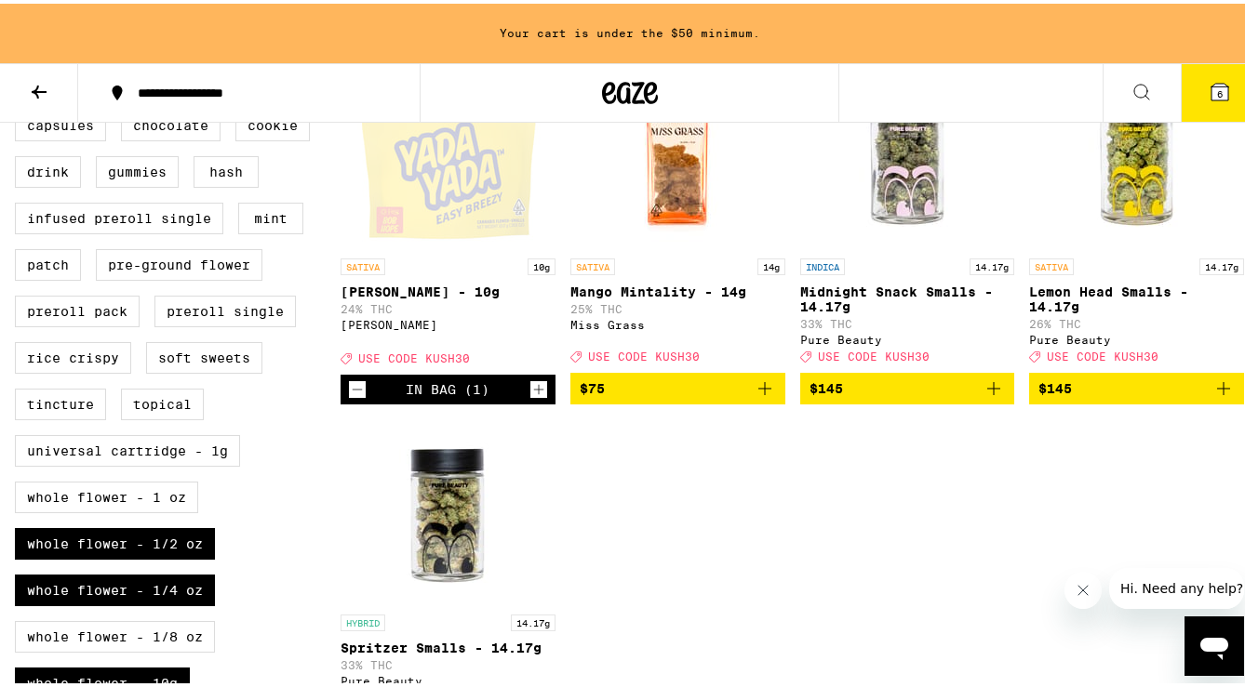
scroll to position [551, 0]
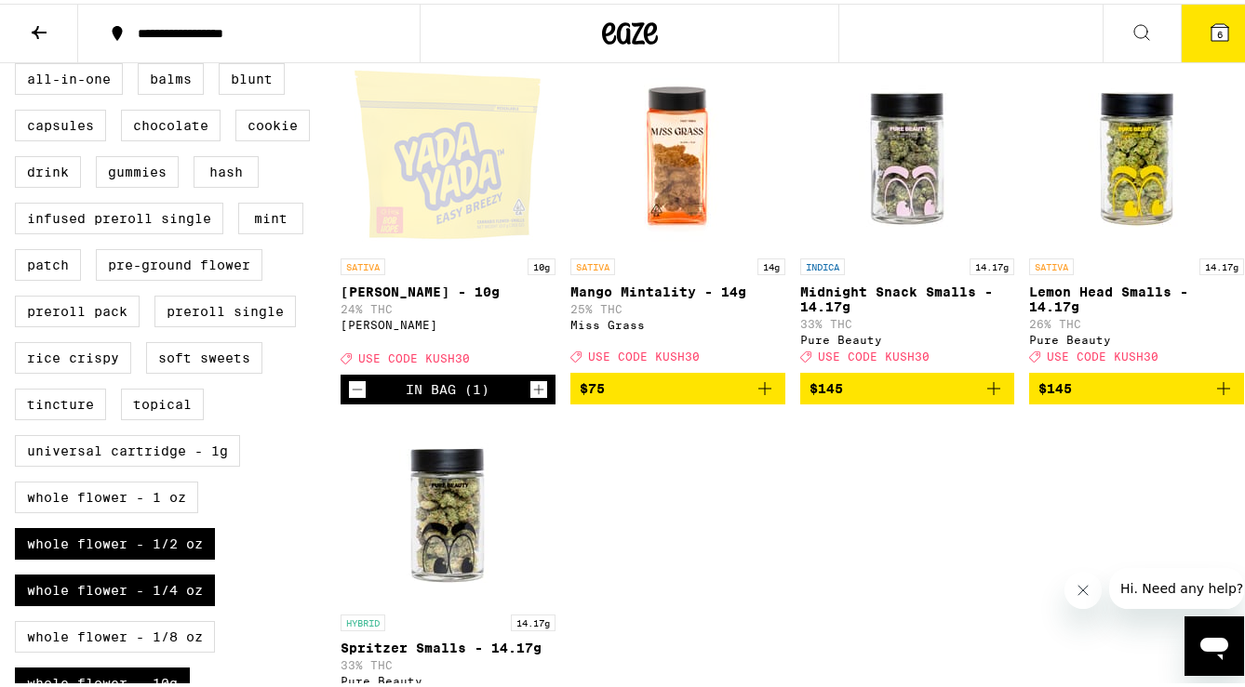
click at [532, 397] on icon "Increment" at bounding box center [538, 386] width 17 height 22
click at [356, 397] on icon "Decrement" at bounding box center [357, 386] width 17 height 22
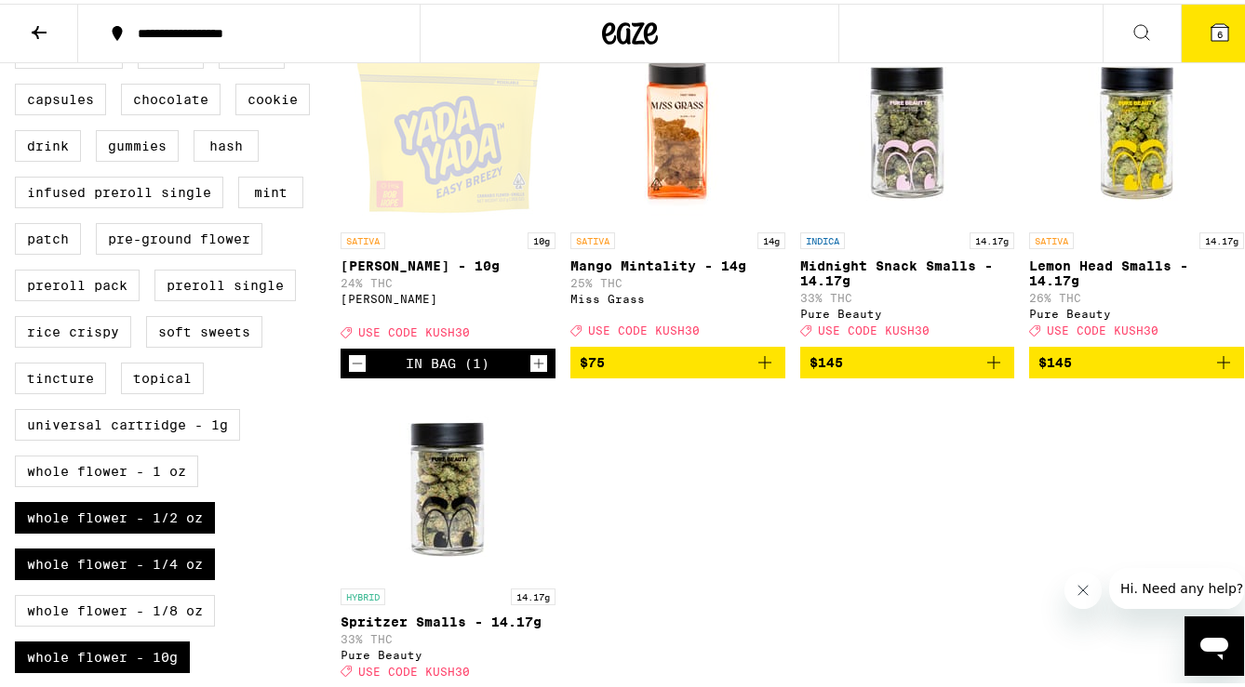
scroll to position [199, 0]
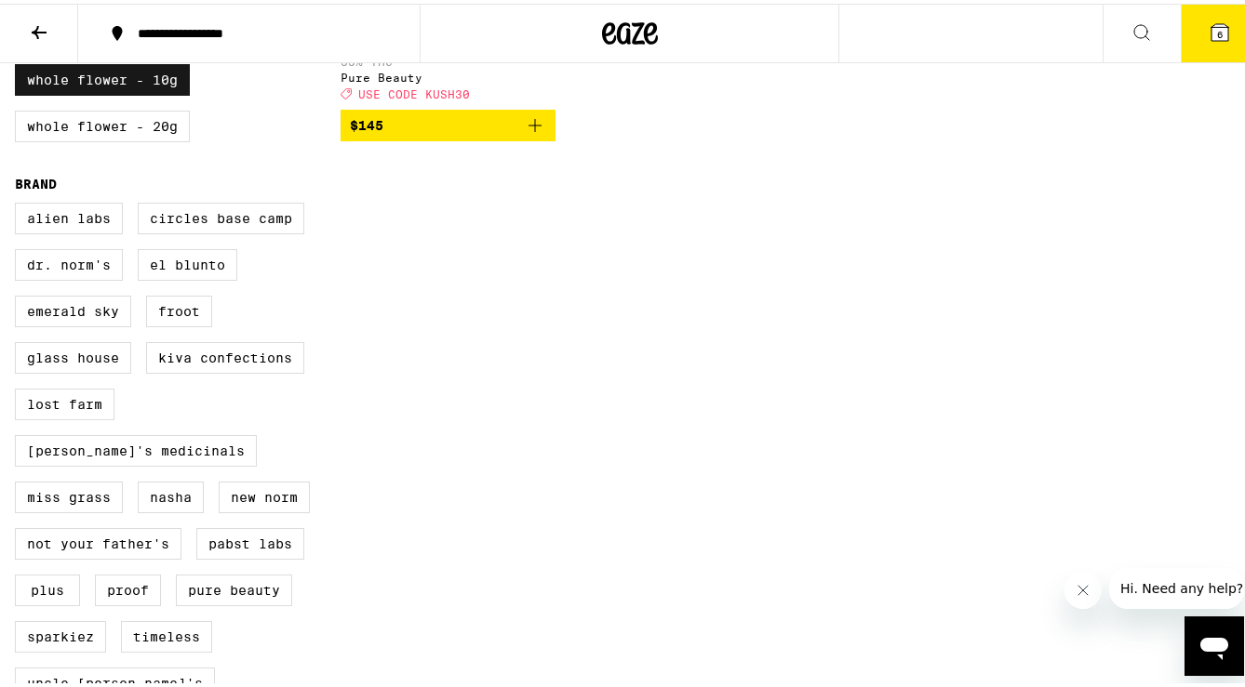
click at [151, 92] on label "Whole Flower - 10g" at bounding box center [102, 76] width 175 height 32
checkbox input "false"
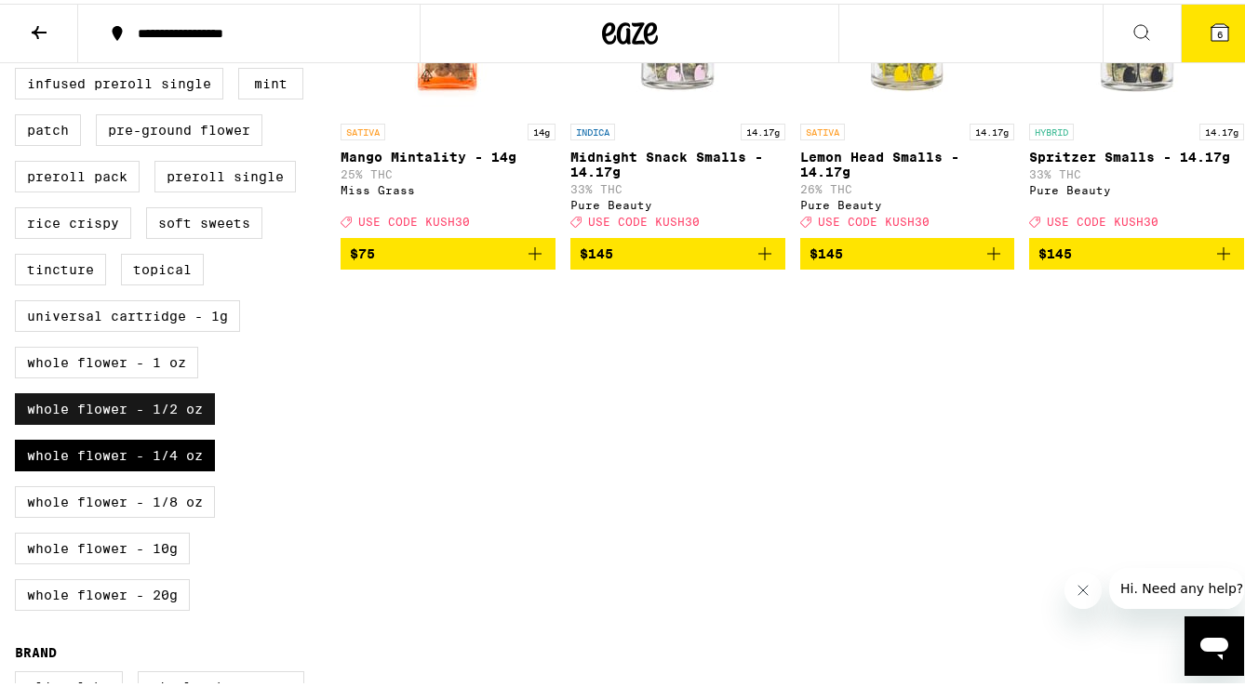
click at [184, 421] on label "Whole Flower - 1/2 oz" at bounding box center [115, 406] width 200 height 32
checkbox input "false"
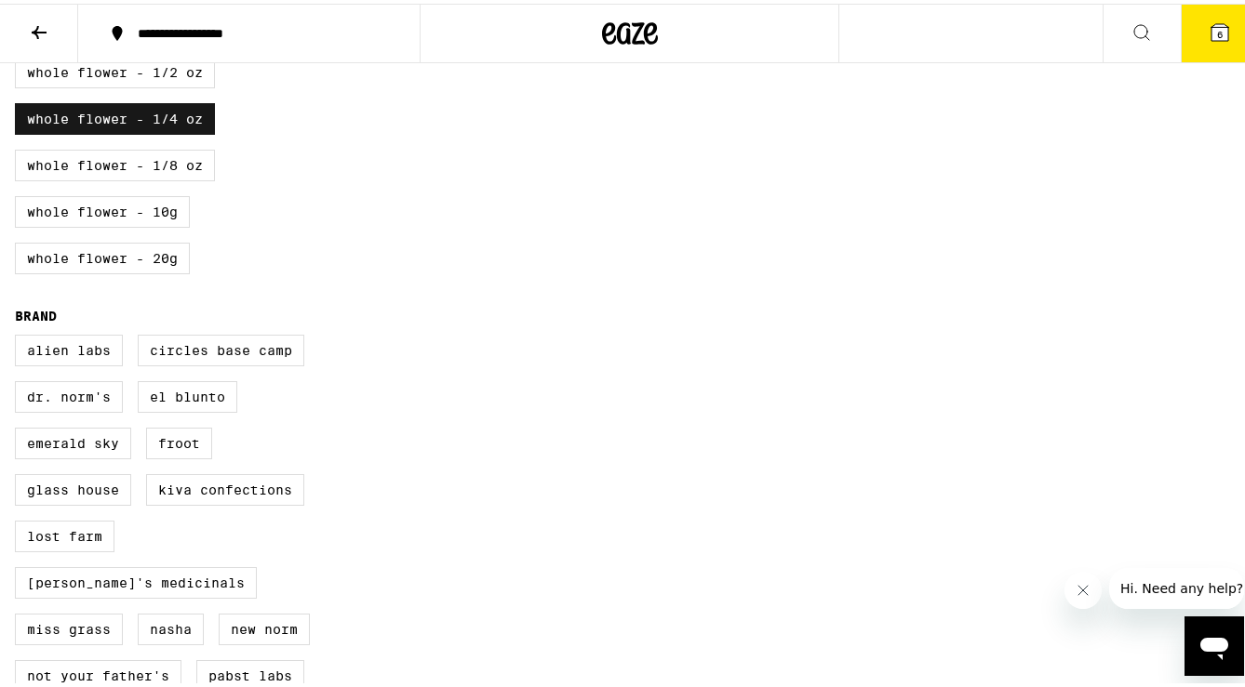
click at [178, 131] on label "Whole Flower - 1/4 oz" at bounding box center [115, 116] width 200 height 32
checkbox input "false"
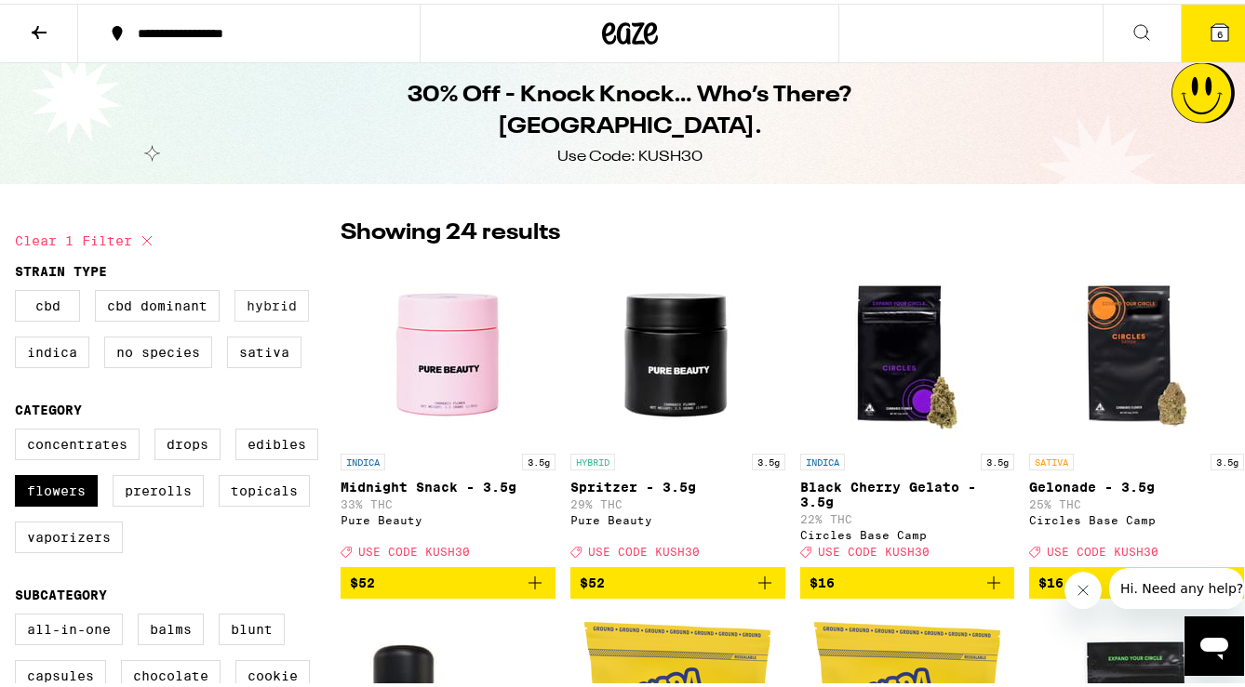
click at [267, 303] on label "Hybrid" at bounding box center [271, 303] width 74 height 32
click at [20, 290] on input "Hybrid" at bounding box center [19, 289] width 1 height 1
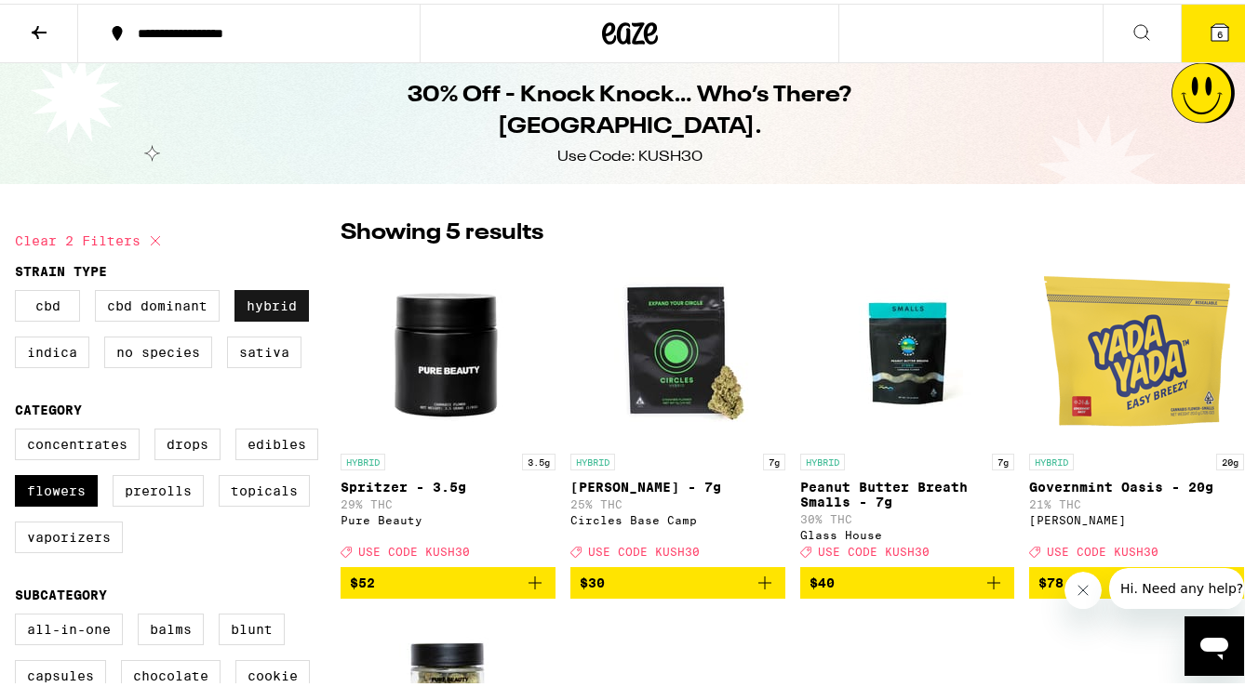
click at [288, 305] on label "Hybrid" at bounding box center [271, 303] width 74 height 32
click at [20, 290] on input "Hybrid" at bounding box center [19, 289] width 1 height 1
checkbox input "false"
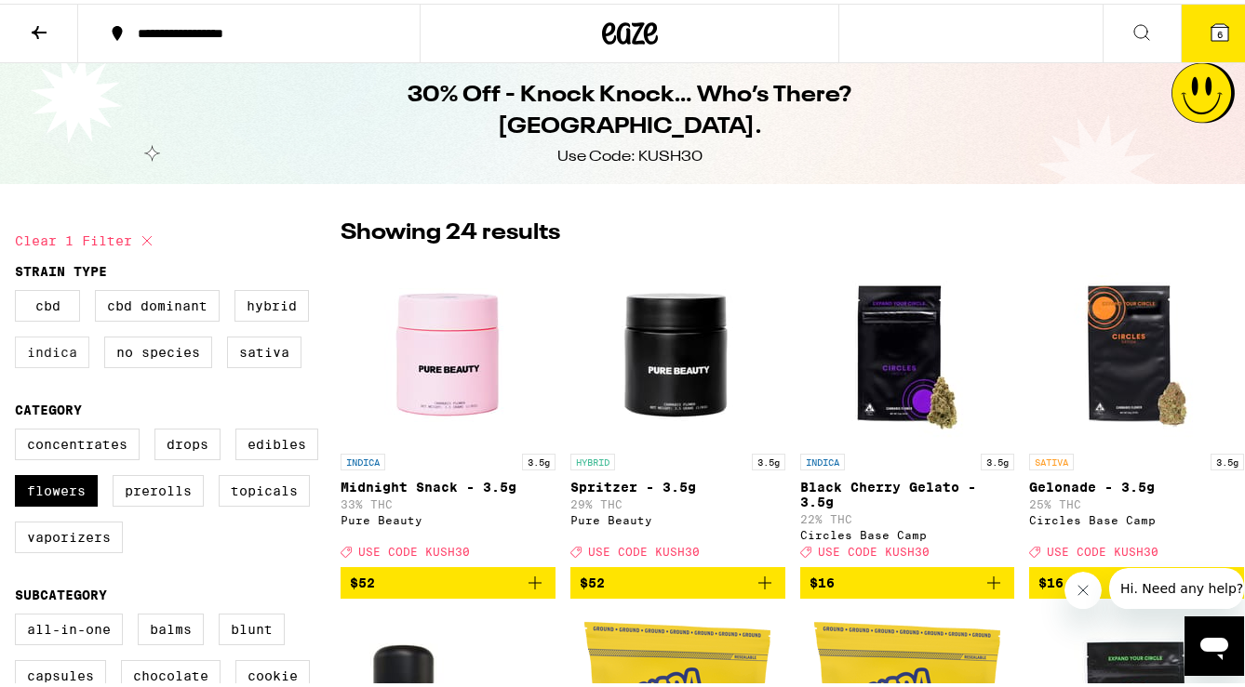
click at [82, 356] on label "Indica" at bounding box center [52, 349] width 74 height 32
click at [20, 290] on input "Indica" at bounding box center [19, 289] width 1 height 1
checkbox input "true"
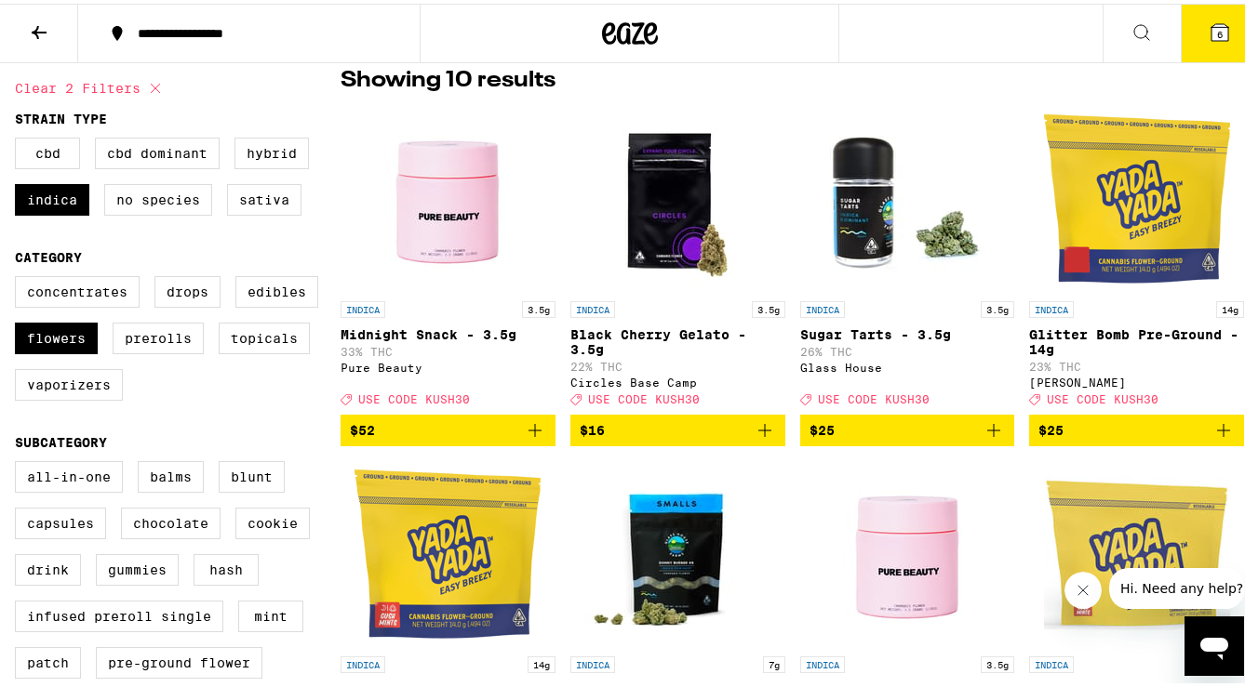
scroll to position [60, 0]
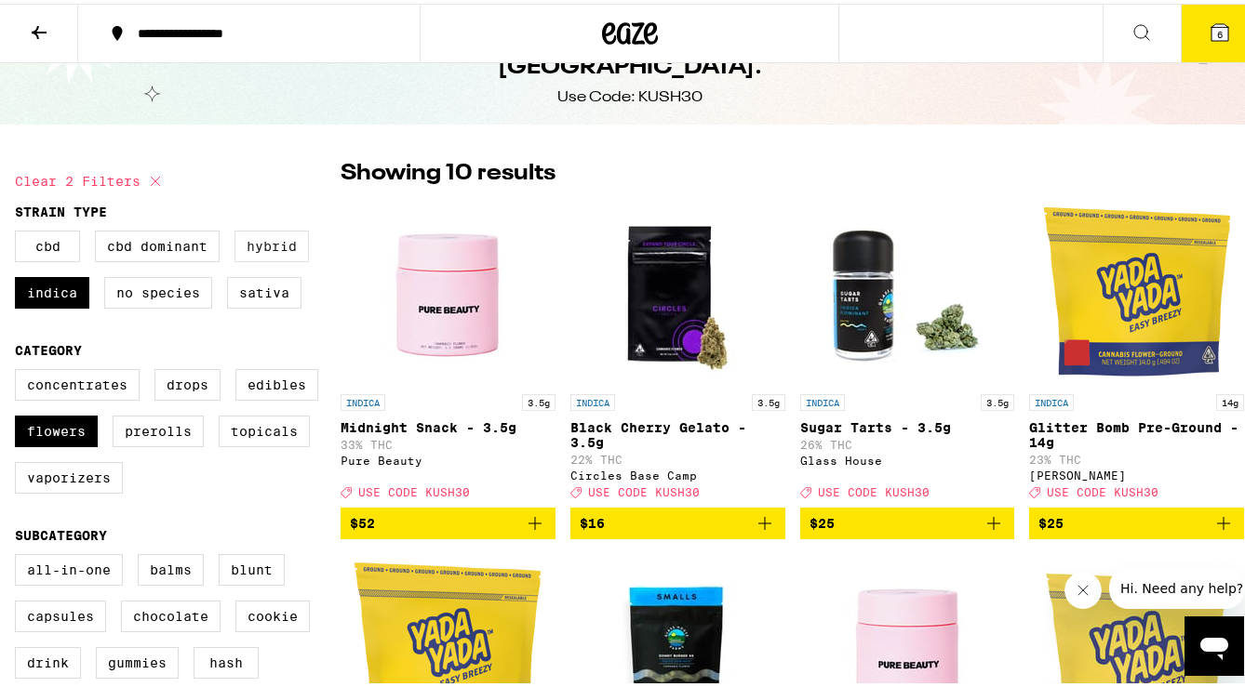
click at [297, 250] on label "Hybrid" at bounding box center [271, 243] width 74 height 32
click at [20, 231] on input "Hybrid" at bounding box center [19, 230] width 1 height 1
checkbox input "true"
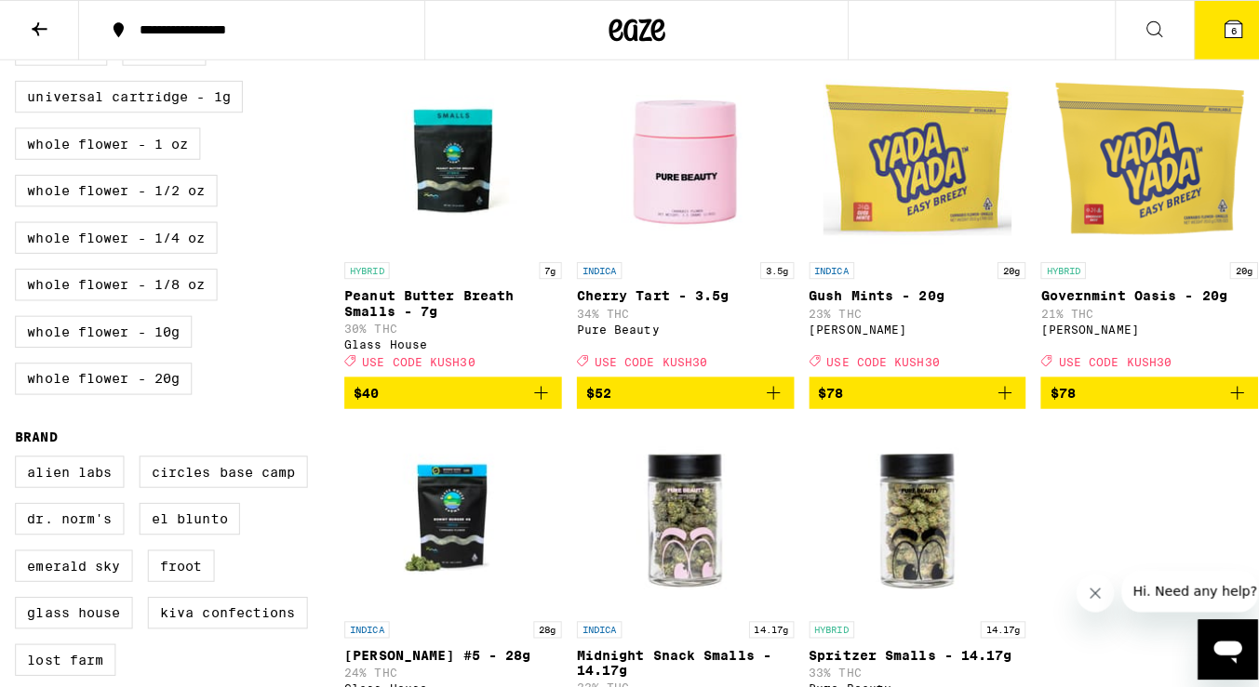
scroll to position [1074, 0]
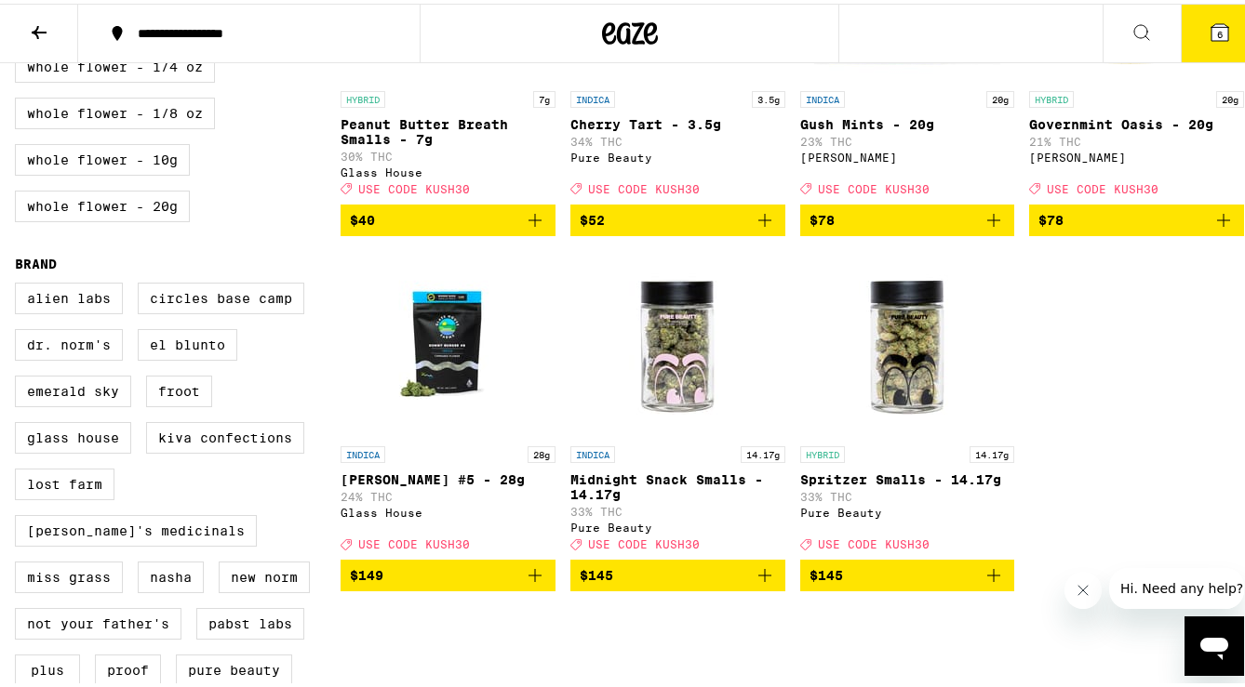
click at [1125, 228] on icon "Add to bag" at bounding box center [1223, 217] width 22 height 22
click at [1125, 37] on icon at bounding box center [1219, 29] width 22 height 22
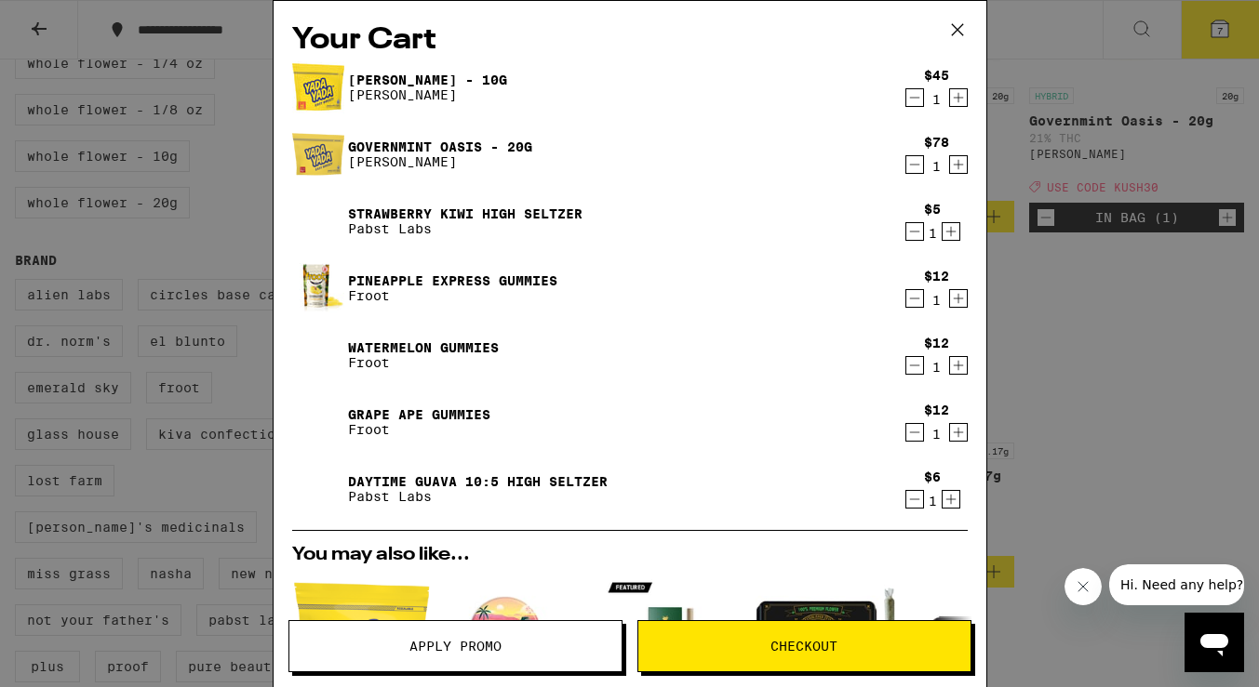
click at [909, 98] on icon "Decrement" at bounding box center [914, 98] width 10 height 0
